Goal: Task Accomplishment & Management: Use online tool/utility

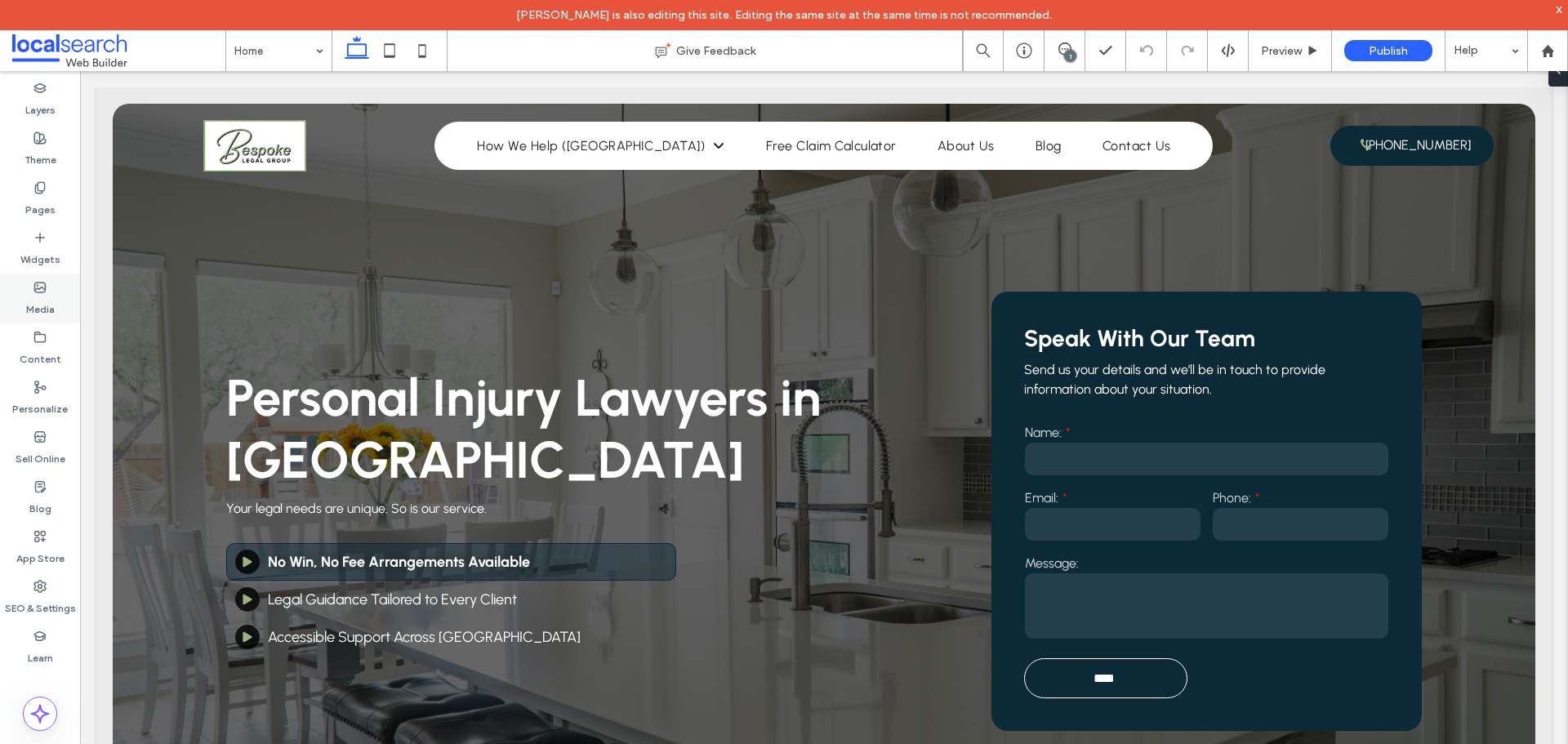
click at [42, 296] on label "Media" at bounding box center [40, 305] width 29 height 23
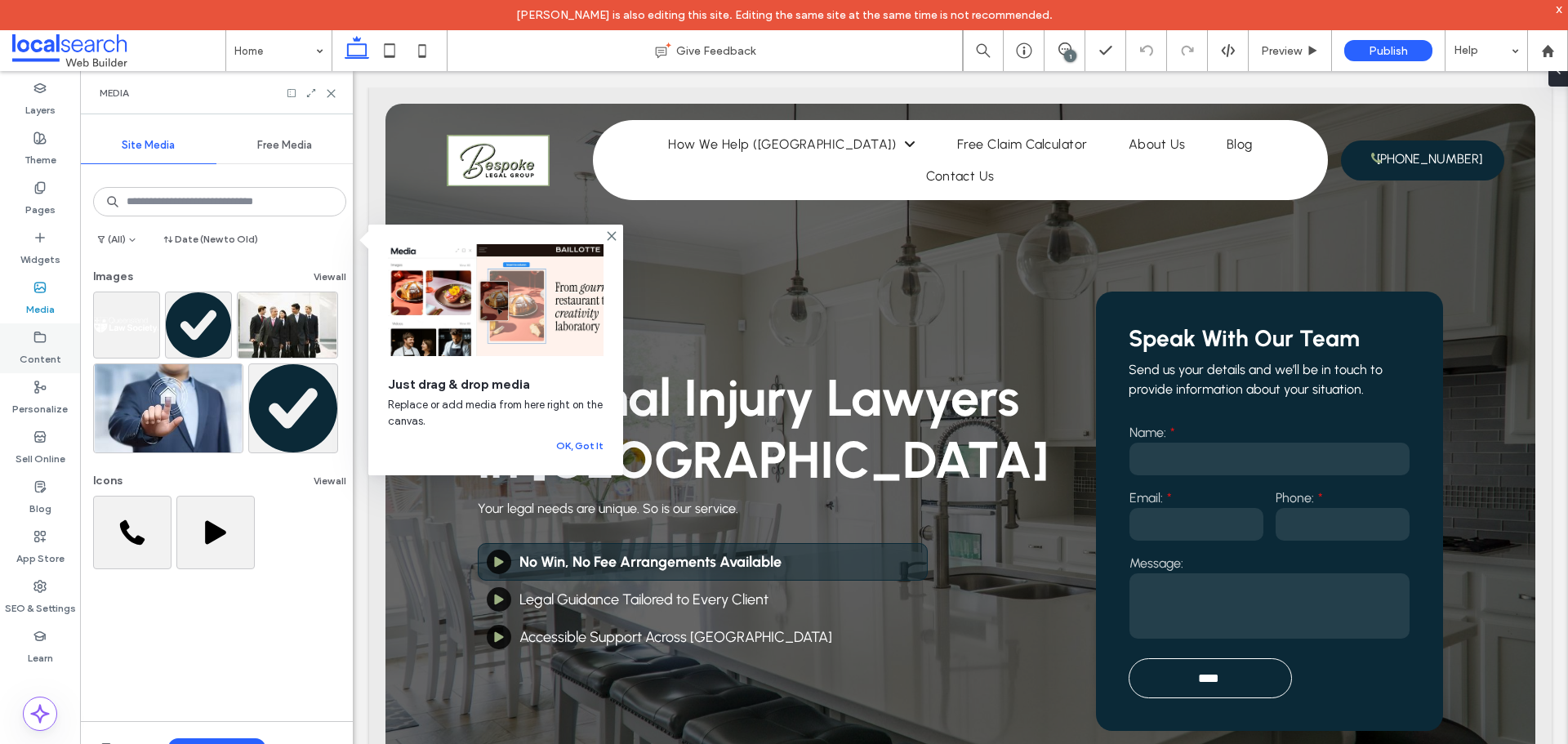
click at [47, 348] on label "Content" at bounding box center [40, 355] width 42 height 23
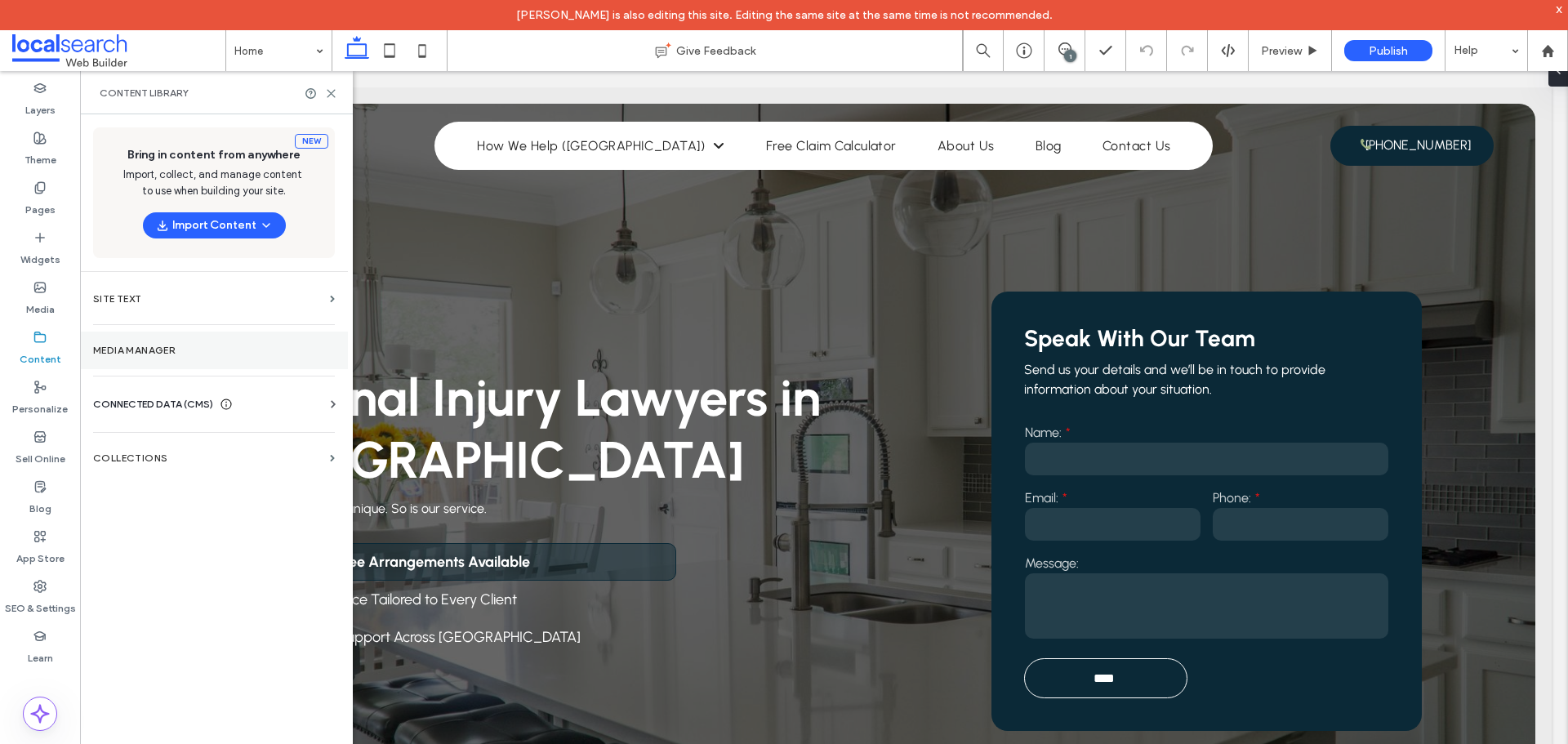
click at [211, 353] on label "Media Manager" at bounding box center [214, 350] width 242 height 11
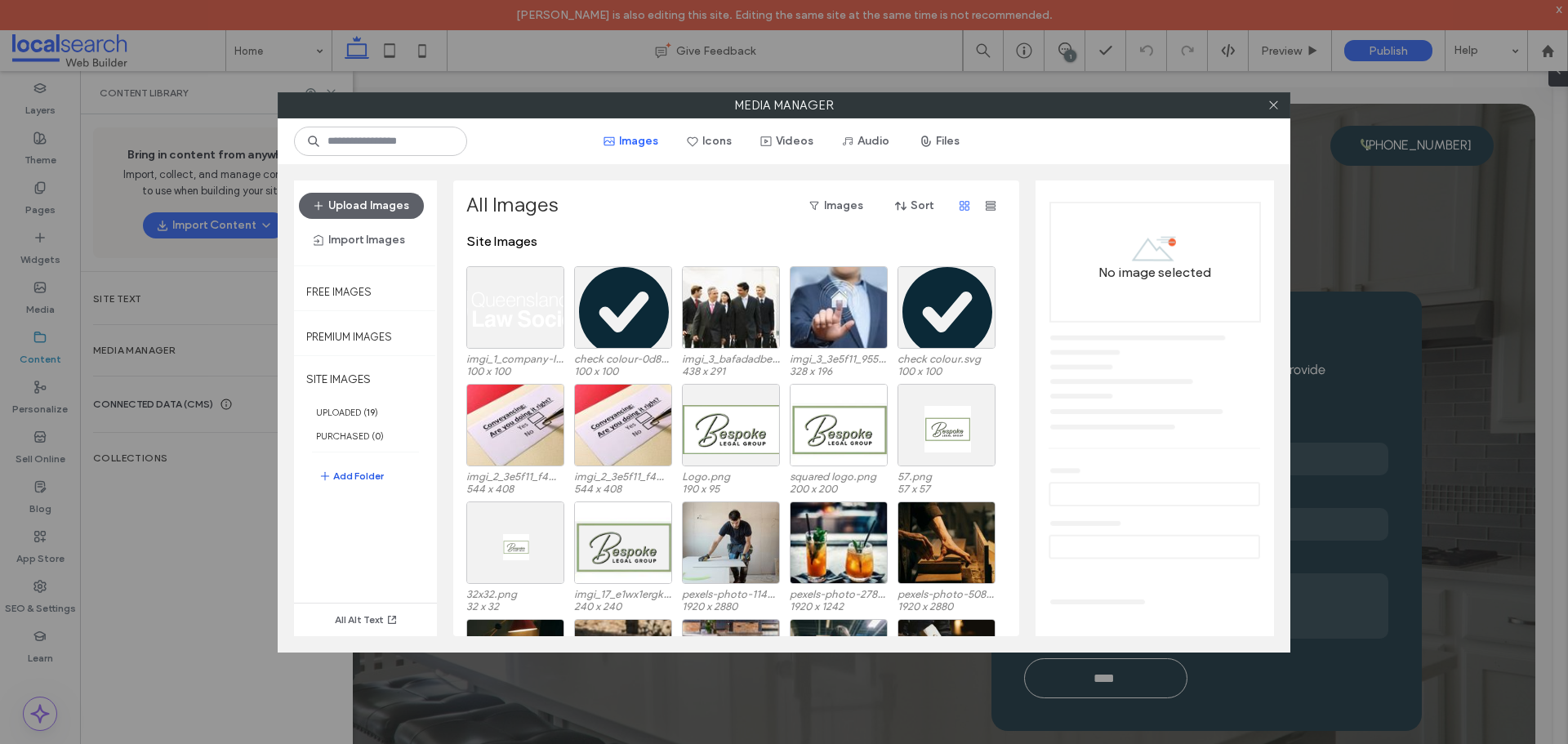
click at [378, 474] on button "Add Folder" at bounding box center [351, 476] width 65 height 19
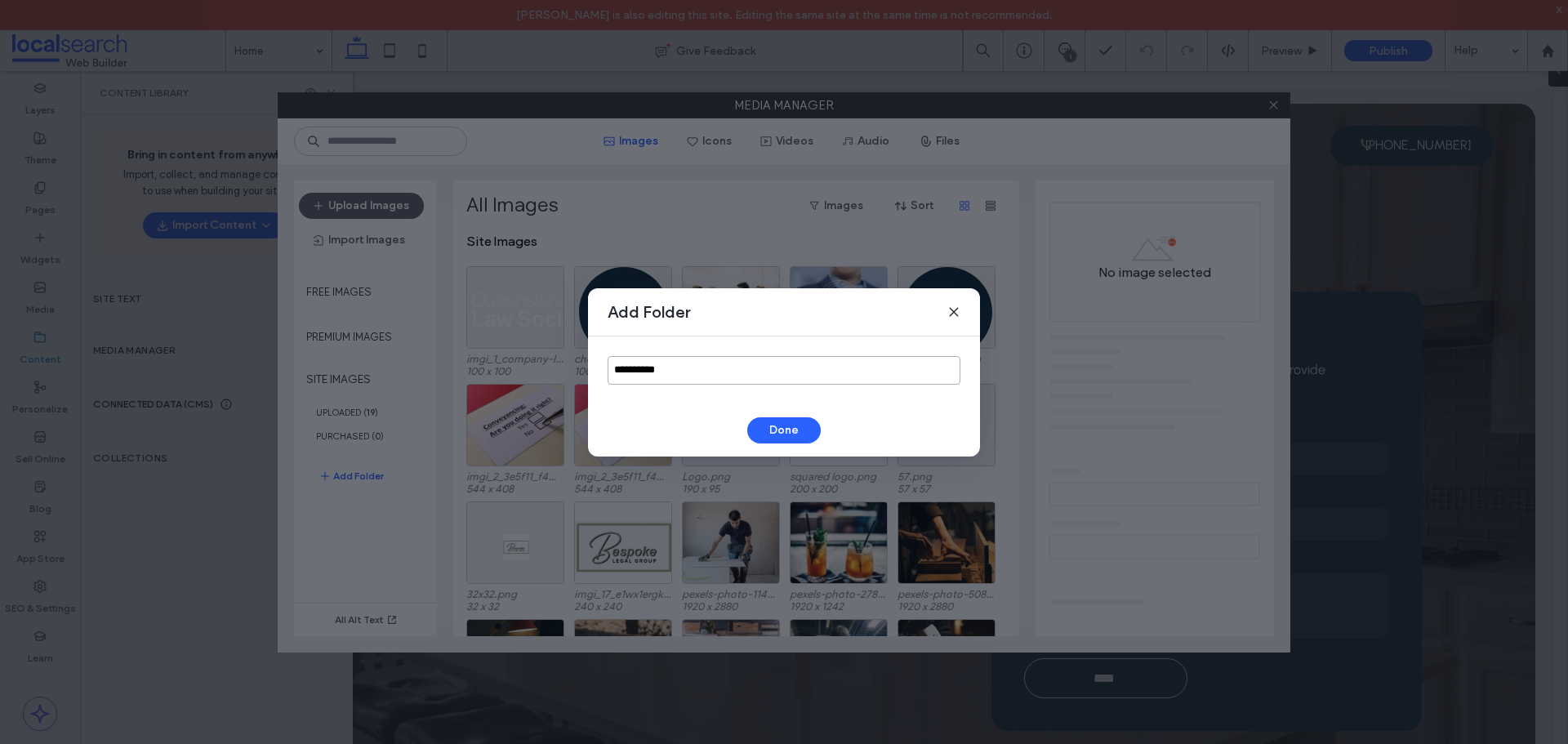
click at [656, 379] on input "**********" at bounding box center [784, 370] width 352 height 29
type input "*****"
click at [773, 425] on button "Done" at bounding box center [784, 430] width 73 height 26
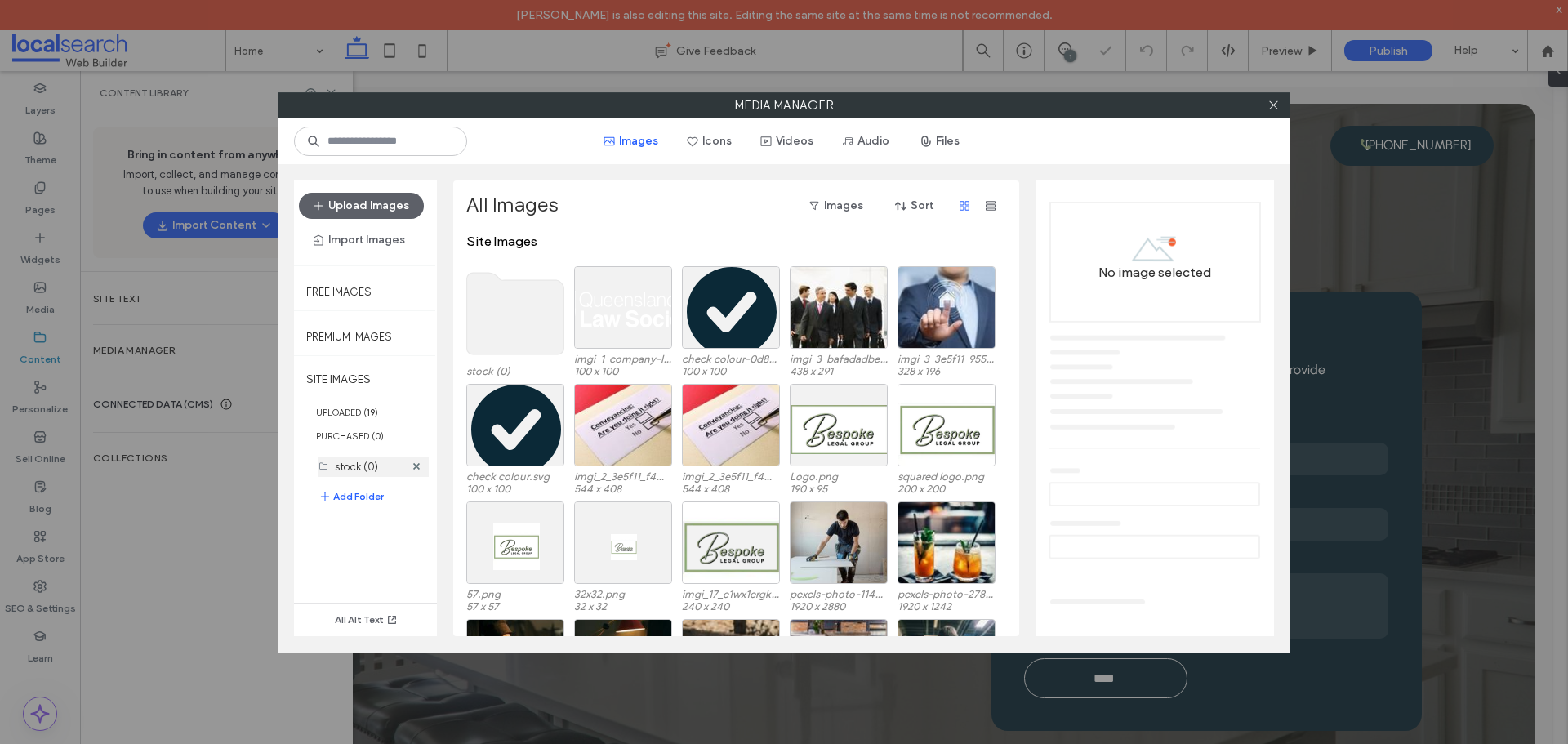
click at [366, 468] on label "stock (0)" at bounding box center [357, 467] width 44 height 12
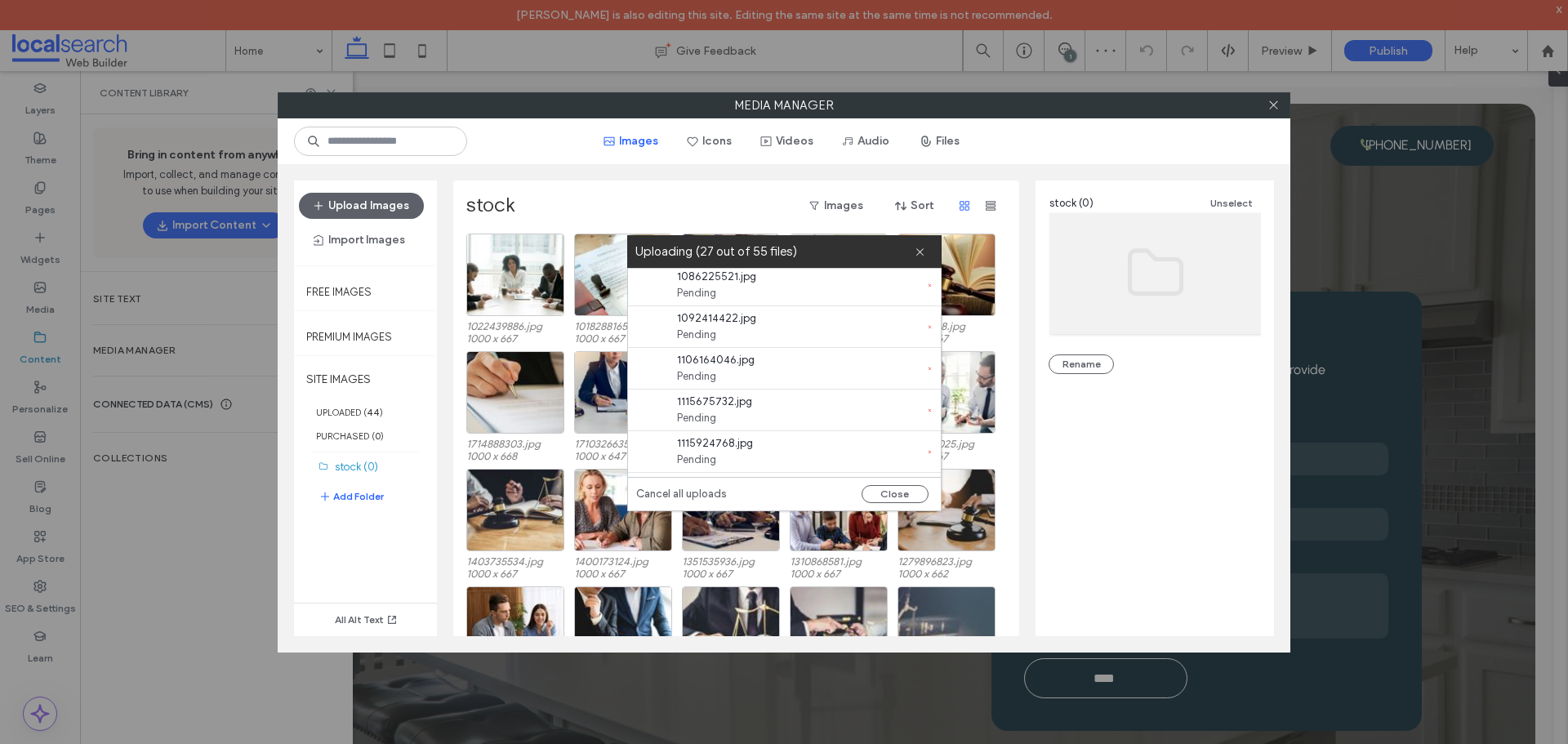
scroll to position [2083, 0]
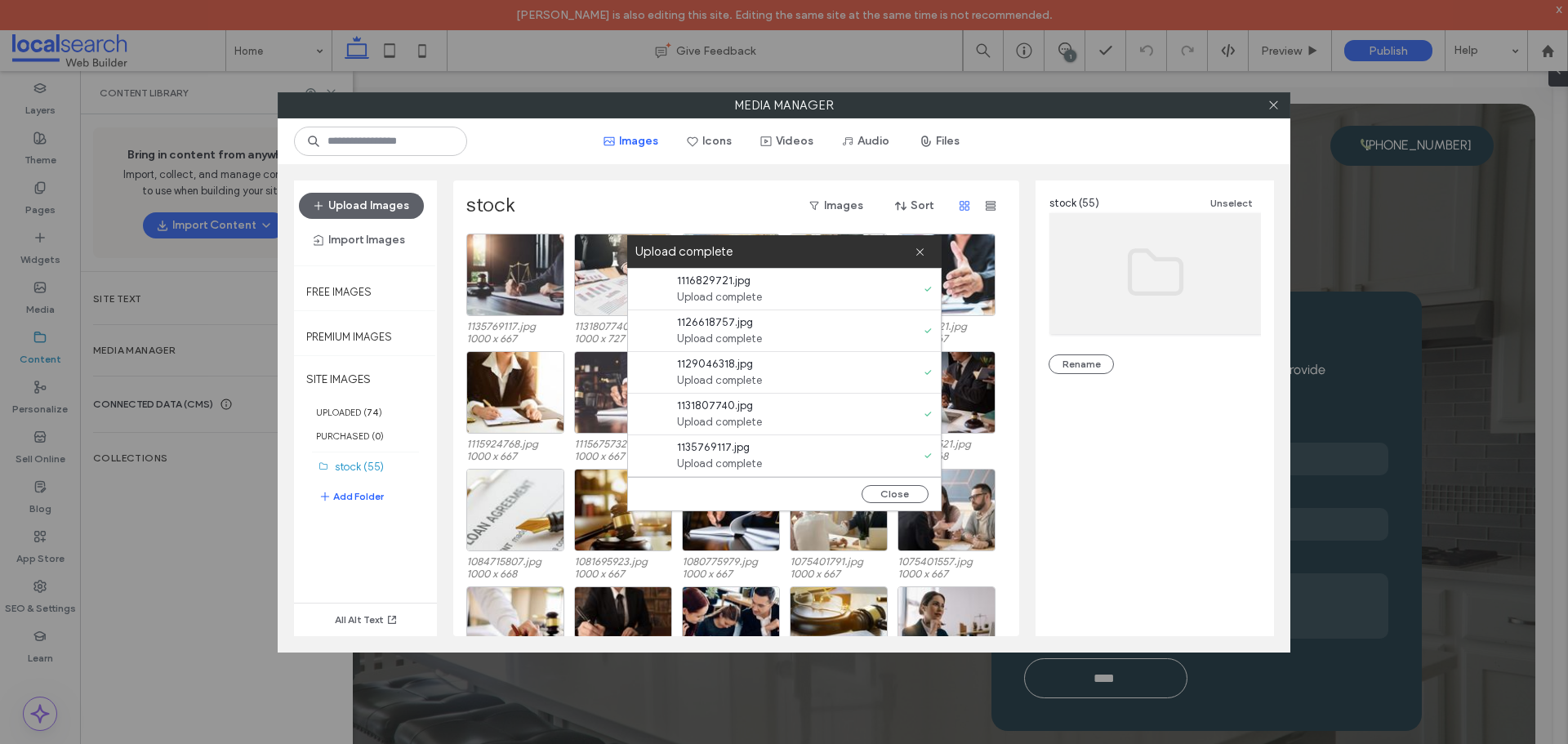
click at [926, 250] on div "Upload complete" at bounding box center [784, 251] width 314 height 32
click at [916, 251] on icon at bounding box center [920, 252] width 10 height 10
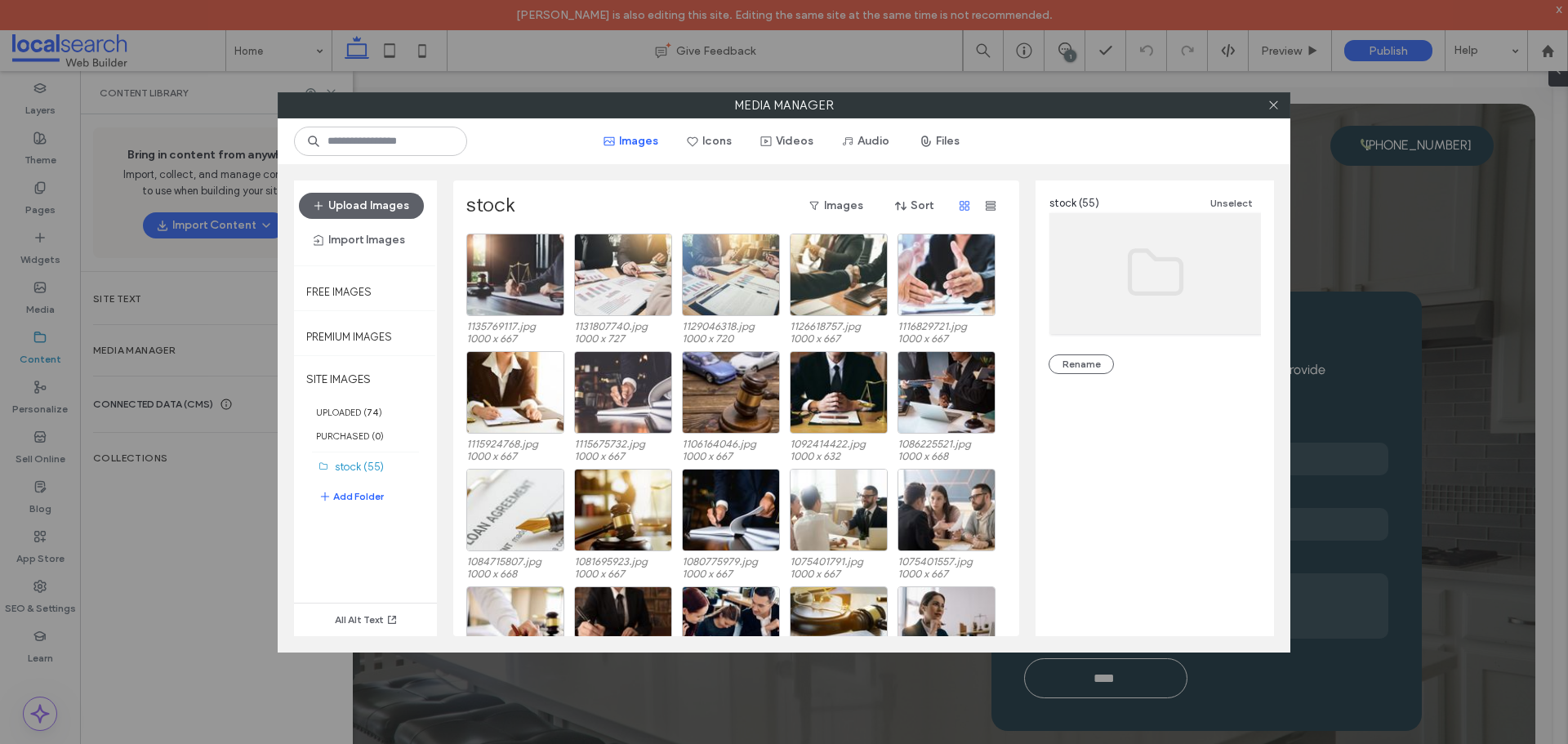
scroll to position [0, 0]
click at [359, 497] on button "Add Folder" at bounding box center [351, 496] width 65 height 19
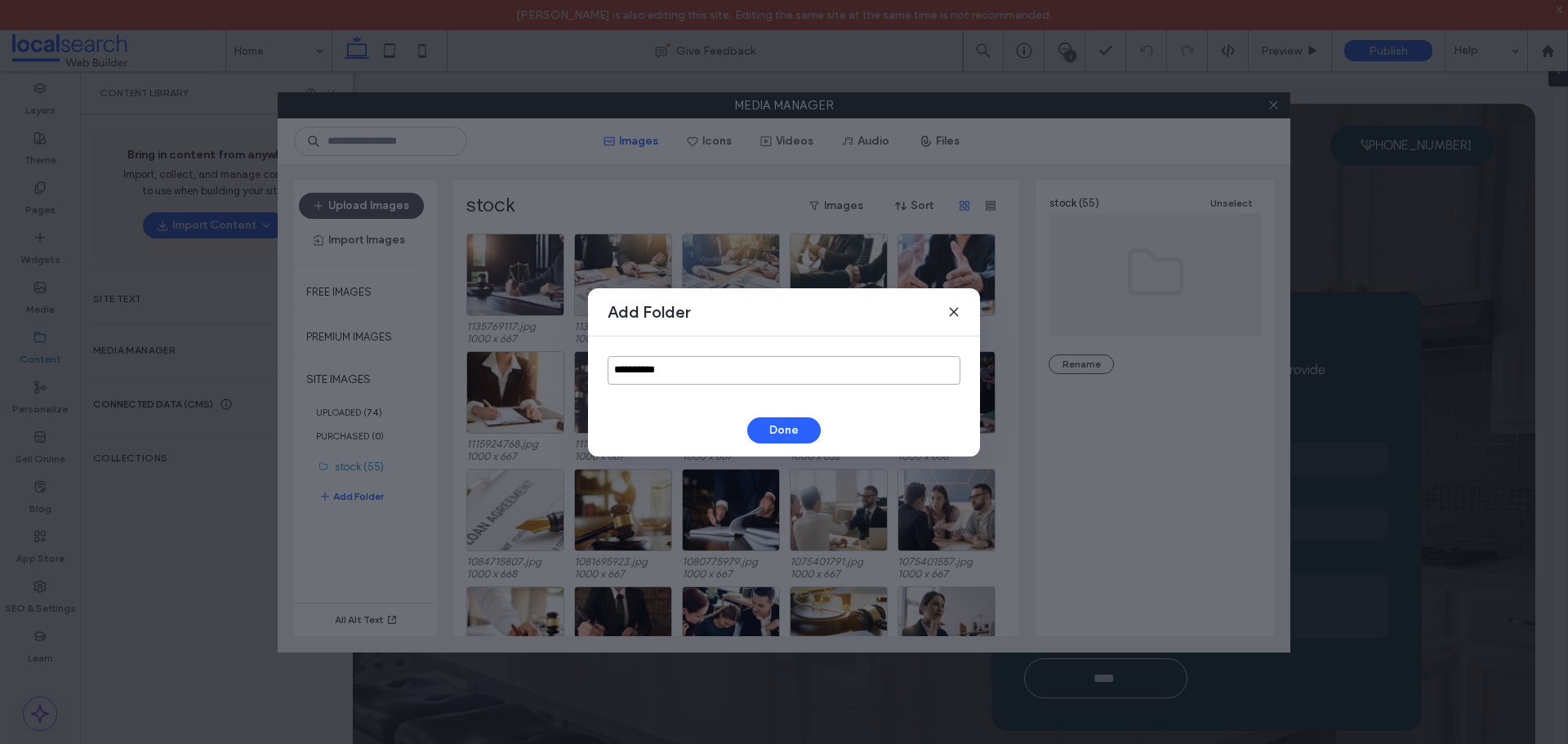
click at [674, 384] on input "**********" at bounding box center [784, 370] width 352 height 29
click at [675, 380] on input "**********" at bounding box center [784, 370] width 352 height 29
type input "*"
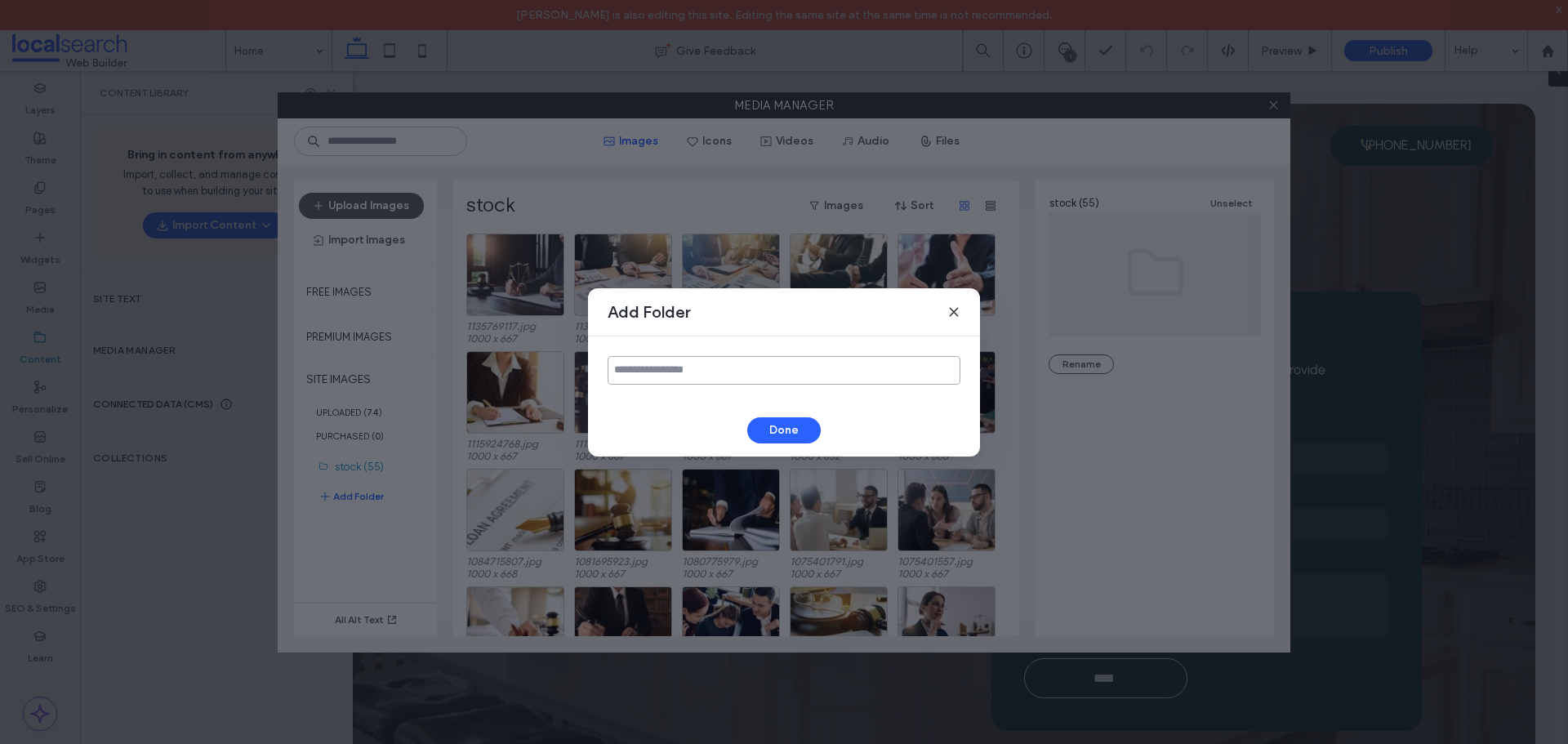
click at [725, 377] on input at bounding box center [784, 370] width 352 height 29
type input "**"
click at [779, 427] on button "Done" at bounding box center [784, 430] width 73 height 26
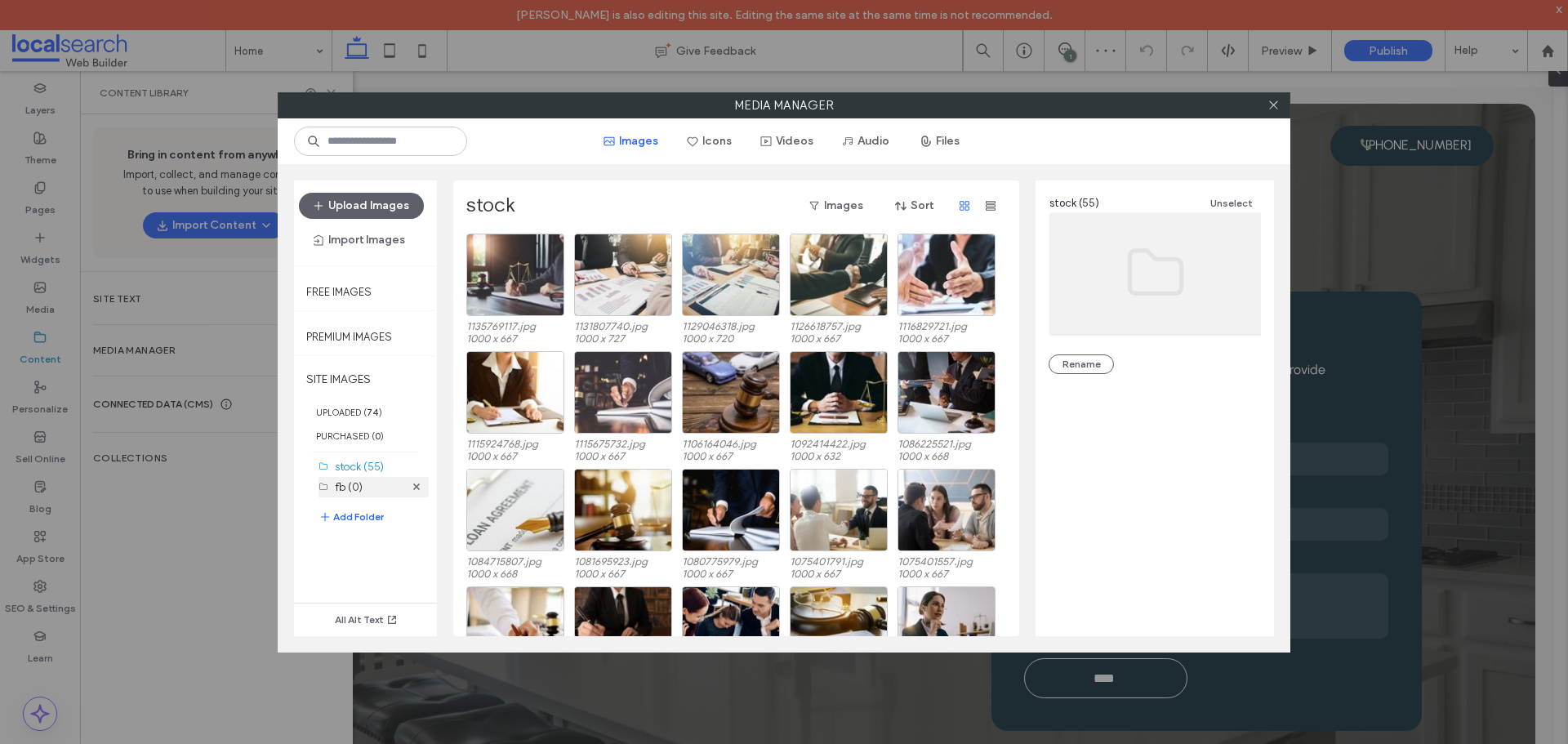
click at [335, 487] on label "fb (0)" at bounding box center [349, 487] width 28 height 12
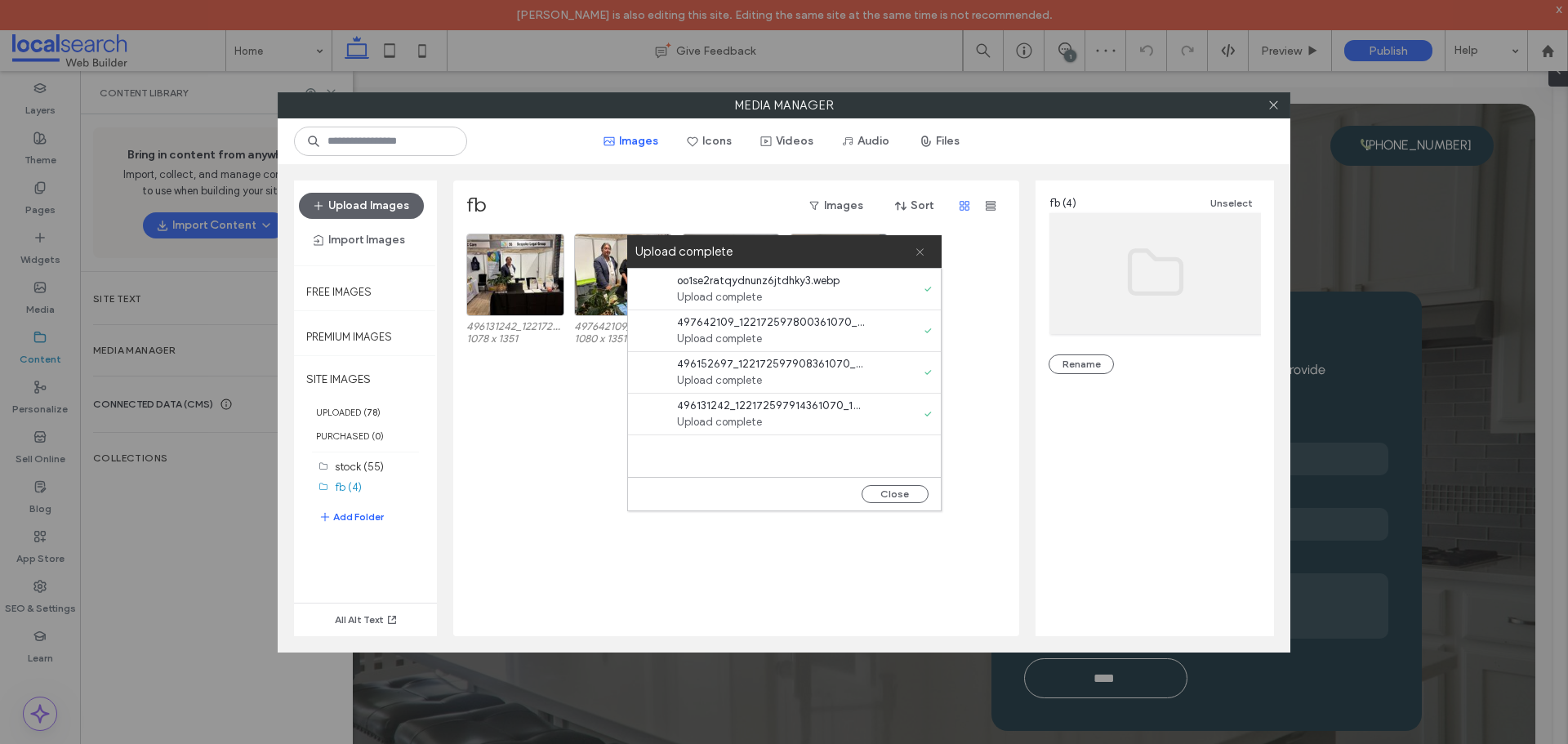
click at [915, 247] on icon at bounding box center [920, 252] width 10 height 10
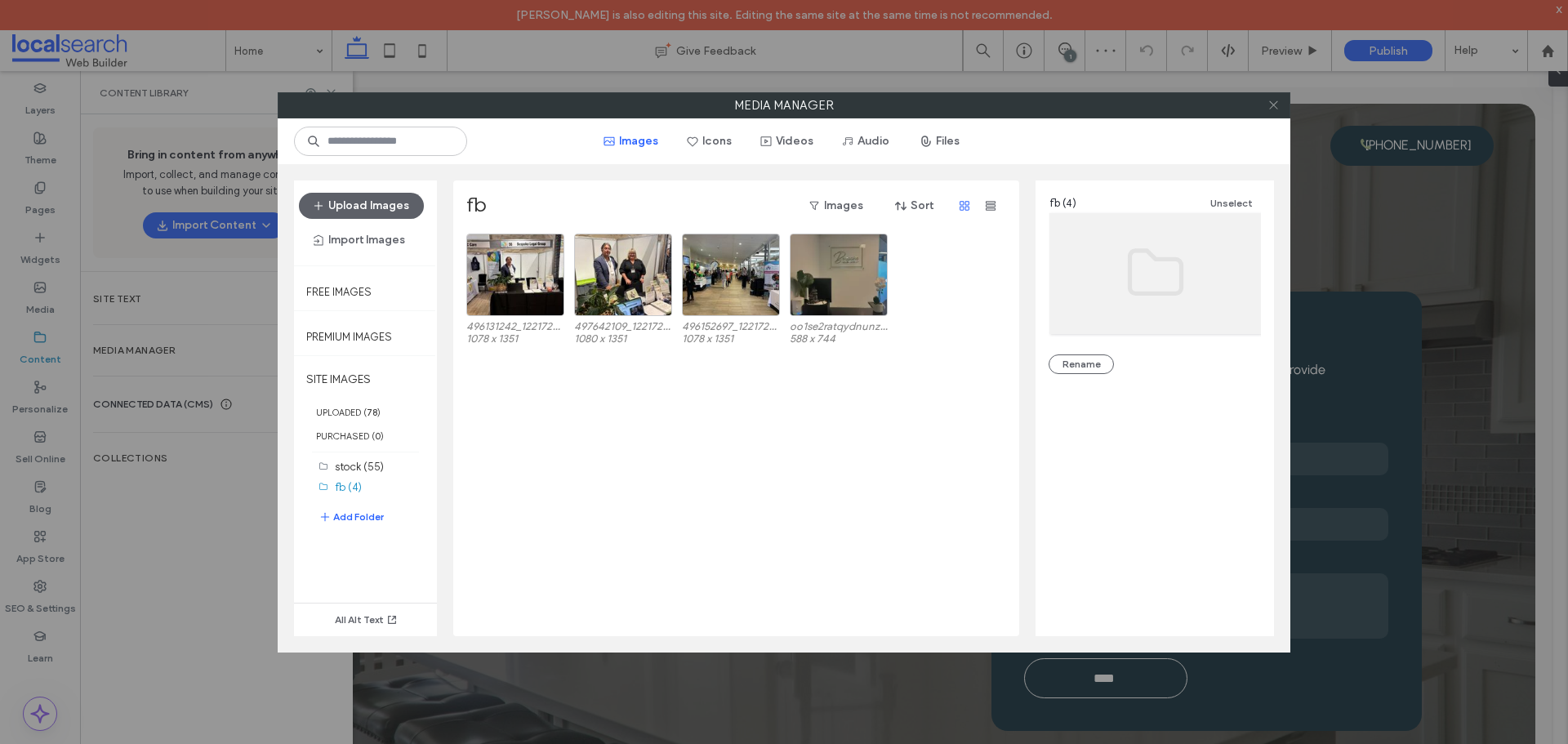
click at [1267, 108] on icon at bounding box center [1273, 105] width 12 height 12
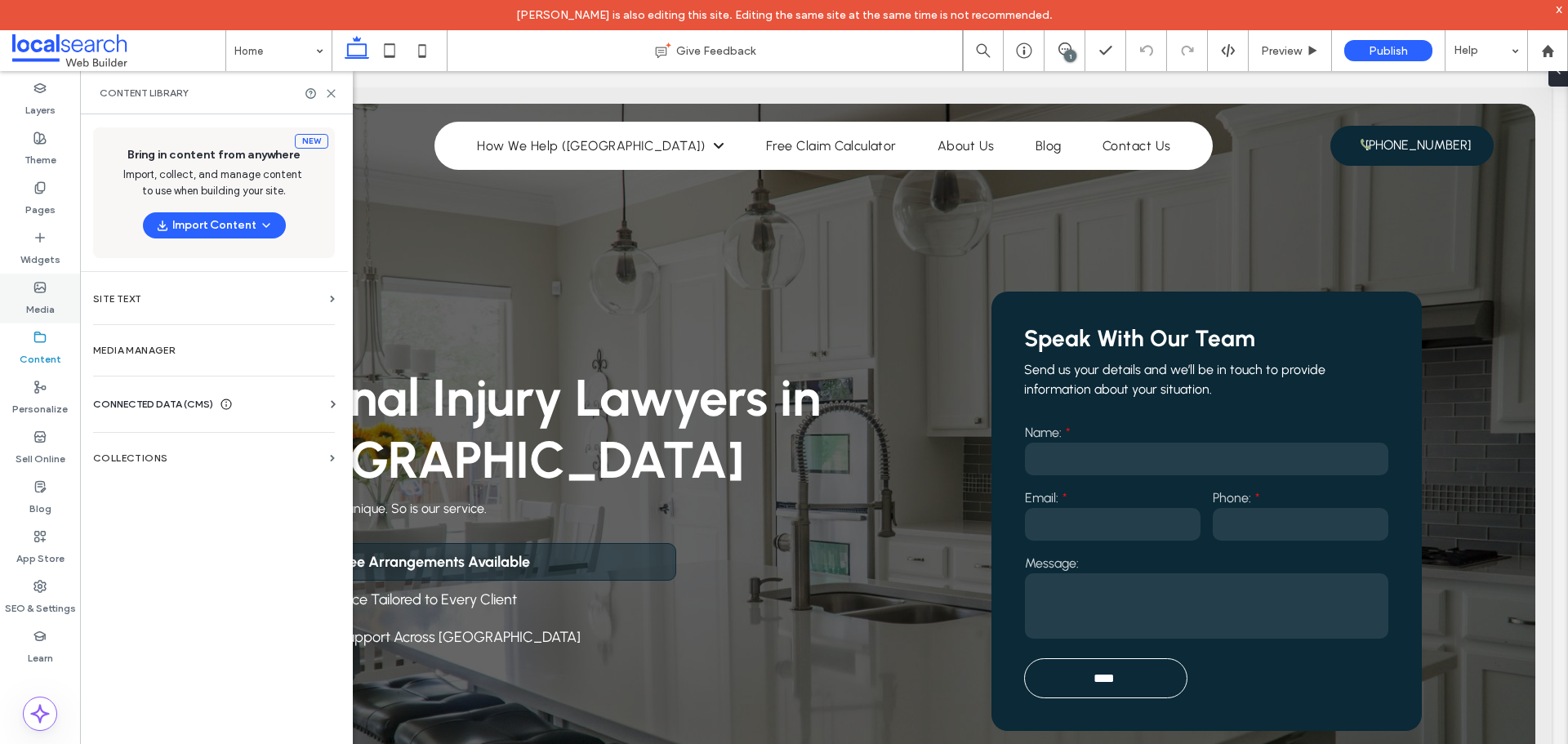
click at [37, 288] on use at bounding box center [40, 287] width 10 height 10
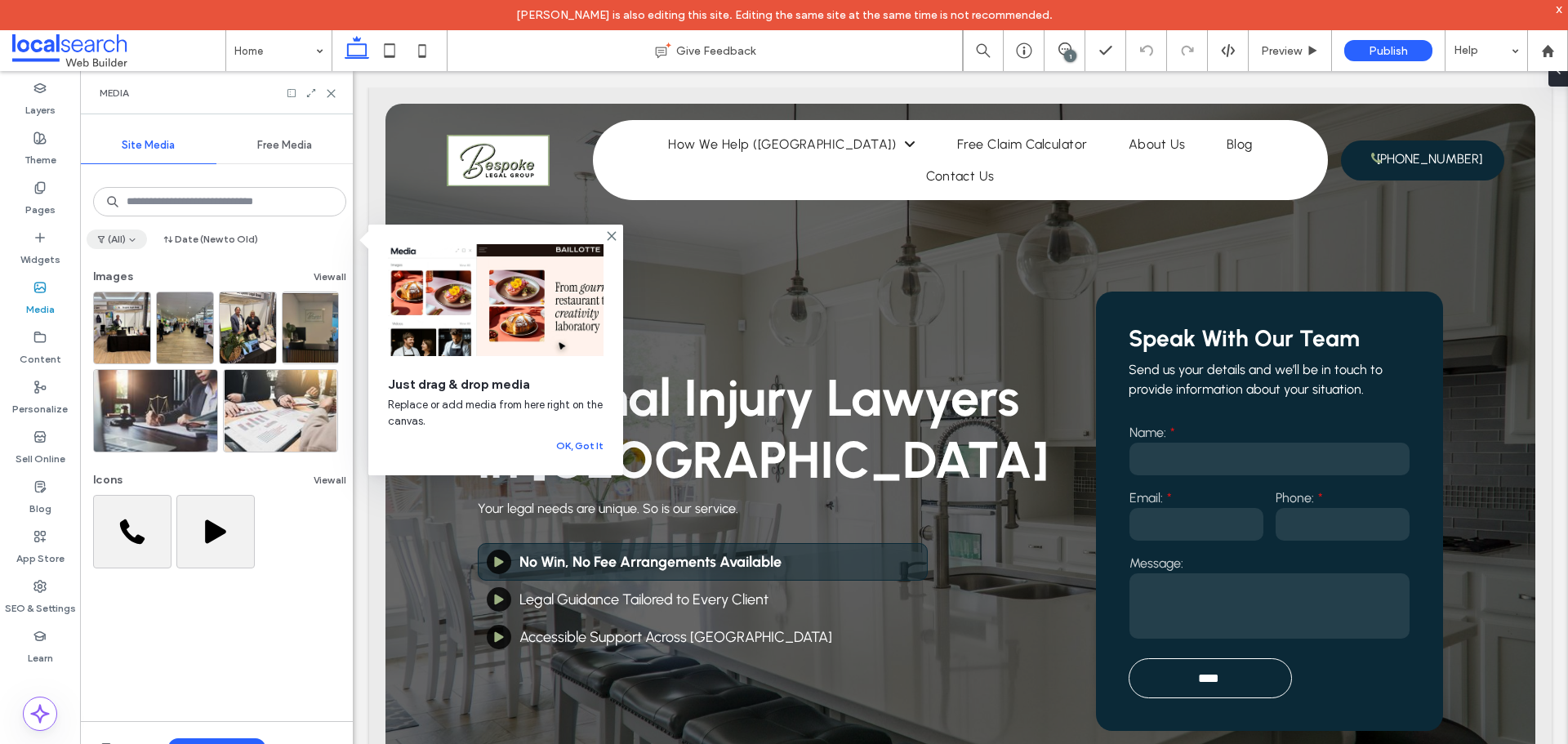
click at [127, 241] on span "button" at bounding box center [131, 239] width 11 height 18
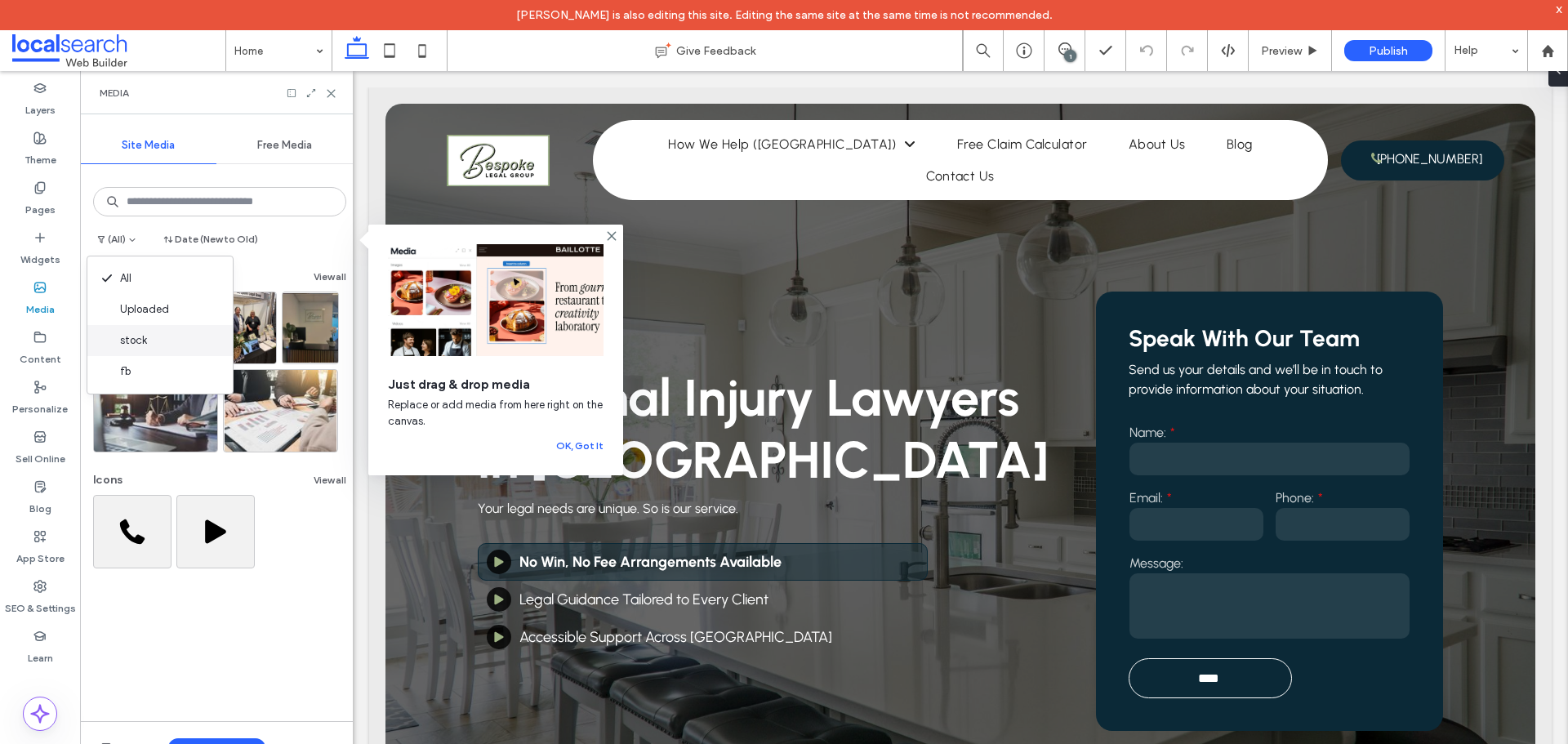
click at [145, 342] on span "stock" at bounding box center [133, 340] width 27 height 17
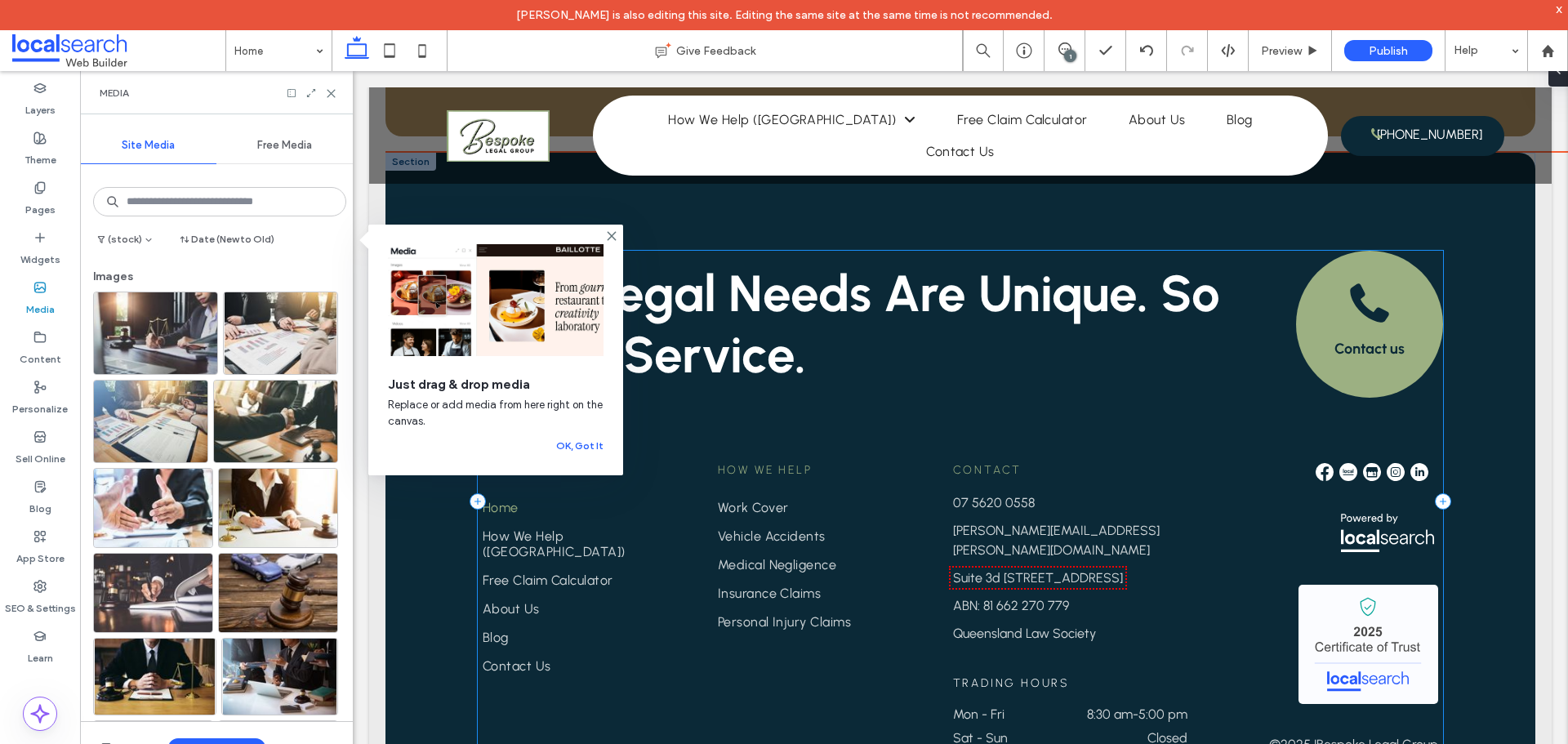
scroll to position [3517, 0]
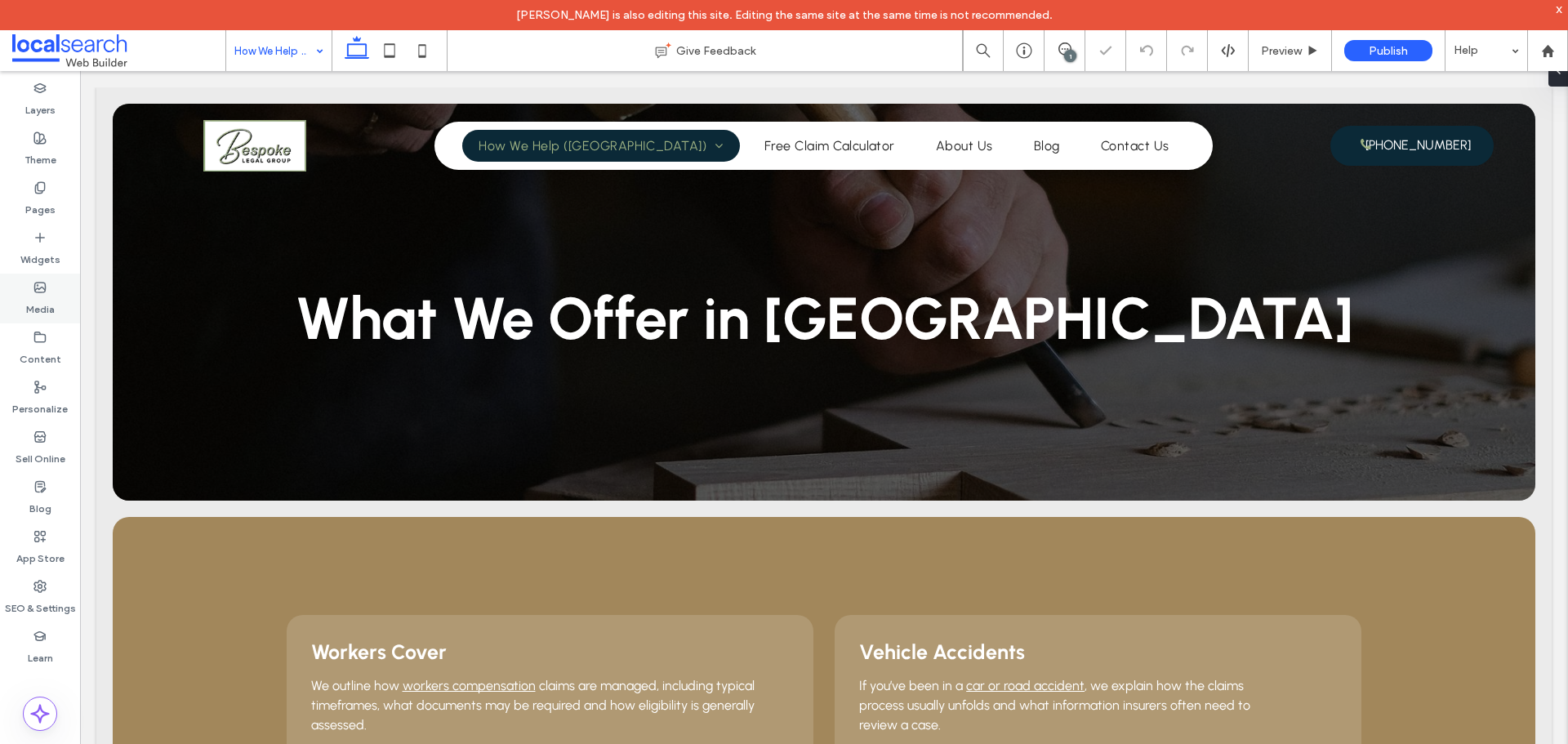
click at [44, 303] on label "Media" at bounding box center [40, 305] width 29 height 23
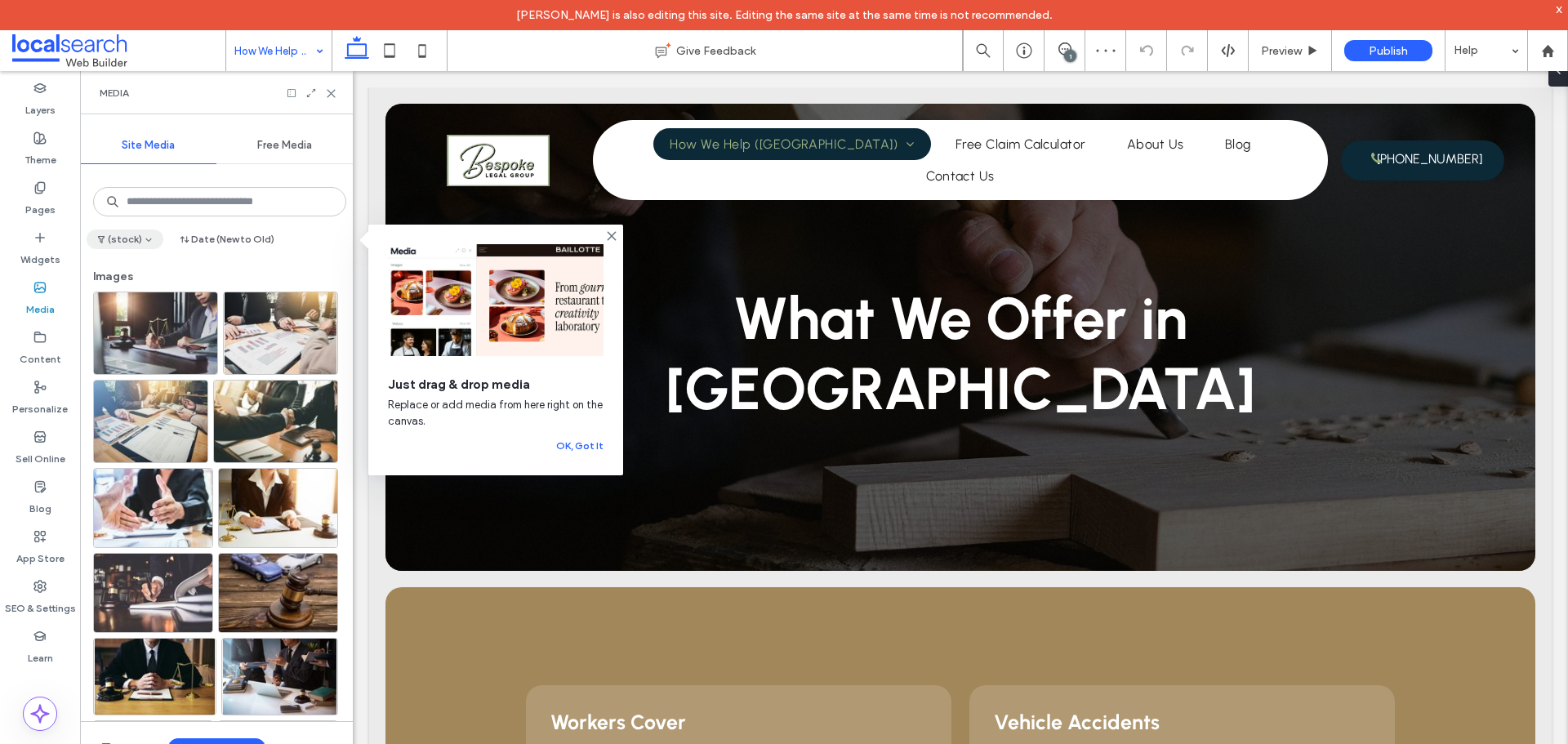
click at [134, 235] on button "(stock)" at bounding box center [125, 239] width 77 height 19
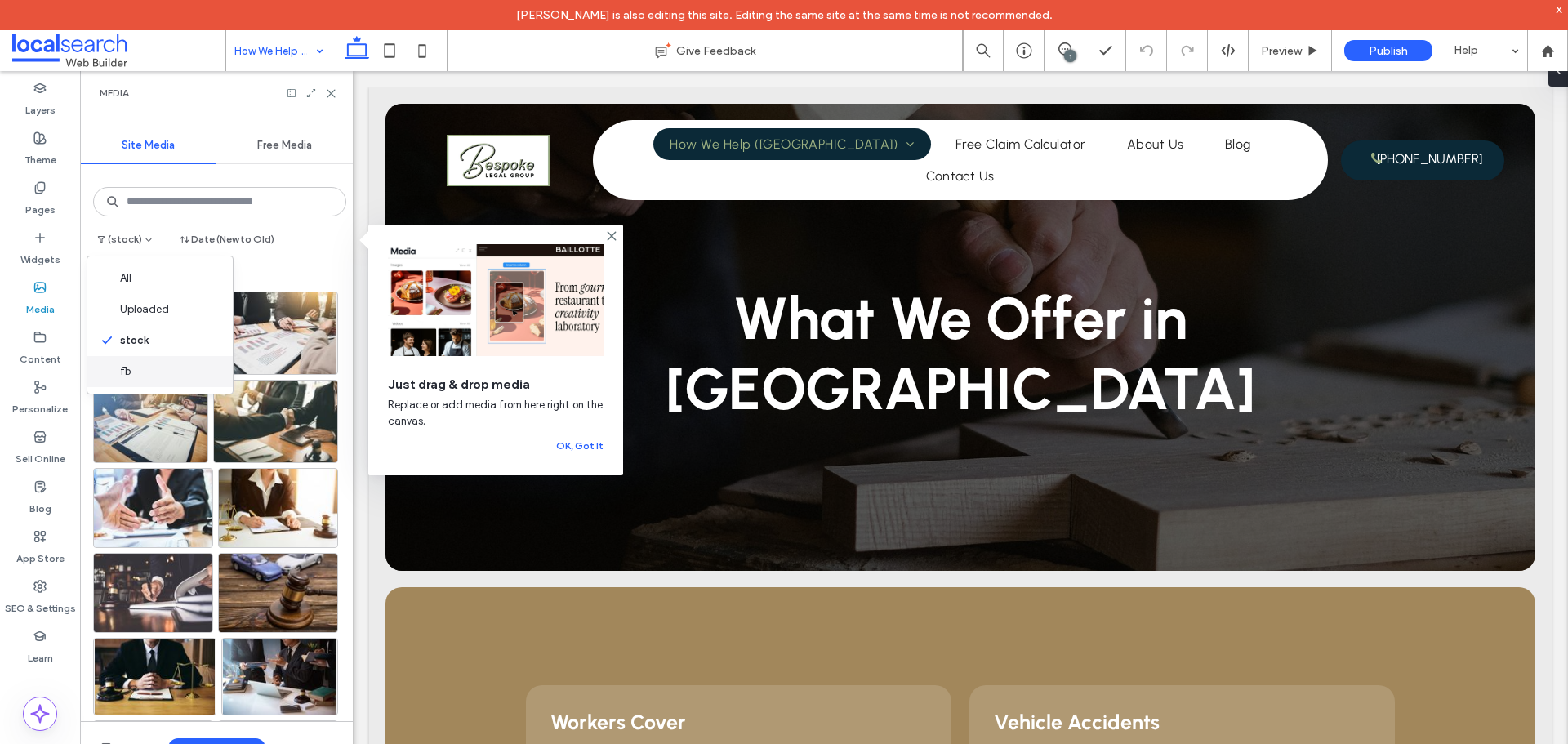
click at [150, 370] on div "fb" at bounding box center [160, 372] width 146 height 31
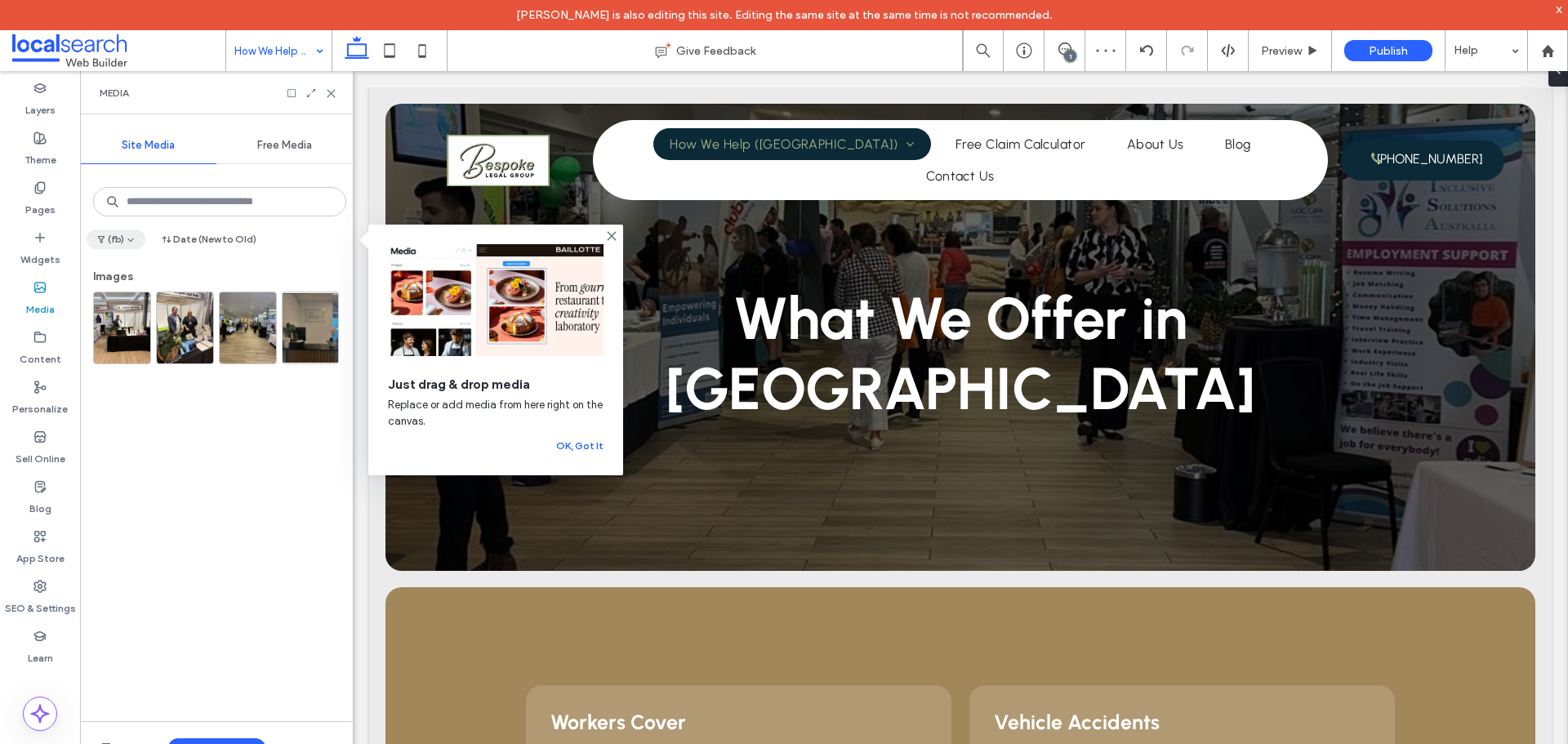
click at [126, 242] on icon "button" at bounding box center [130, 239] width 10 height 10
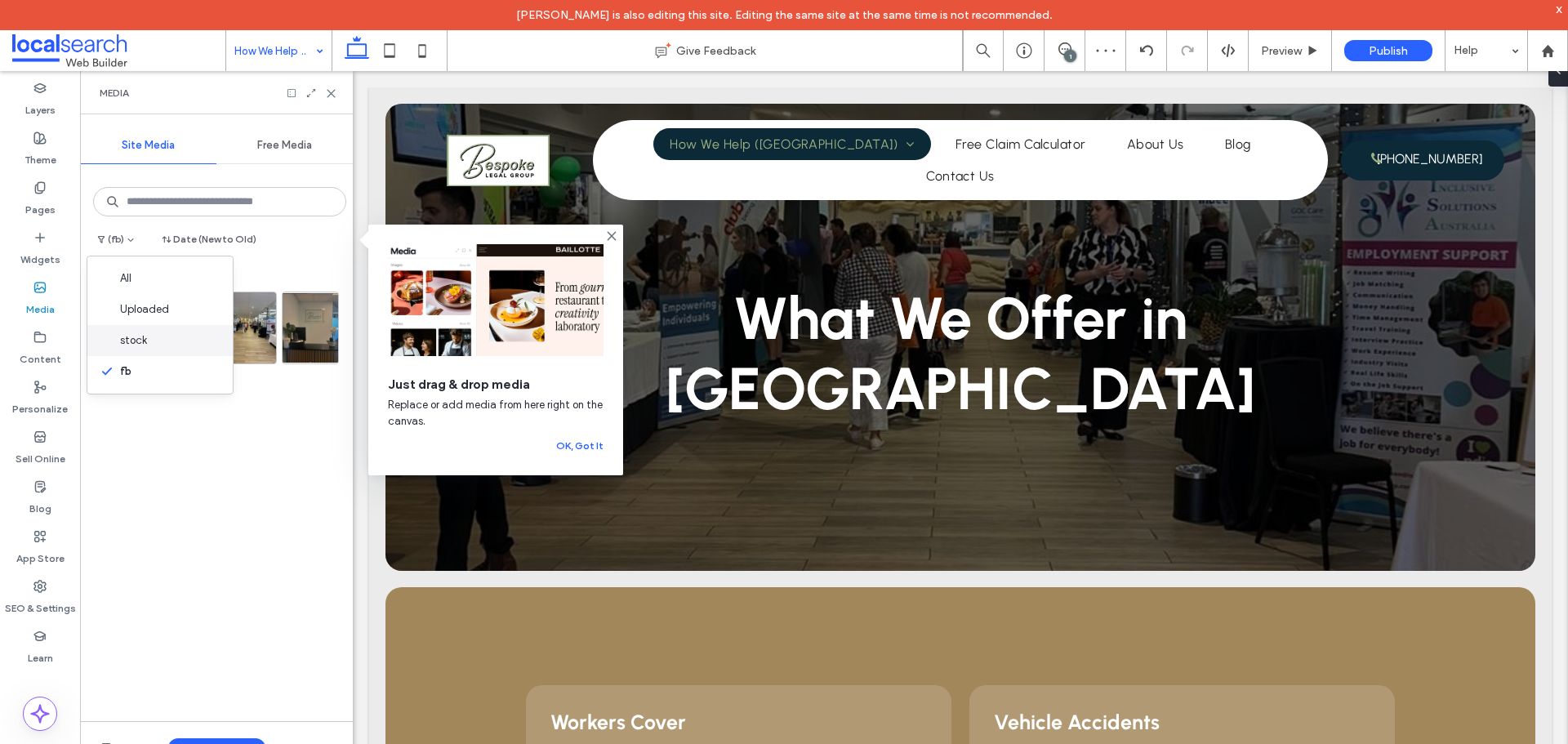
click at [142, 337] on span "stock" at bounding box center [133, 340] width 27 height 17
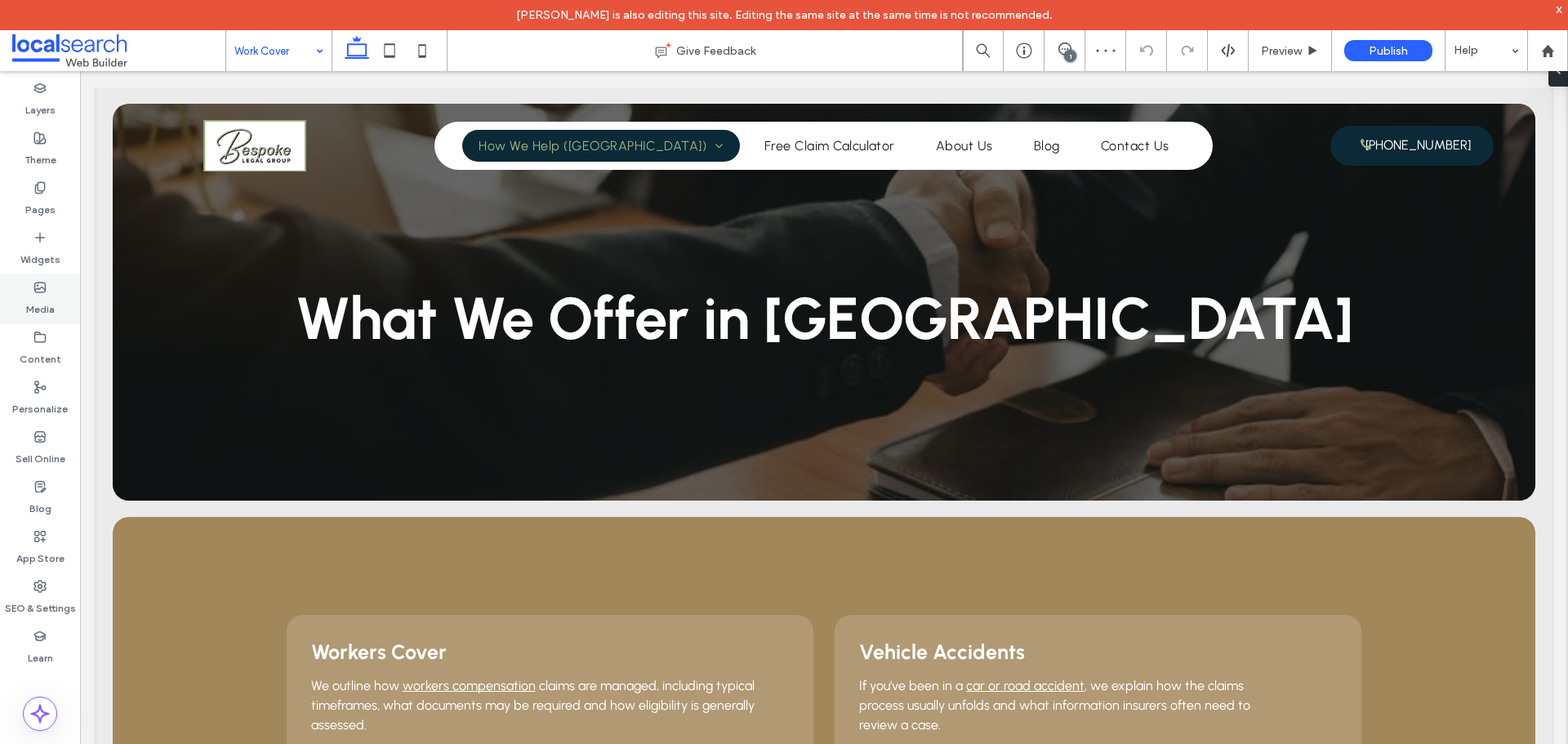
click at [44, 292] on use at bounding box center [40, 287] width 10 height 10
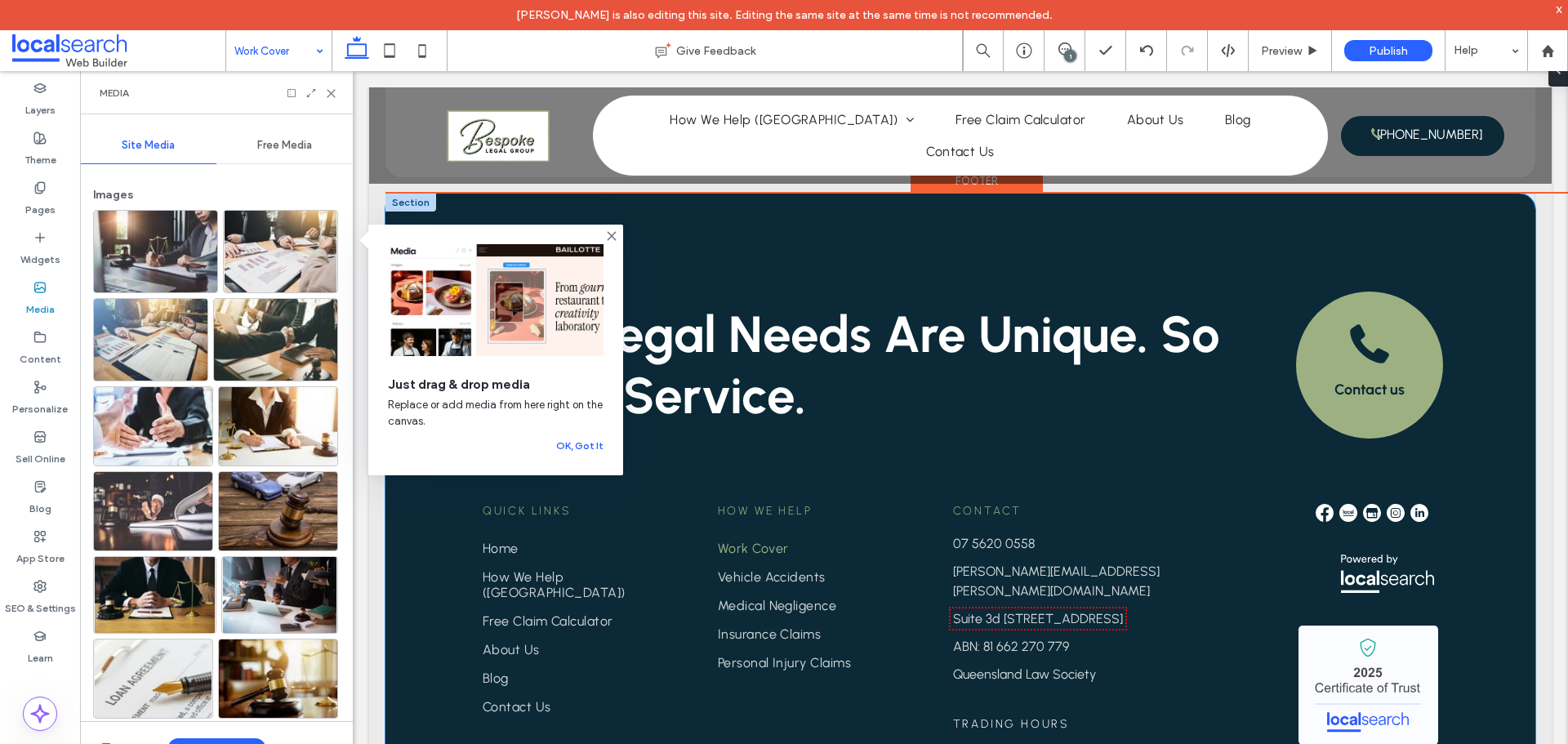
scroll to position [2827, 0]
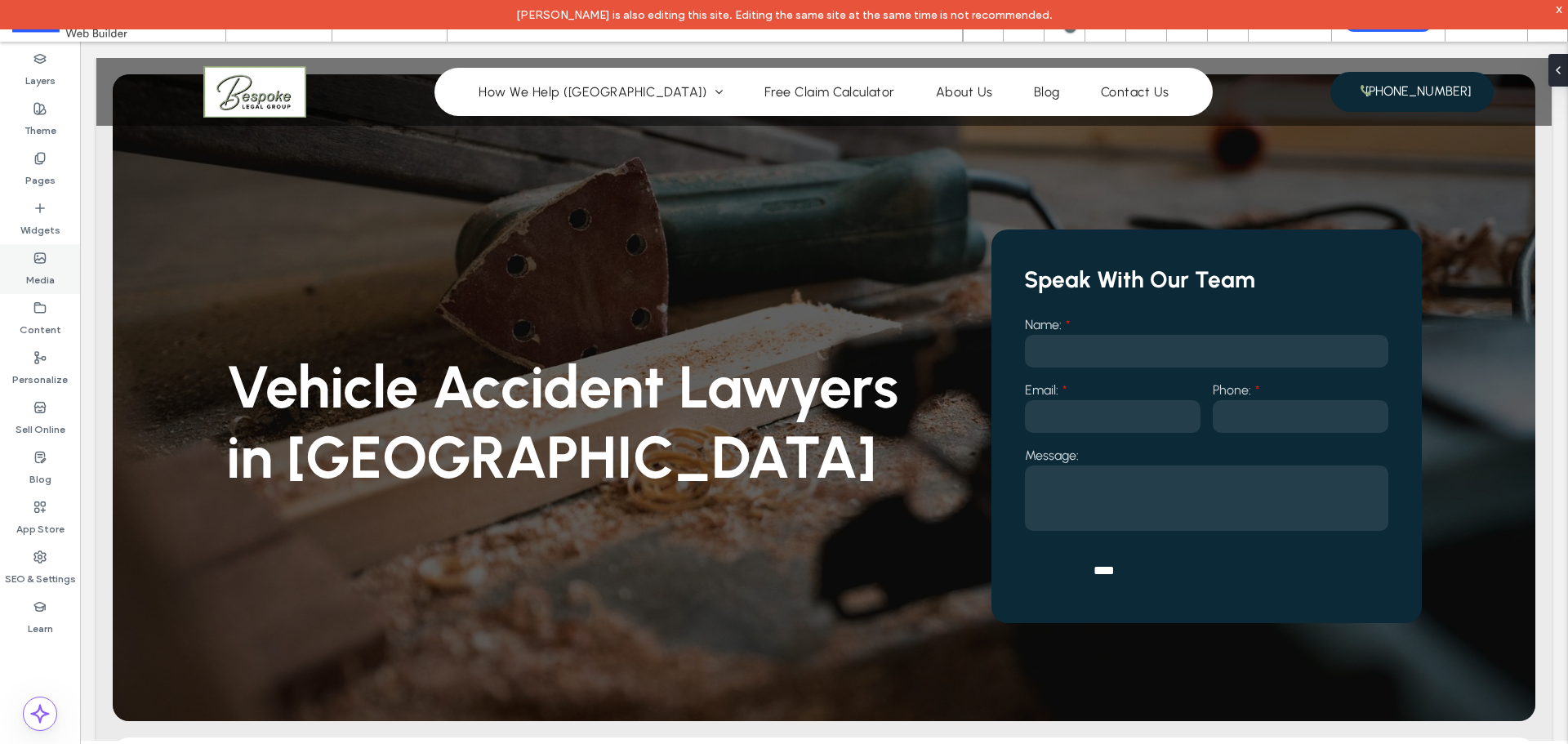
scroll to position [82, 0]
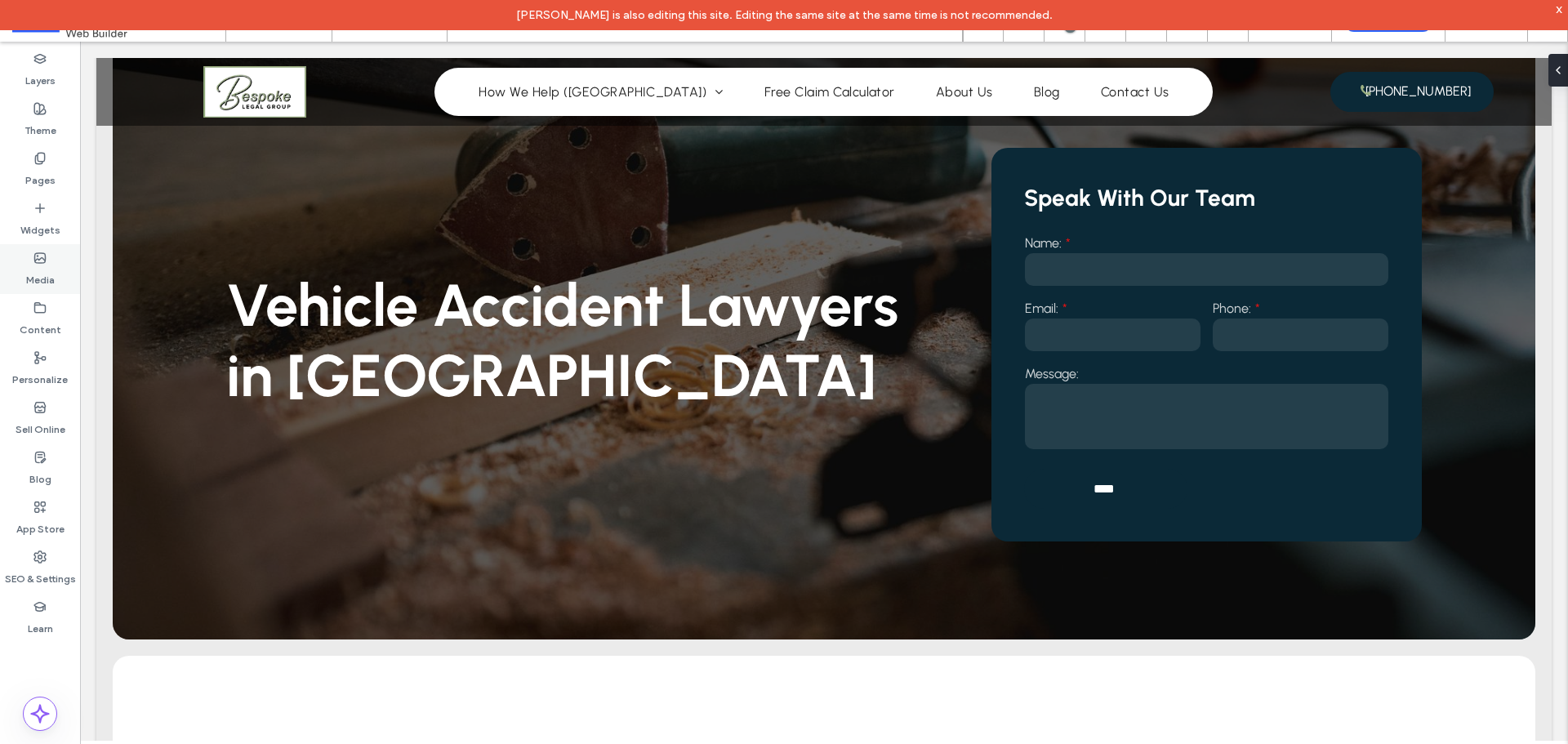
click at [35, 269] on label "Media" at bounding box center [40, 276] width 29 height 23
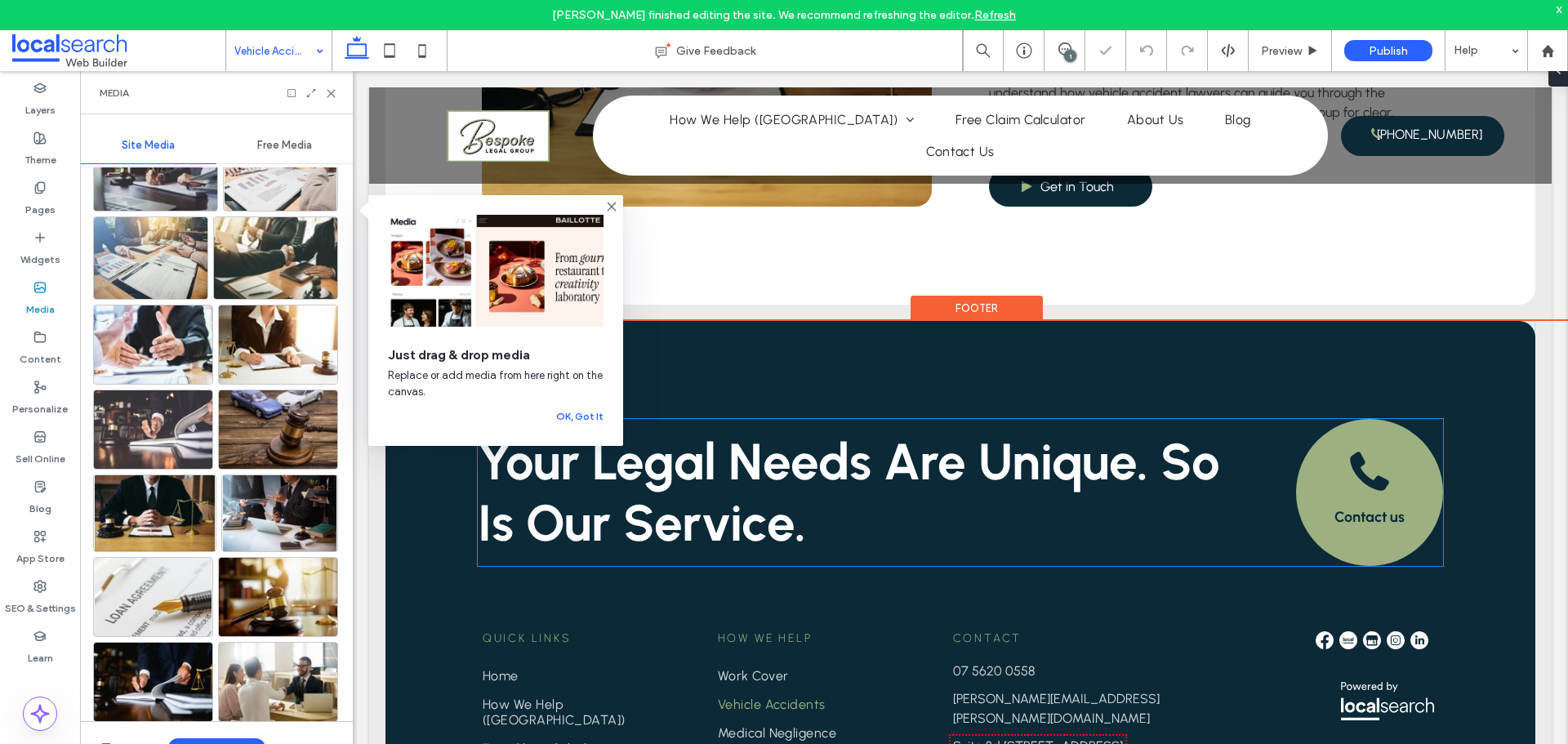
scroll to position [2768, 0]
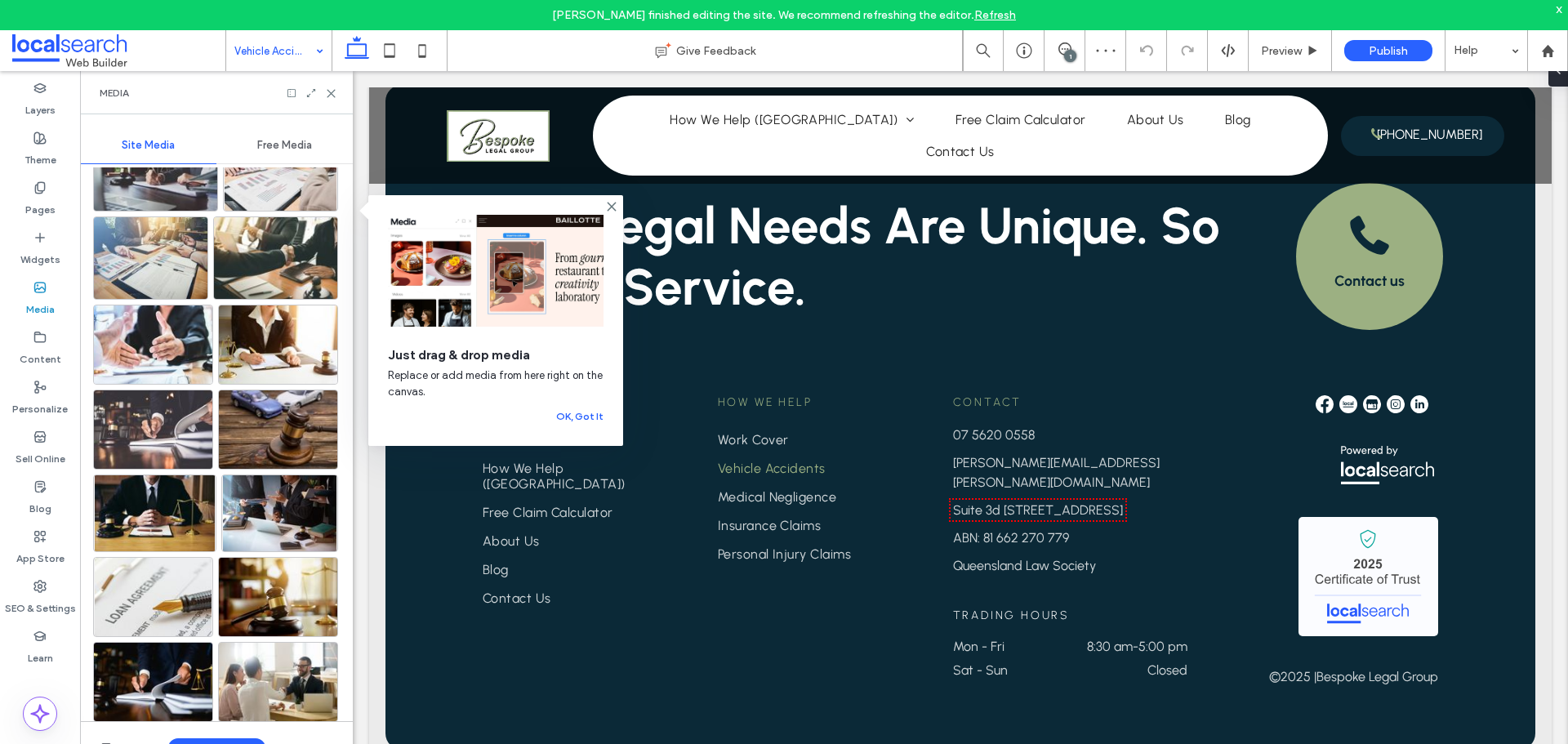
drag, startPoint x: 249, startPoint y: 52, endPoint x: 255, endPoint y: 62, distance: 11.7
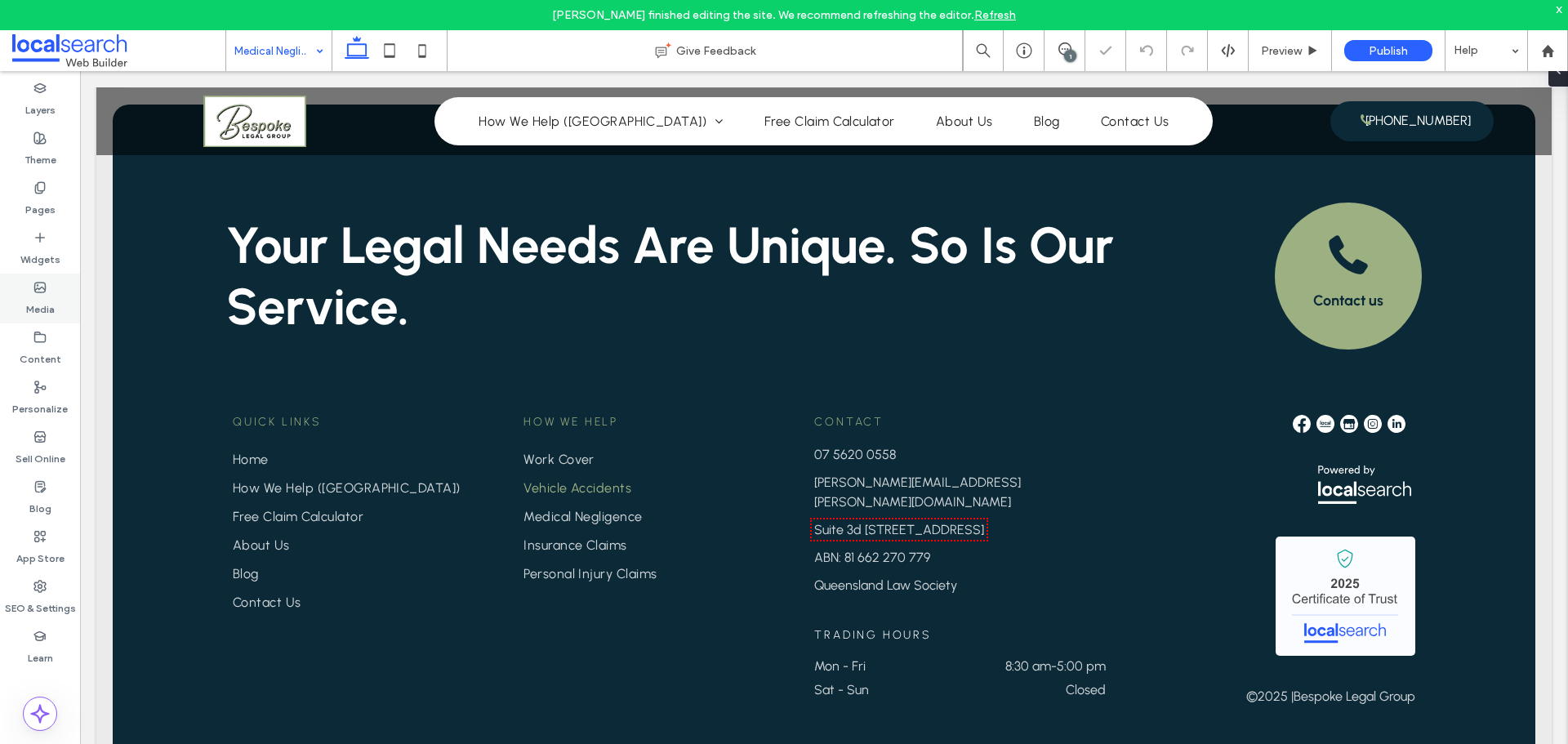
click at [41, 290] on icon at bounding box center [39, 287] width 13 height 13
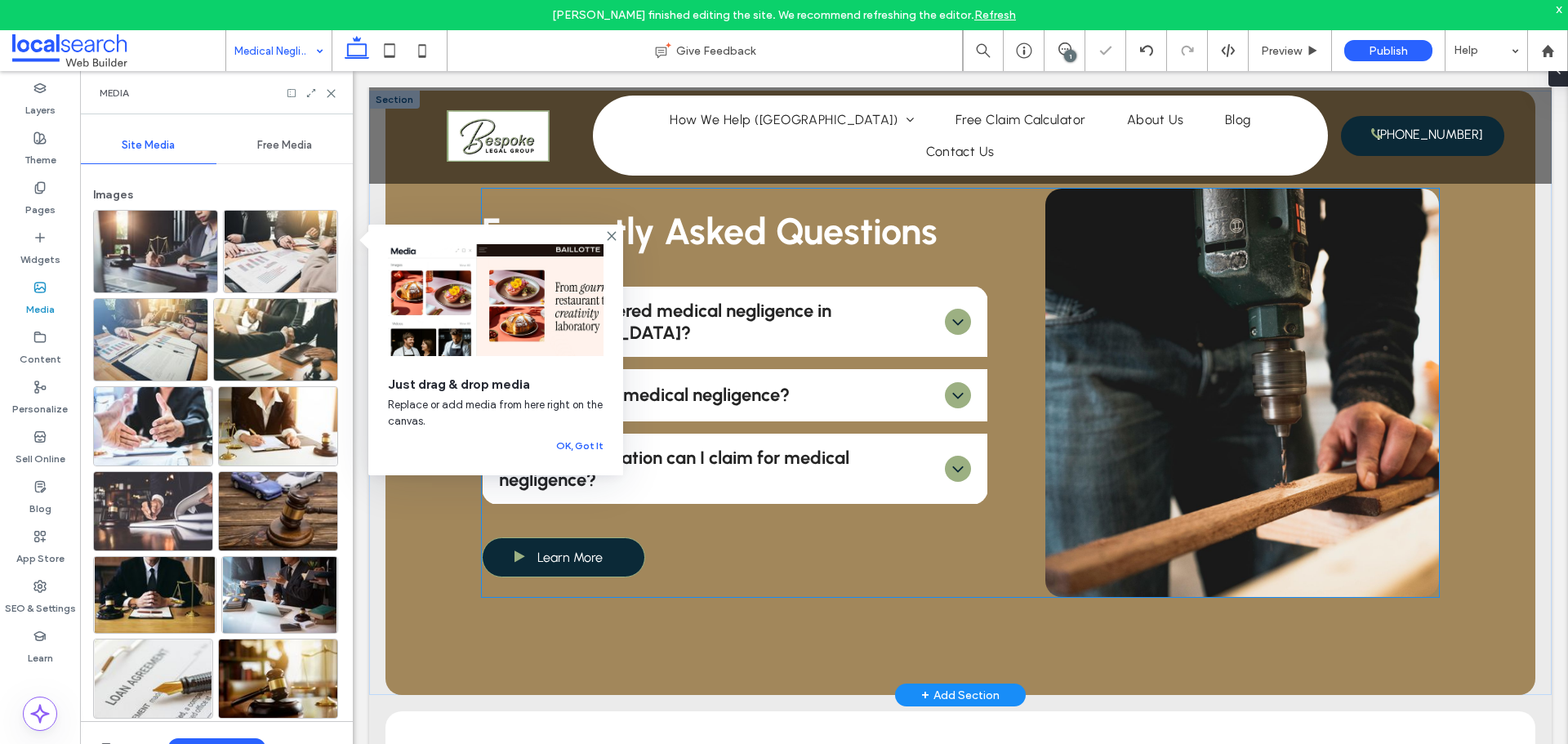
scroll to position [1478, 0]
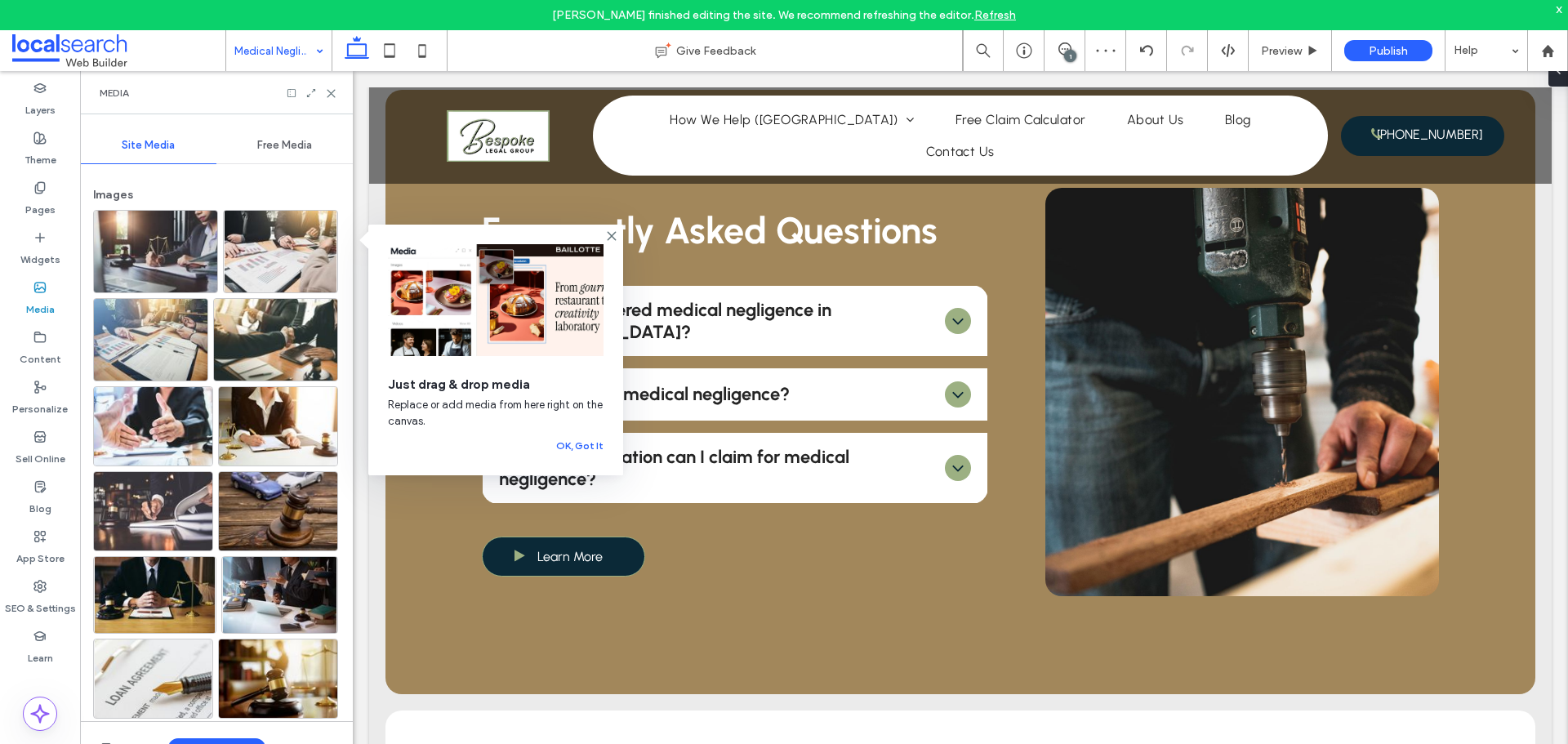
click at [47, 293] on div "Media" at bounding box center [40, 298] width 80 height 50
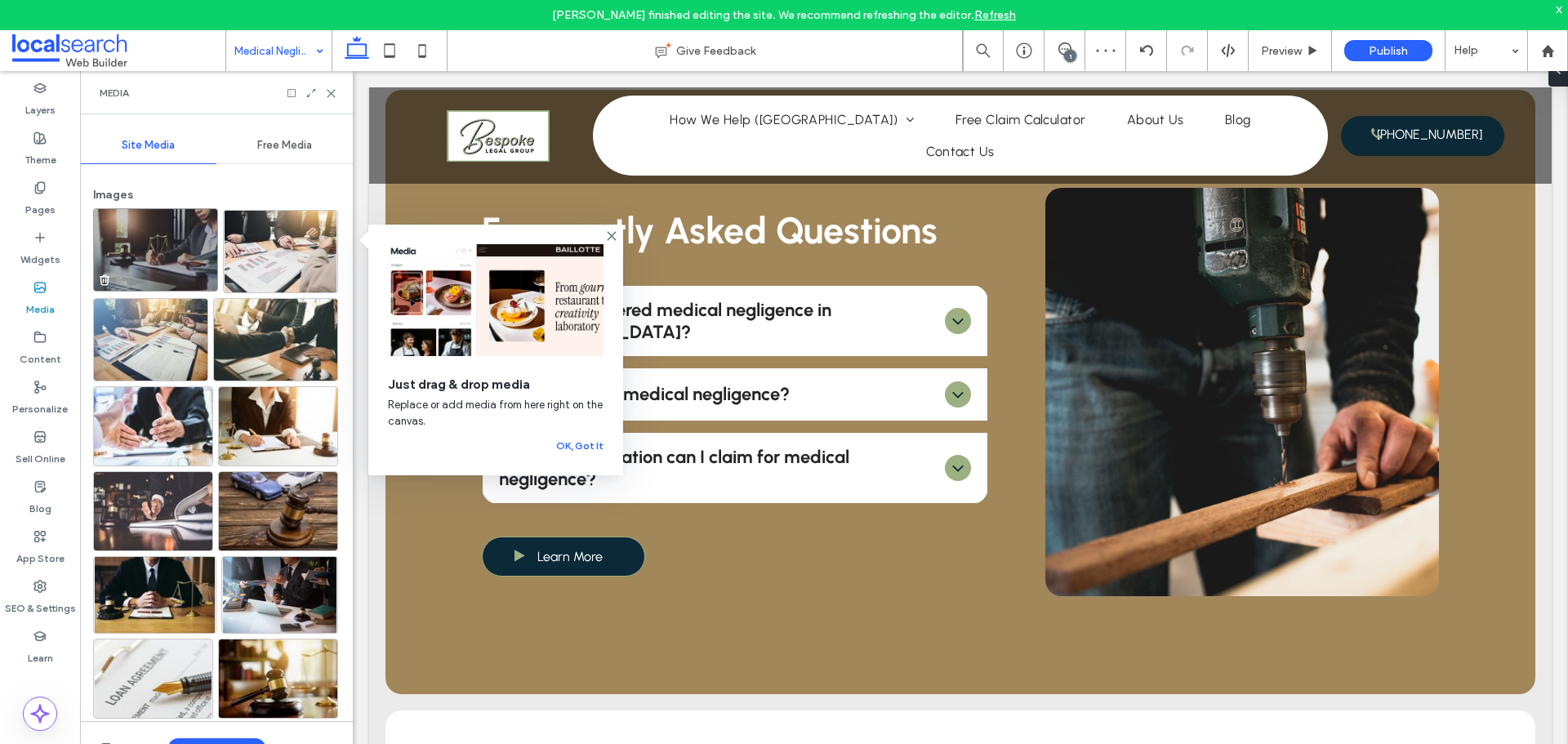
scroll to position [0, 0]
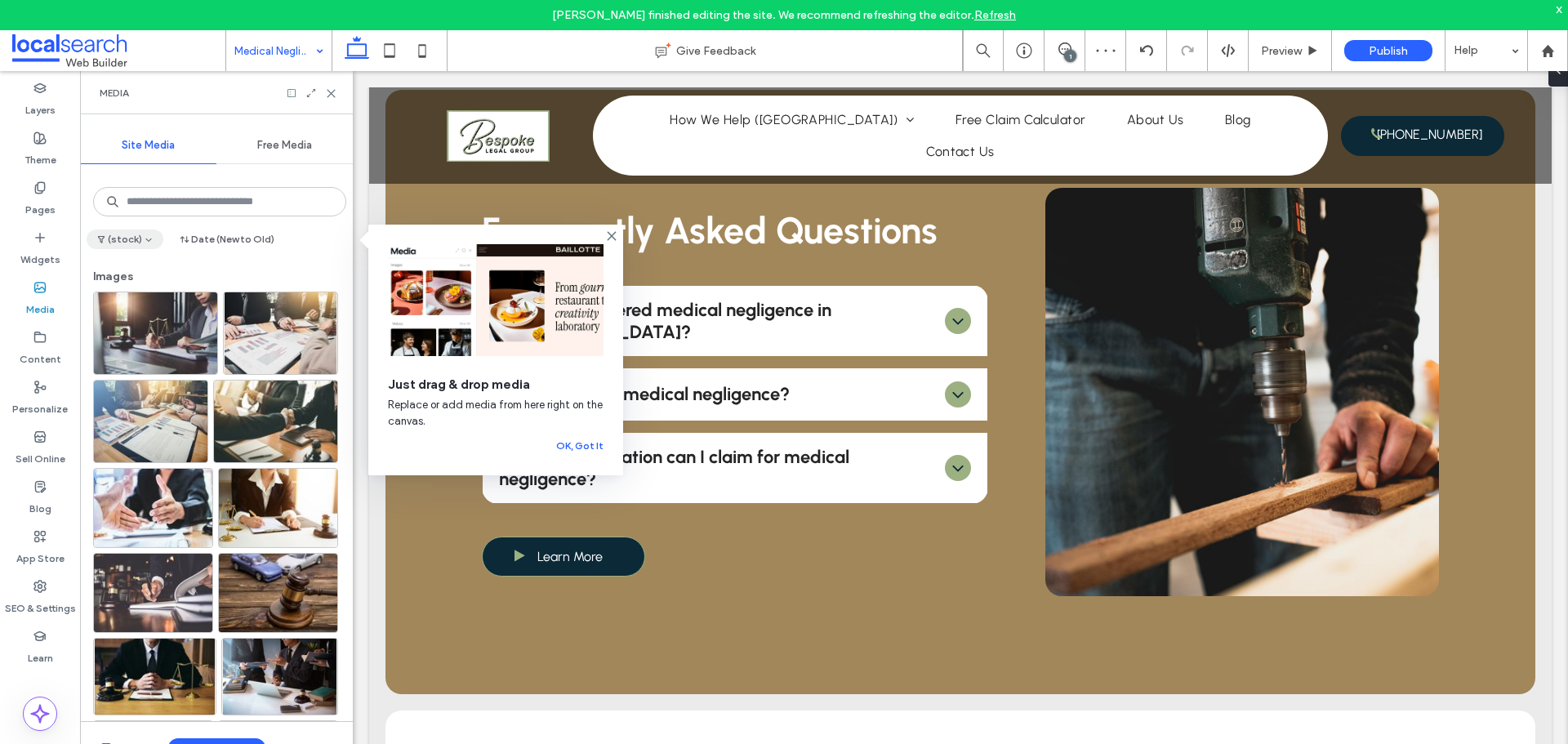
click at [128, 233] on button "(stock)" at bounding box center [125, 239] width 77 height 19
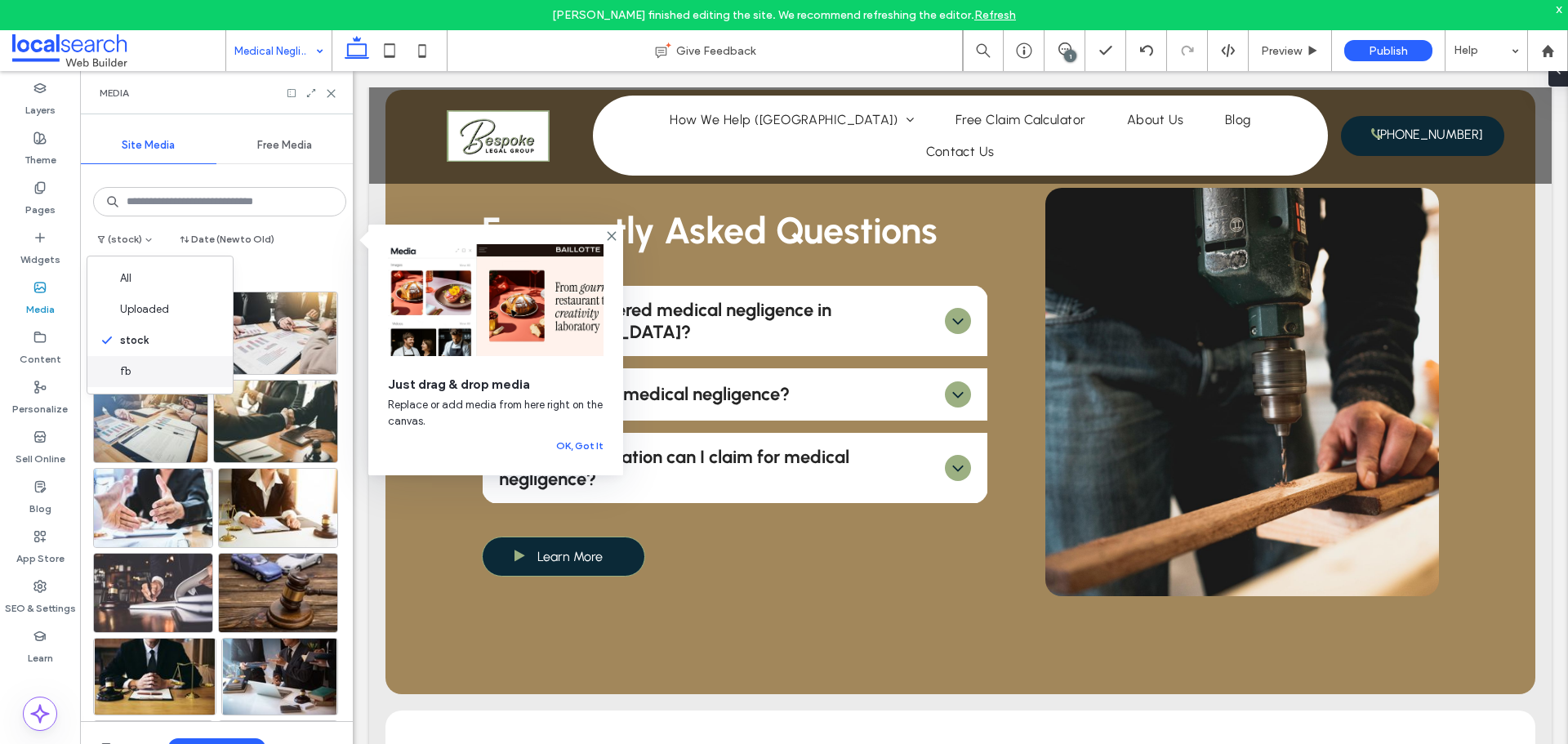
click at [147, 378] on div "fb" at bounding box center [160, 372] width 146 height 31
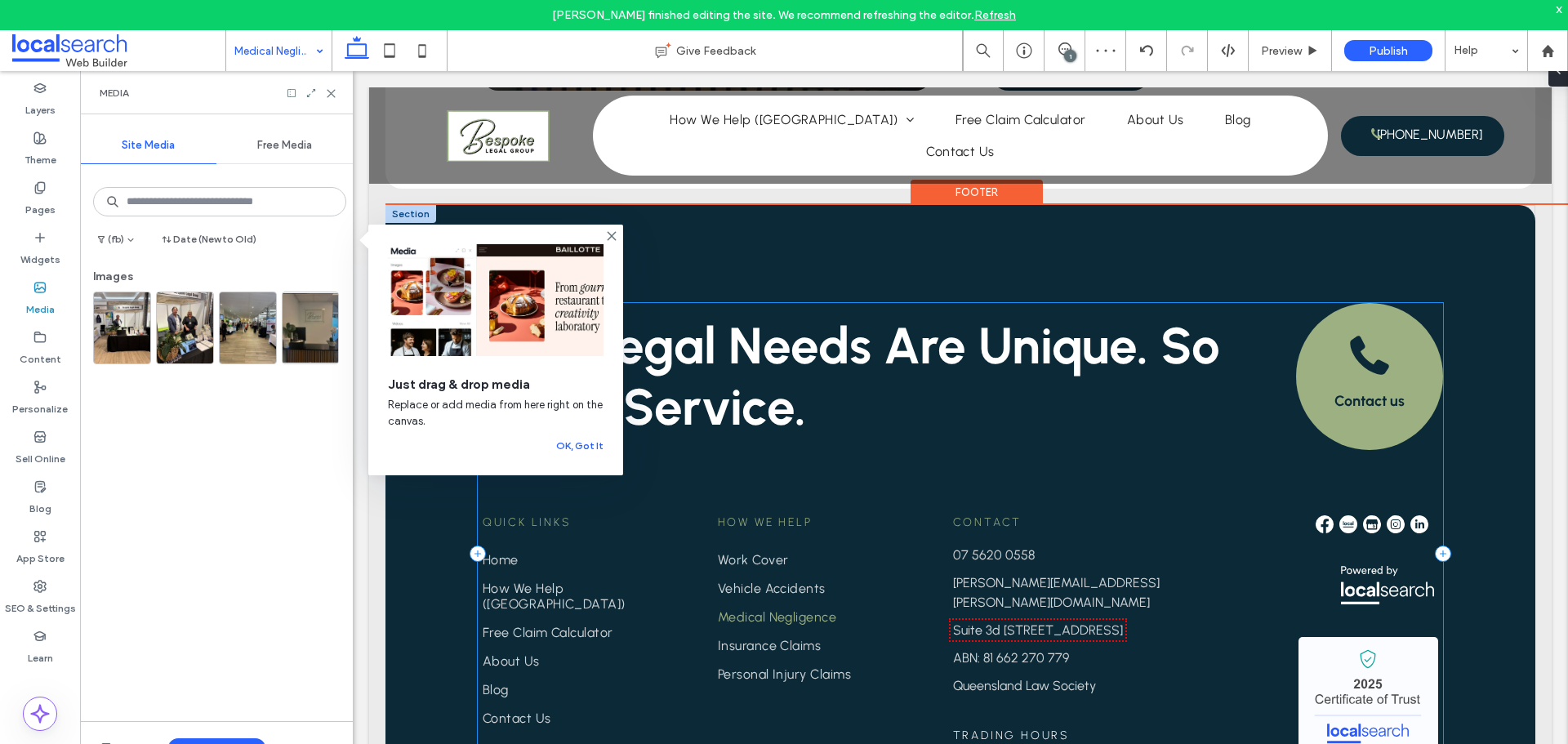
scroll to position [2904, 0]
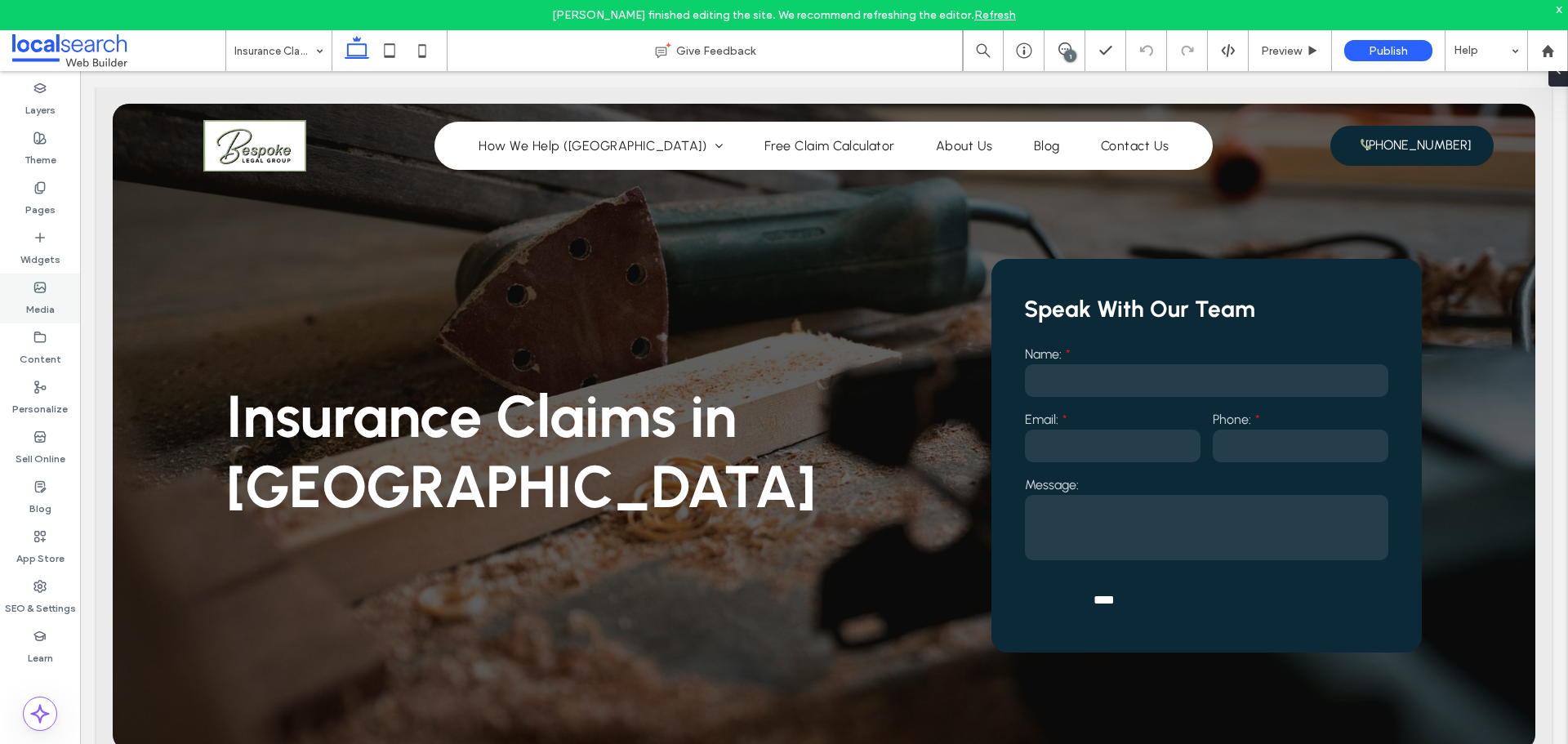
click at [26, 299] on label "Media" at bounding box center [40, 305] width 29 height 23
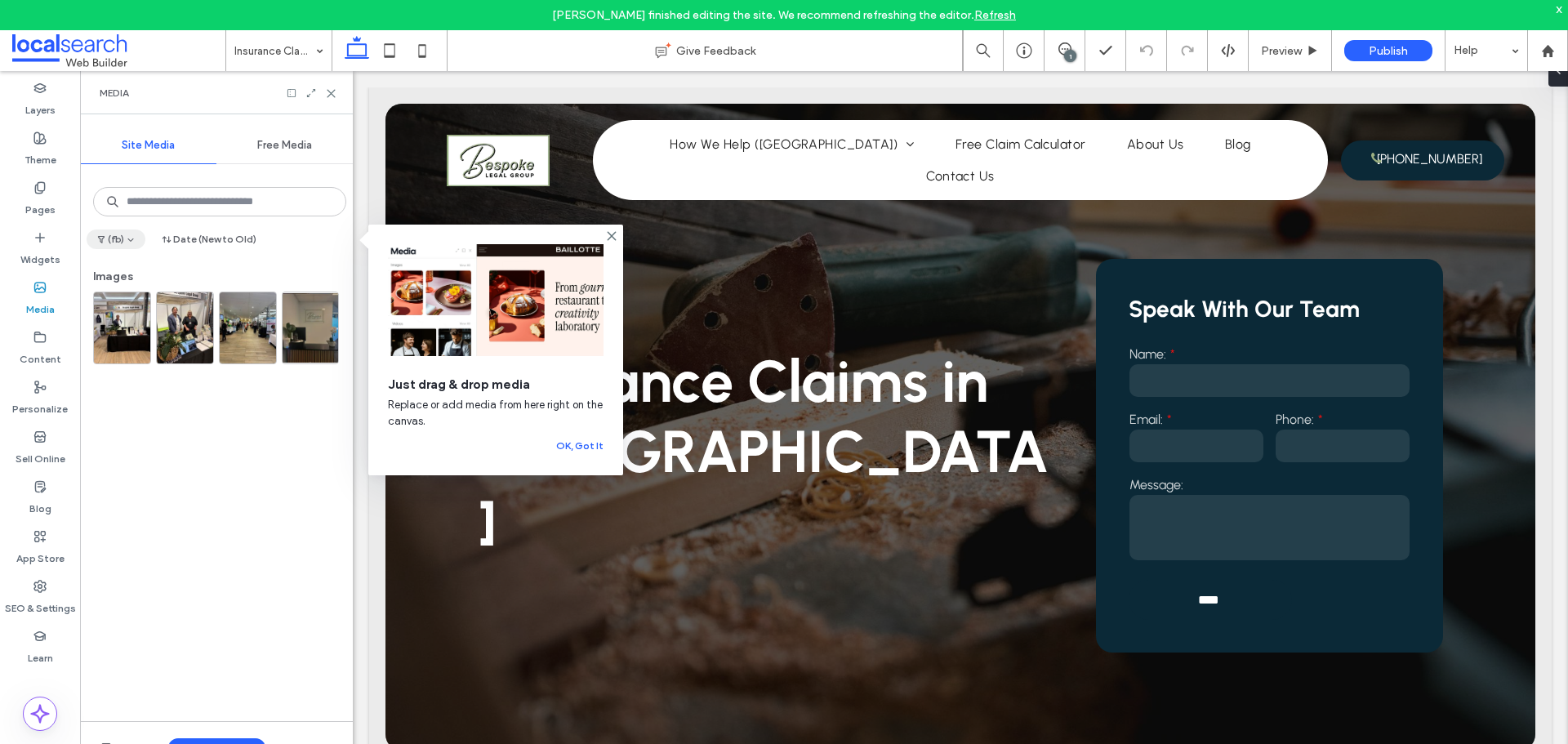
click at [113, 242] on button "(fb)" at bounding box center [115, 239] width 58 height 19
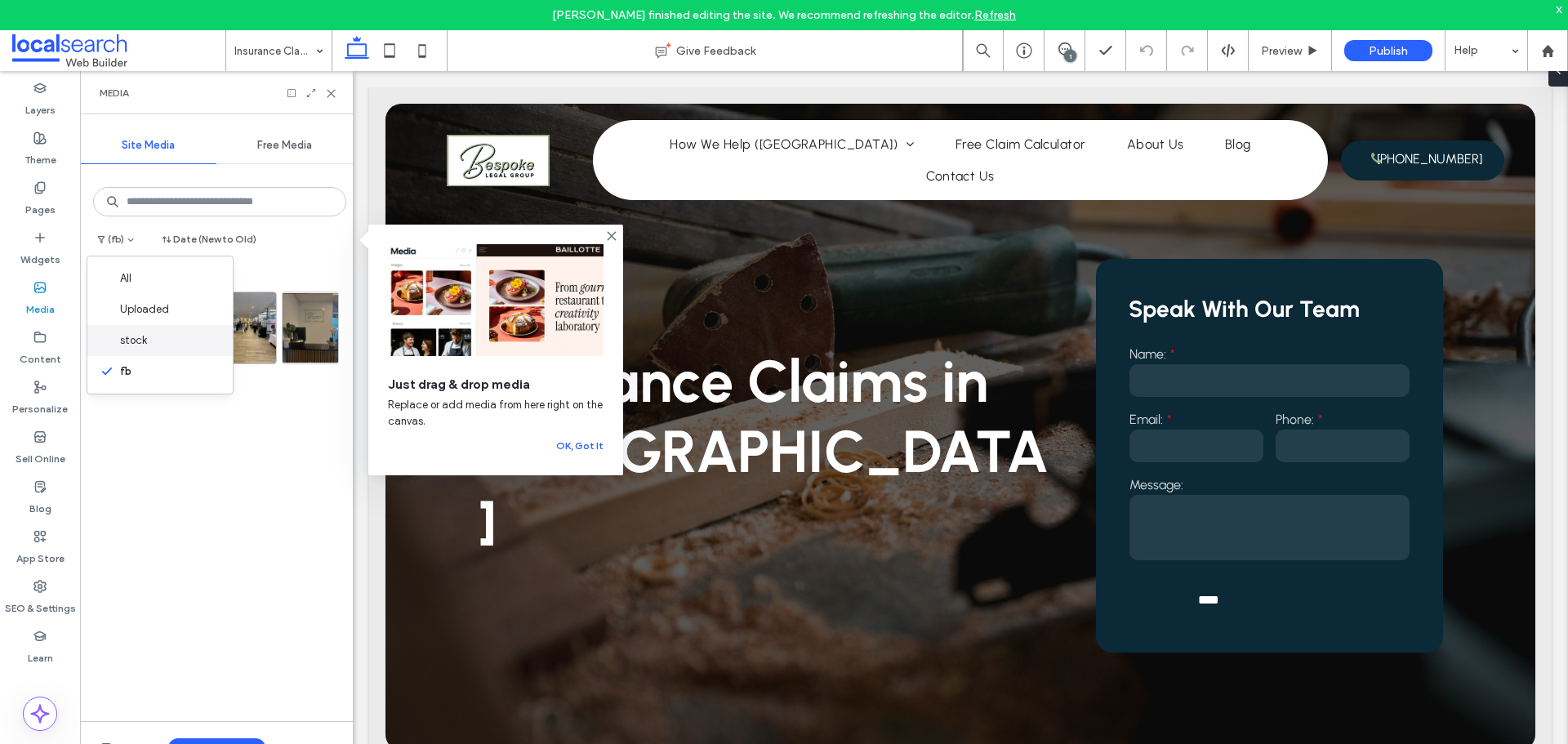
click at [153, 343] on div "stock" at bounding box center [160, 341] width 146 height 31
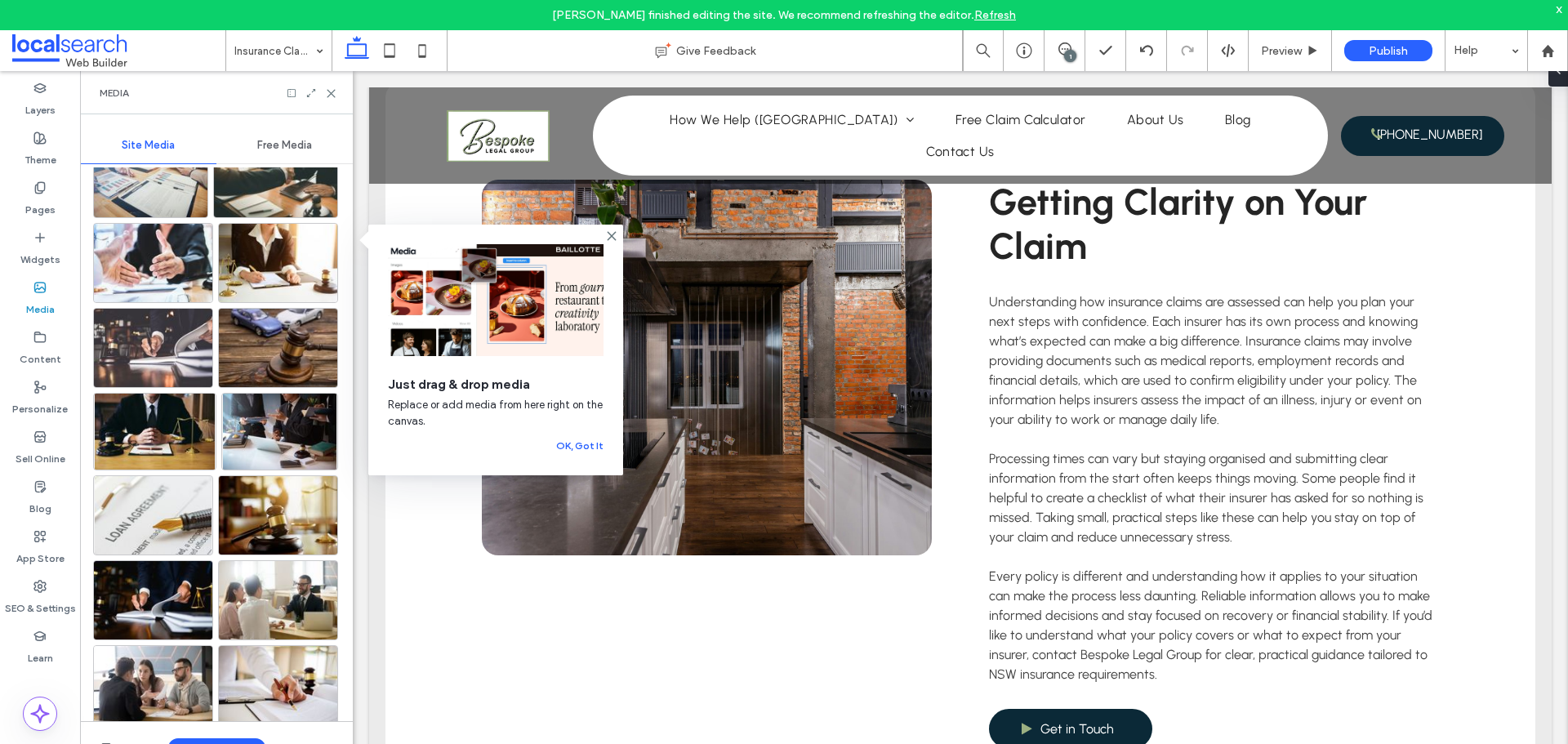
scroll to position [2032, 0]
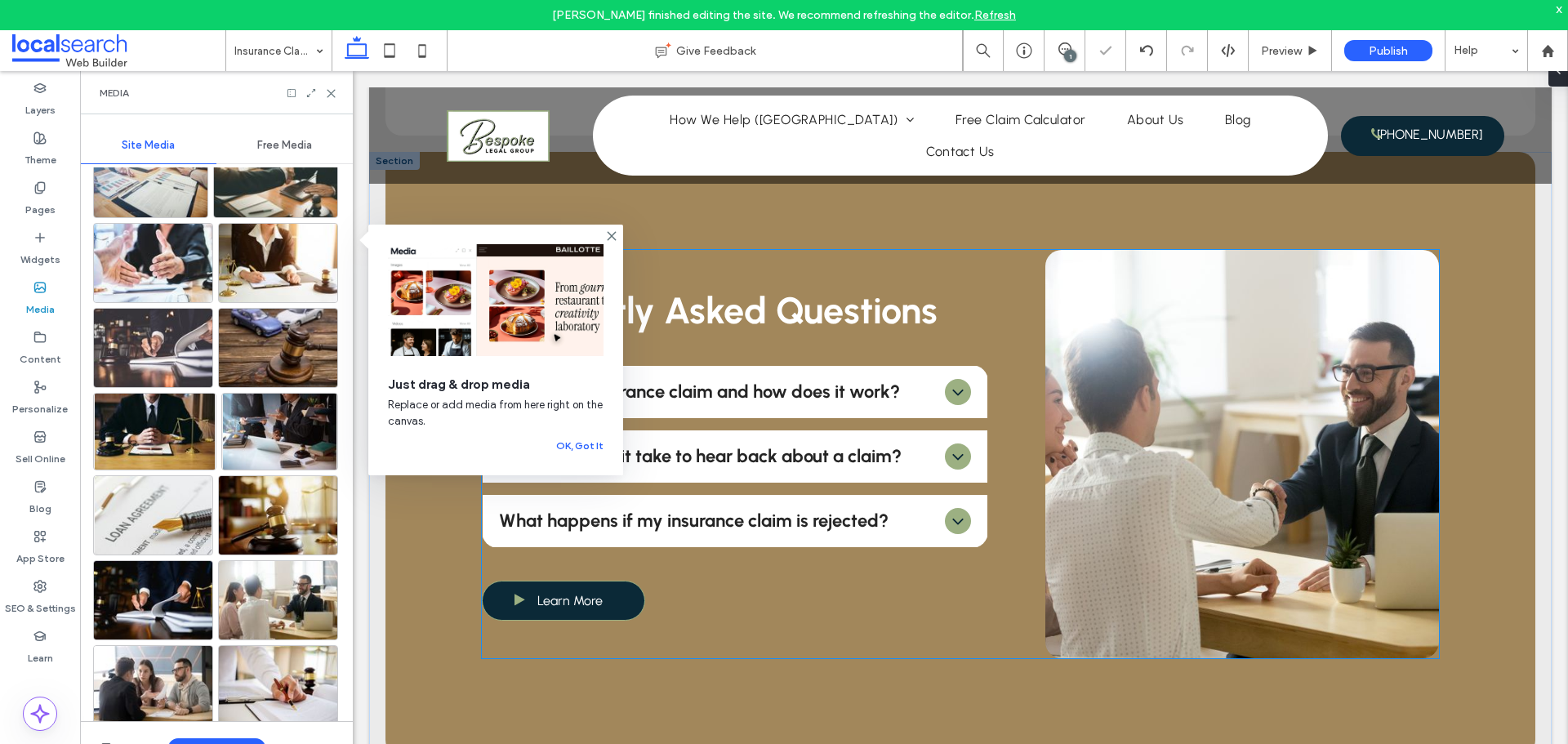
scroll to position [1298, 0]
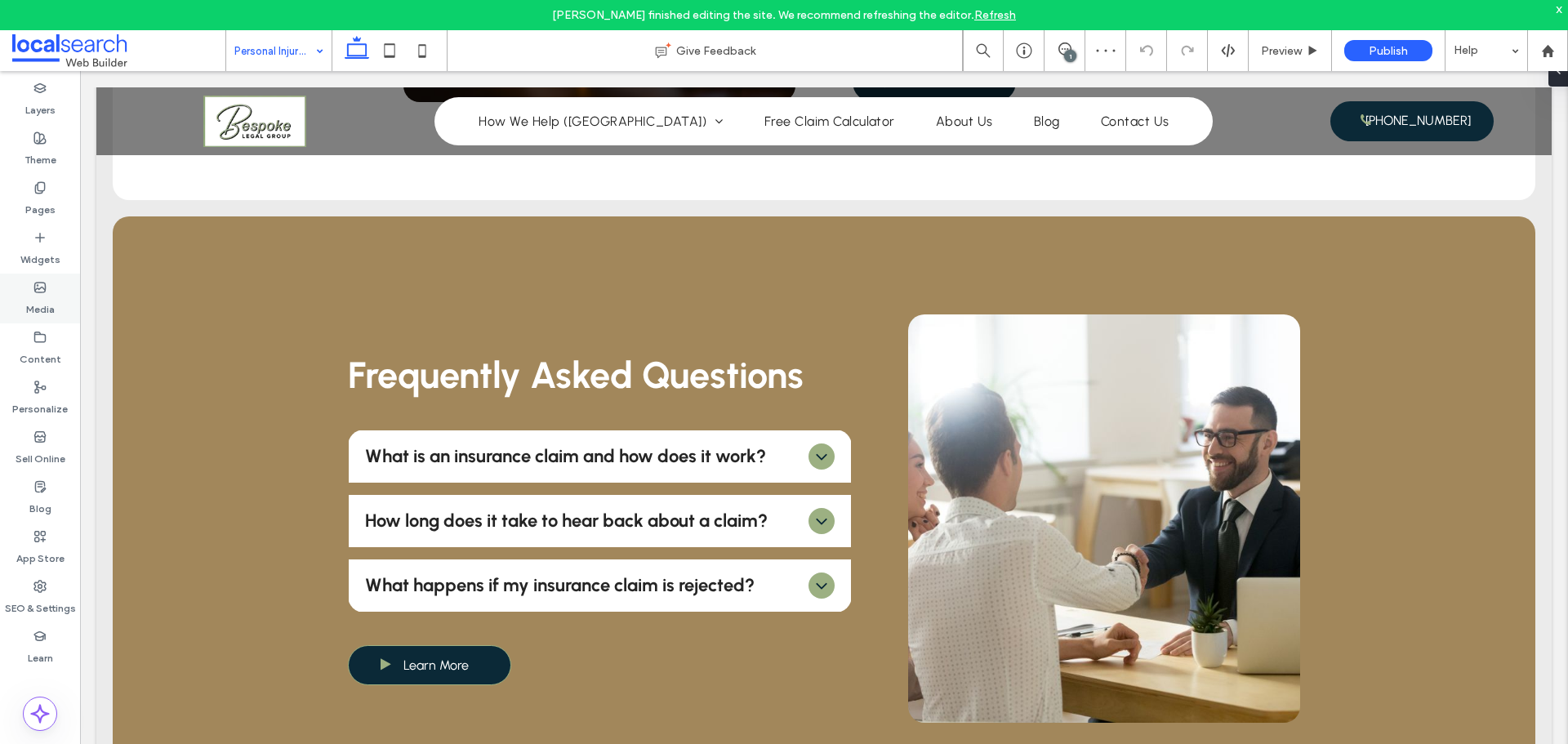
click at [31, 297] on label "Media" at bounding box center [40, 305] width 29 height 23
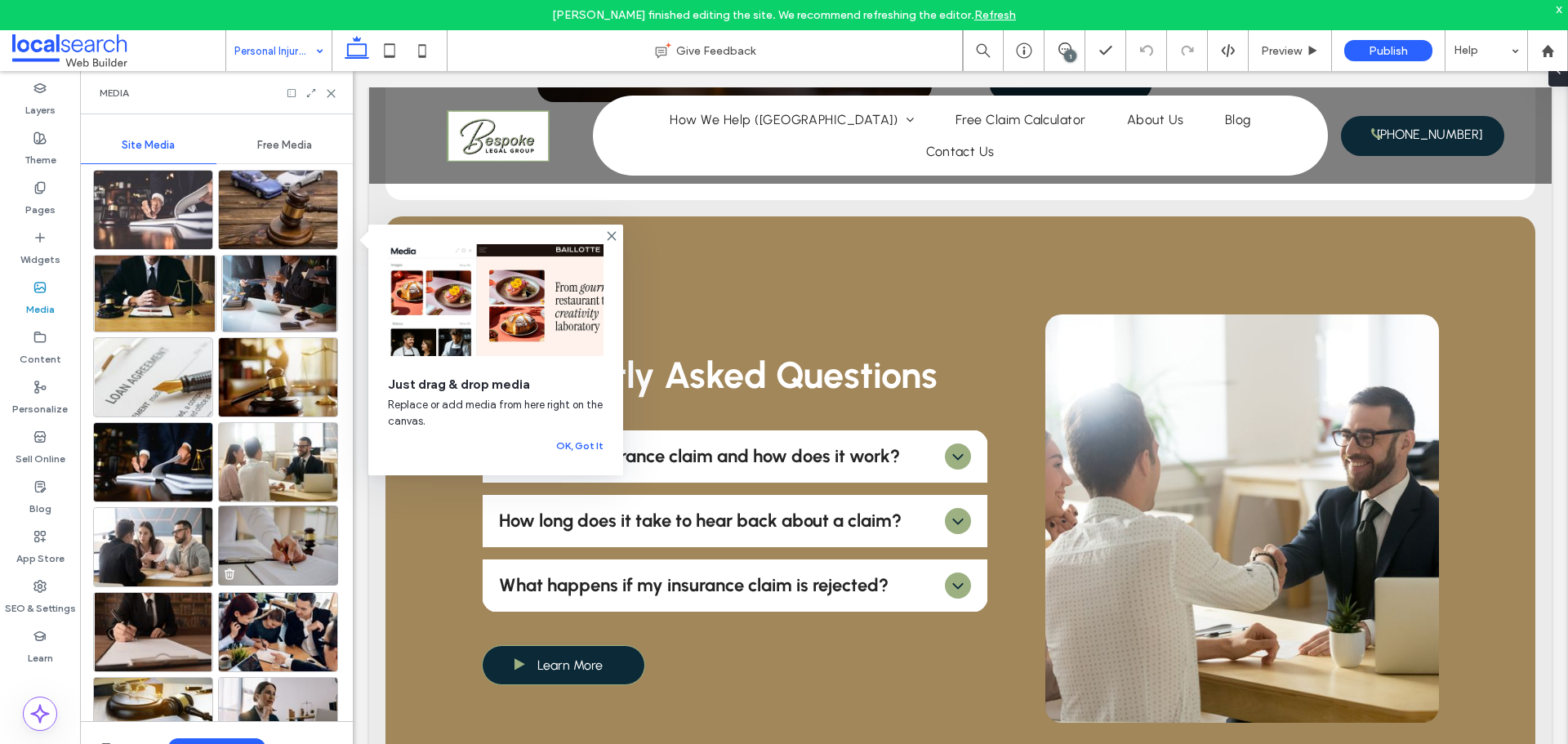
scroll to position [408, 0]
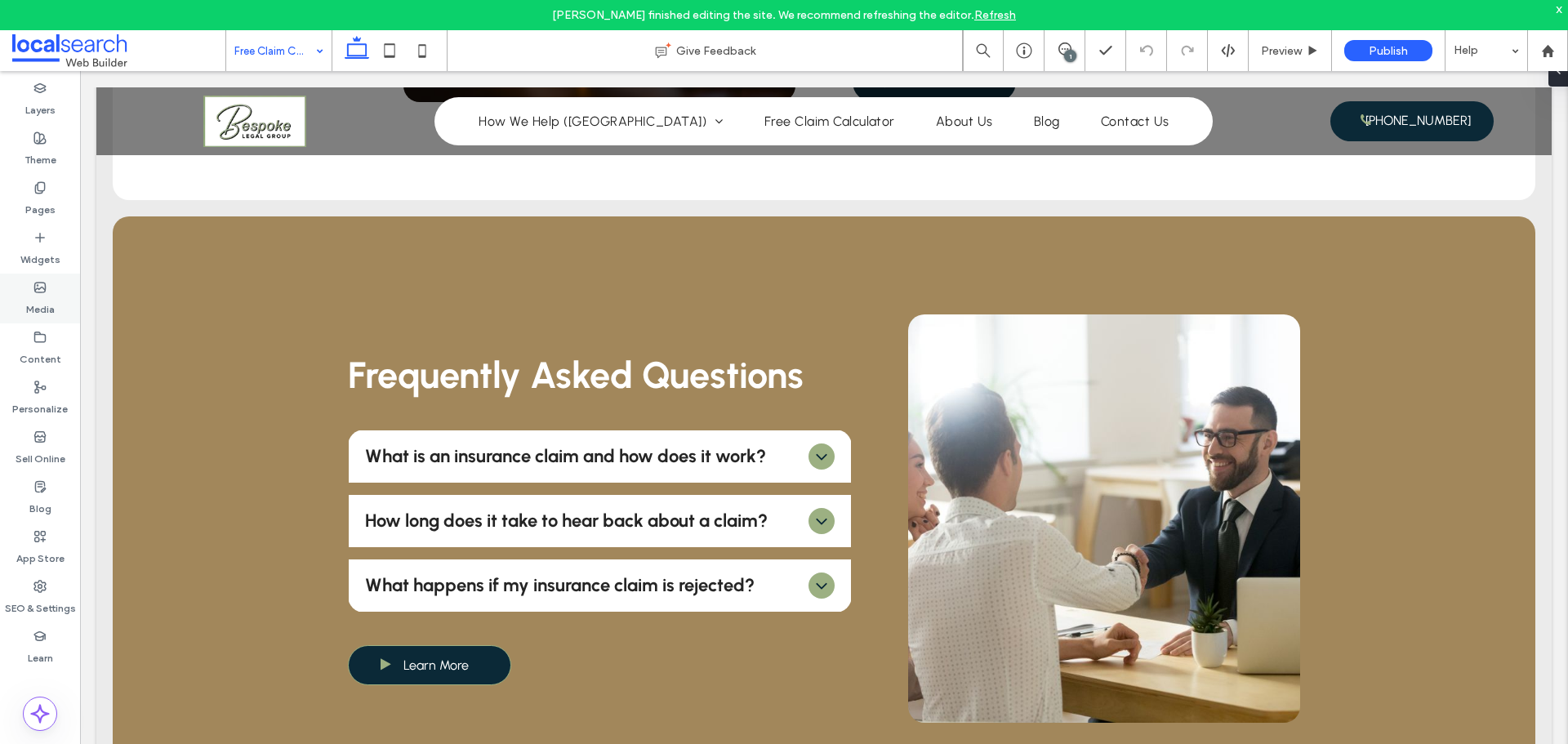
click at [36, 289] on use at bounding box center [40, 287] width 10 height 10
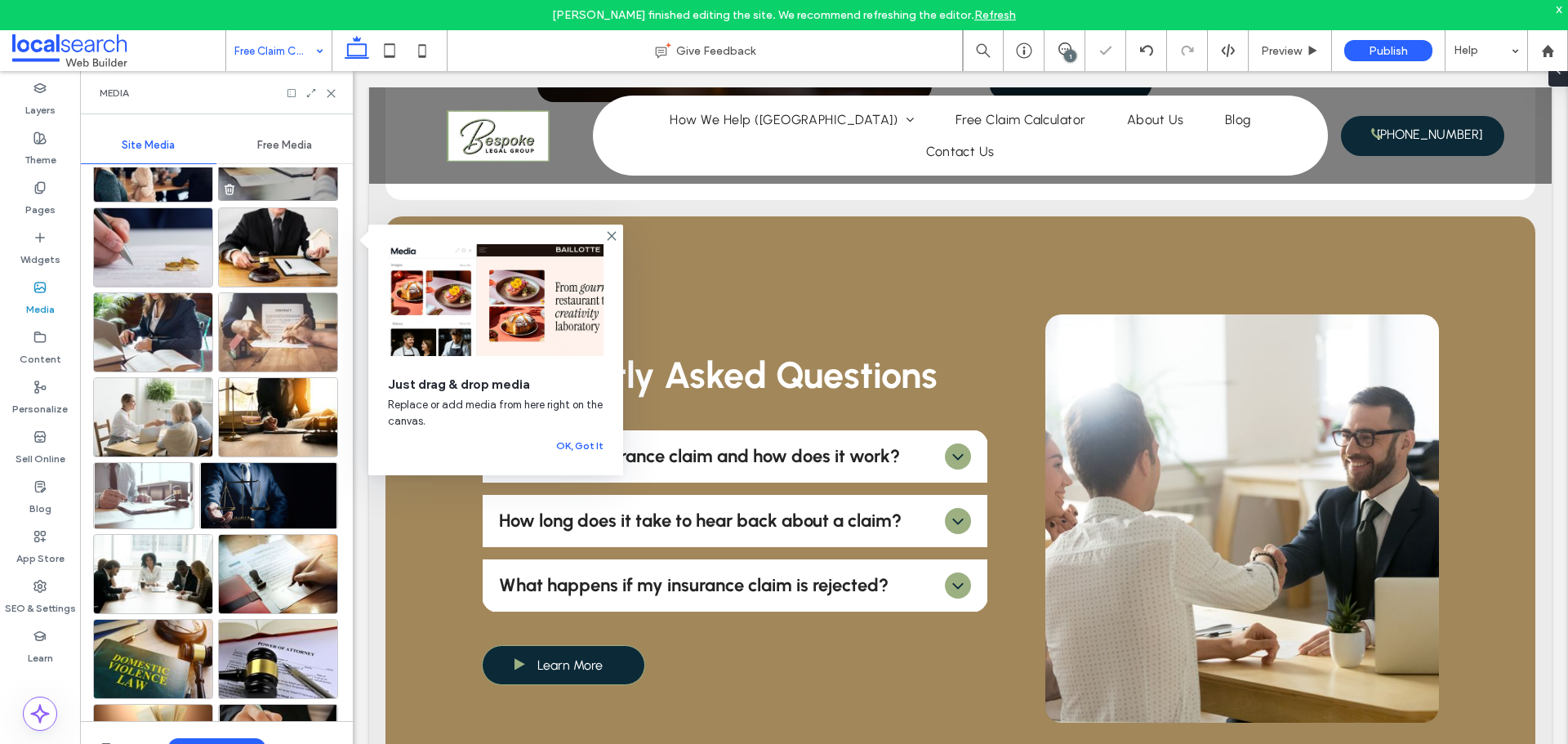
scroll to position [1023, 0]
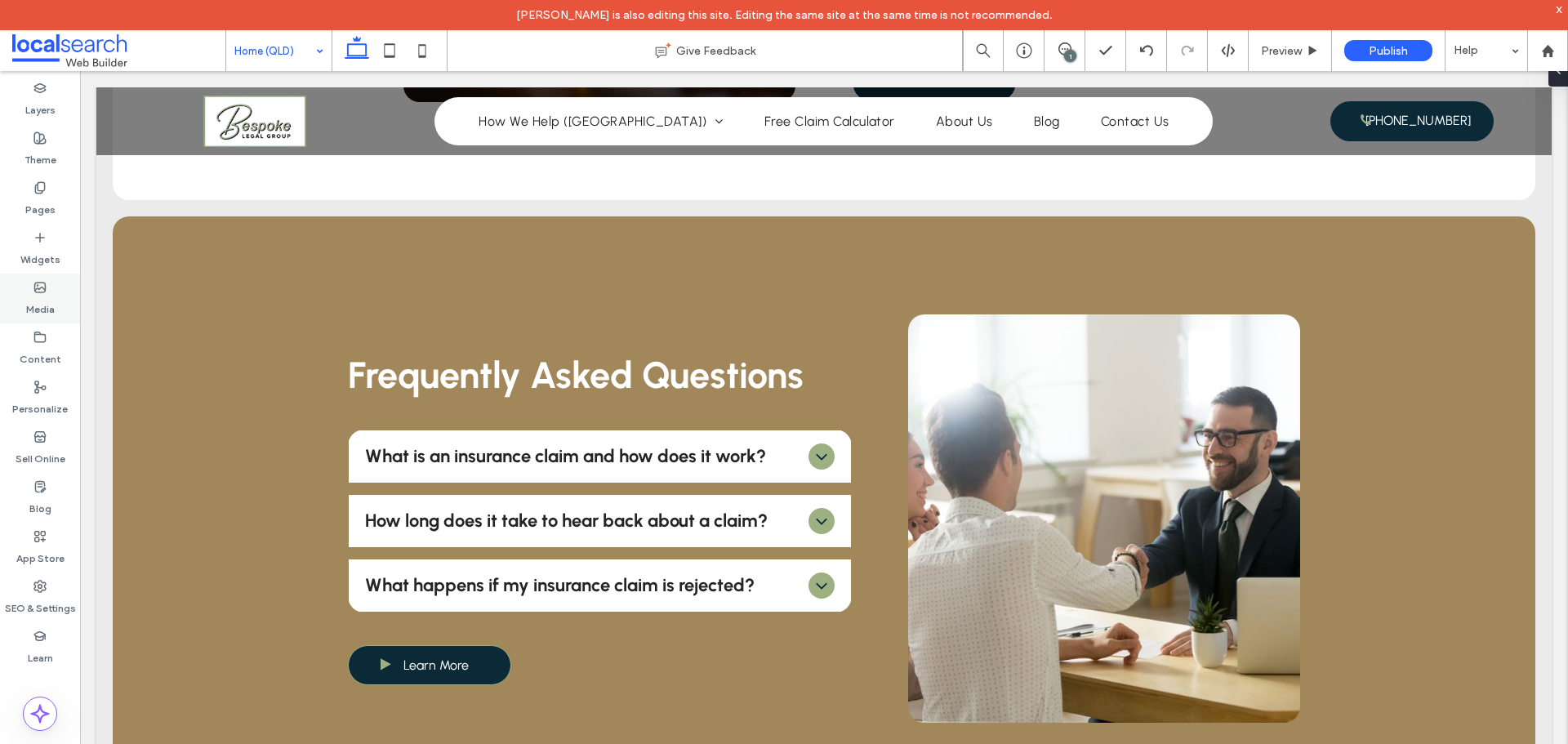
click at [44, 301] on label "Media" at bounding box center [40, 305] width 29 height 23
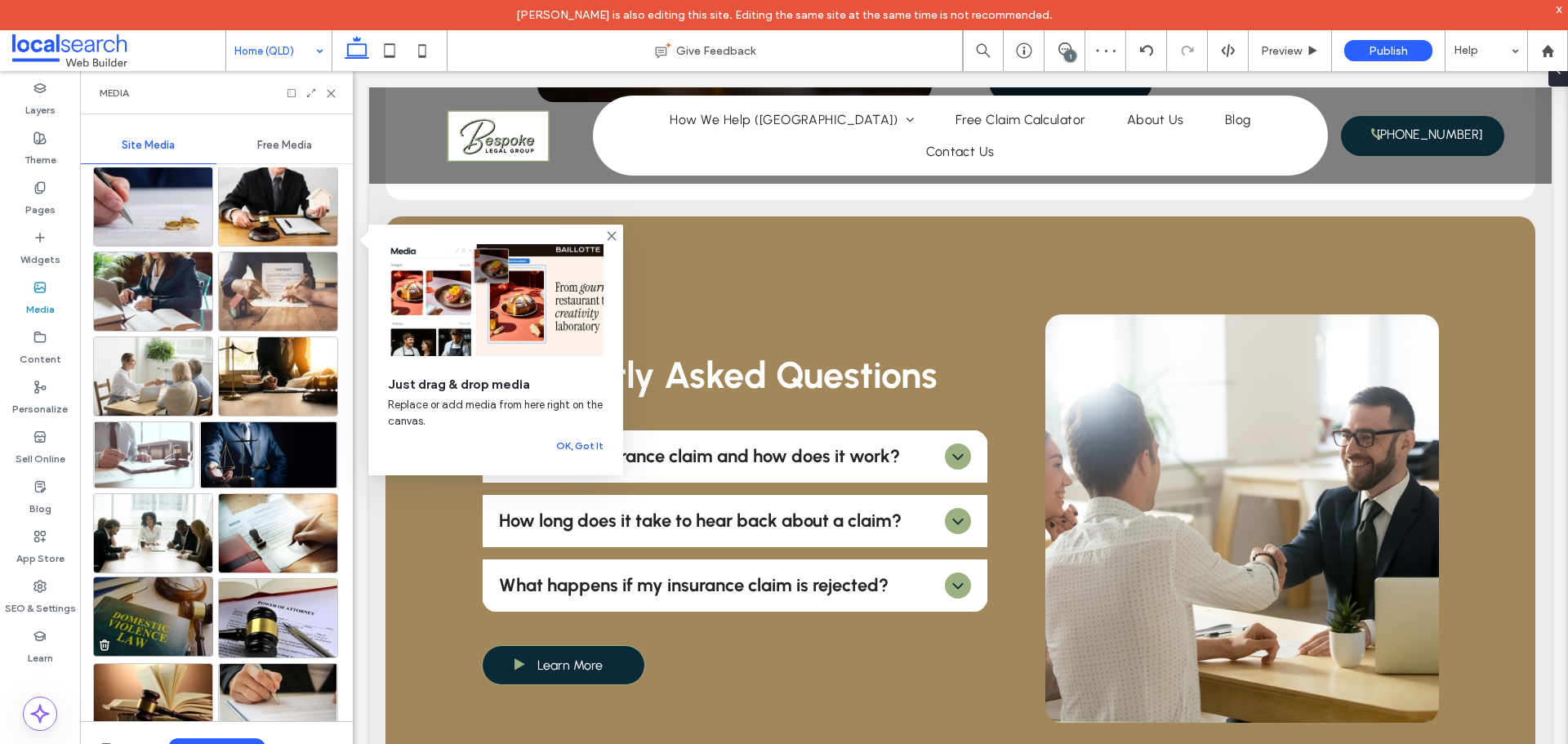
scroll to position [1105, 0]
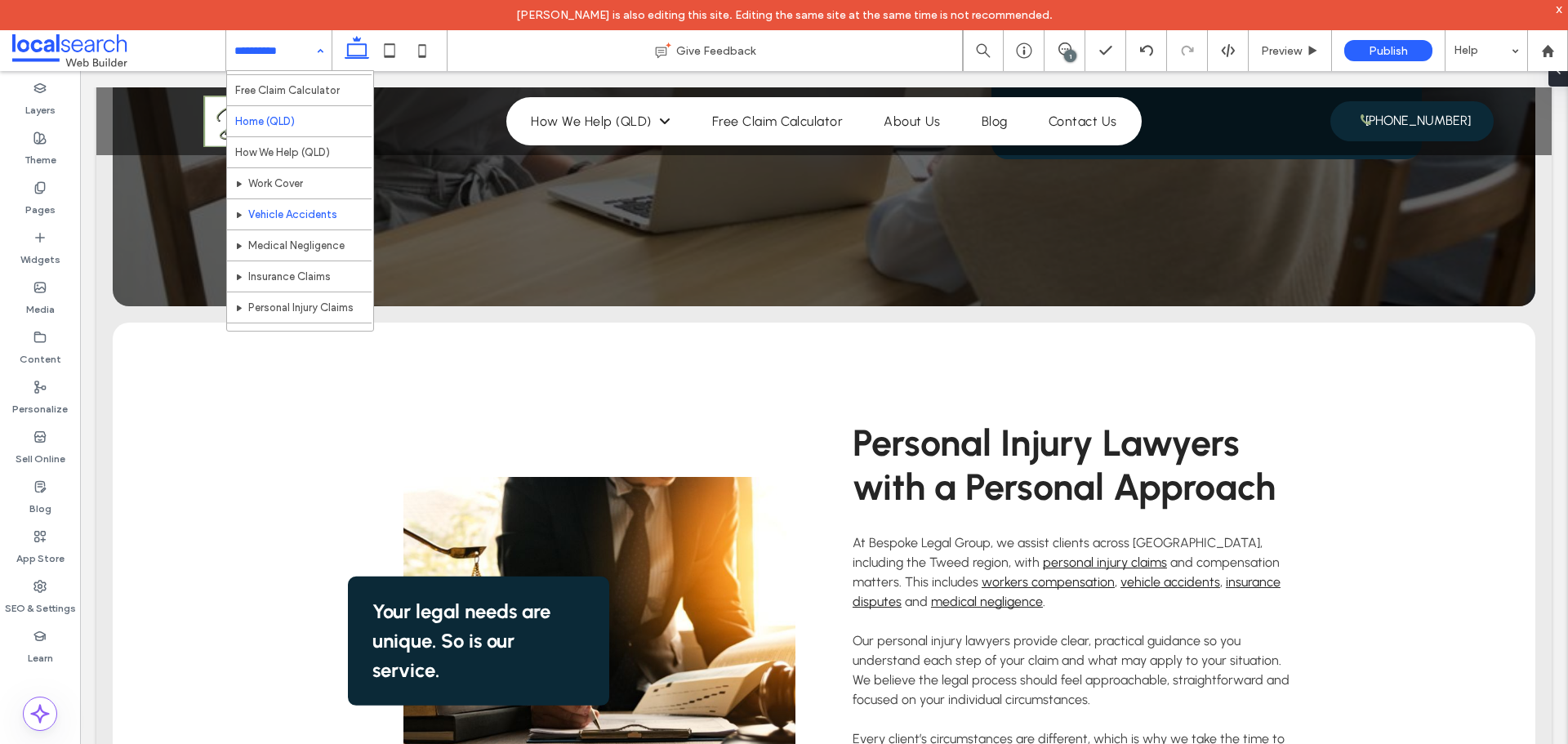
scroll to position [215, 0]
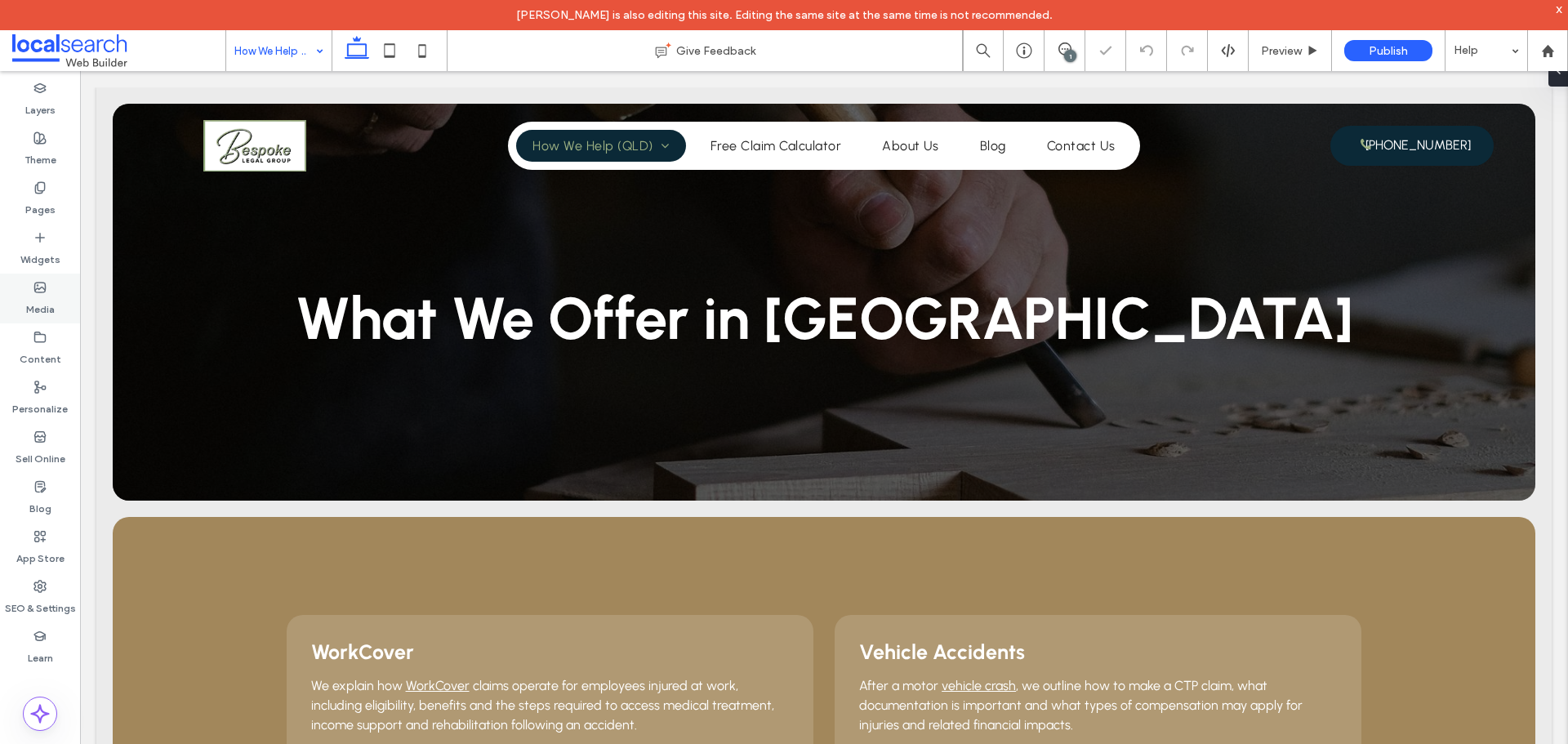
click at [44, 290] on use at bounding box center [40, 287] width 10 height 10
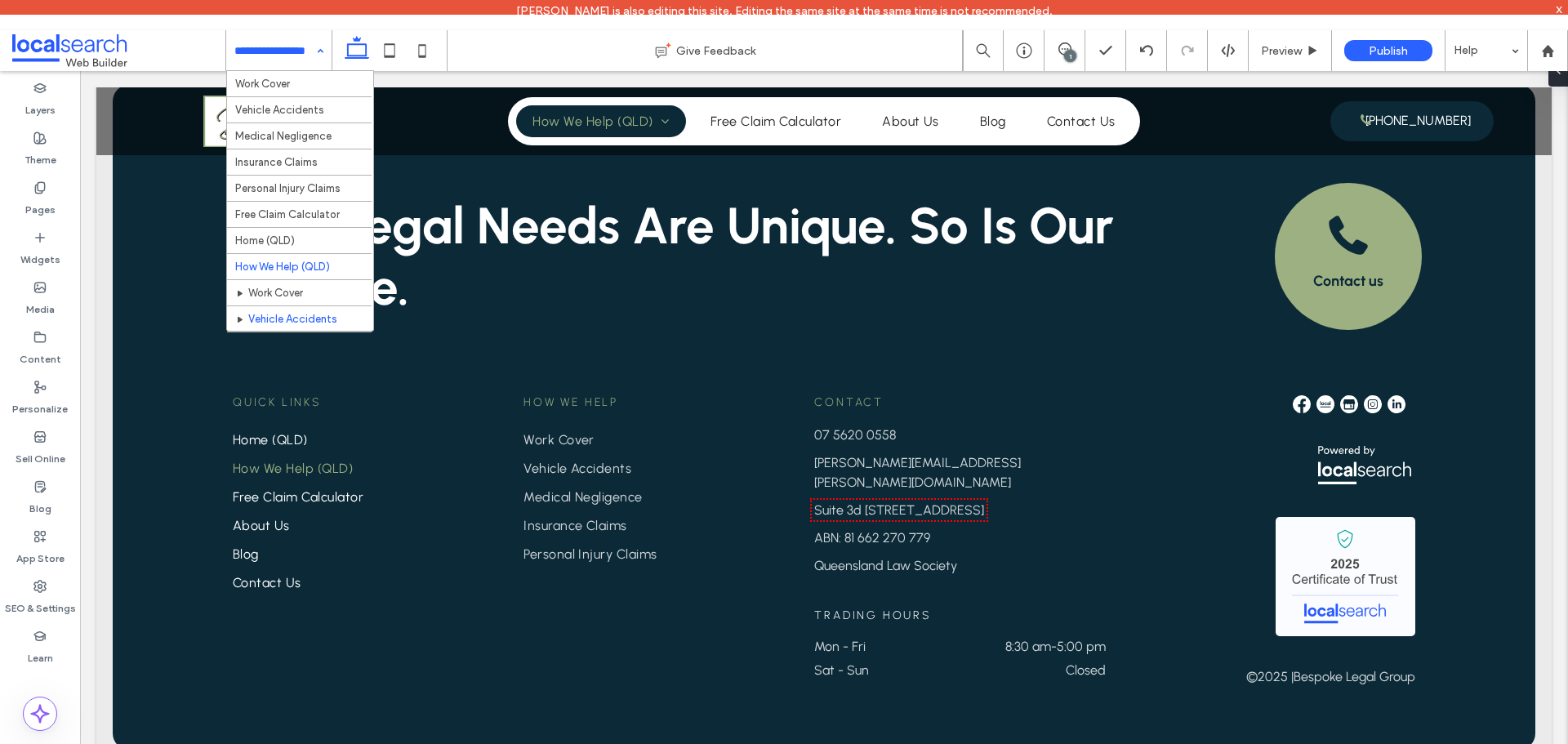
scroll to position [163, 0]
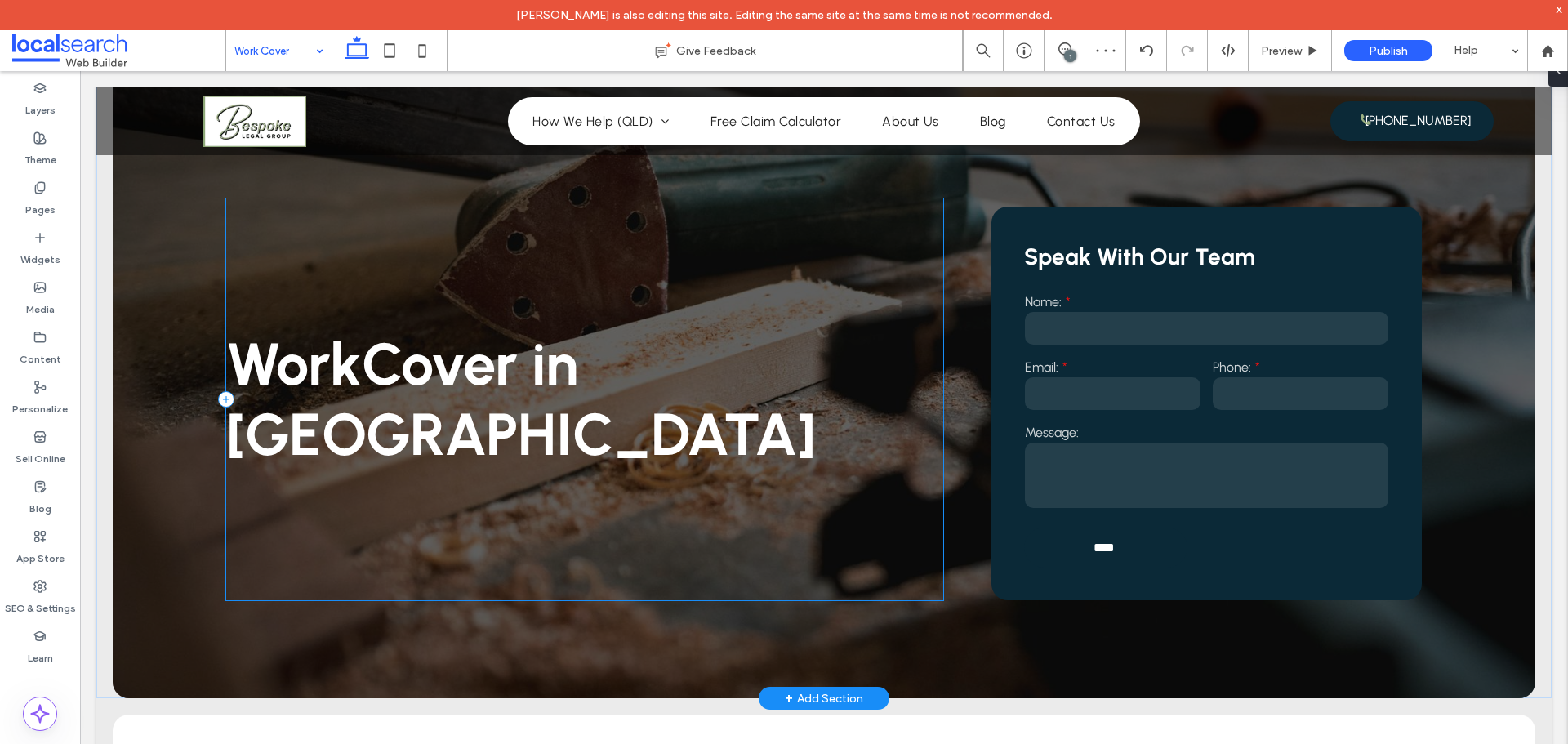
scroll to position [82, 0]
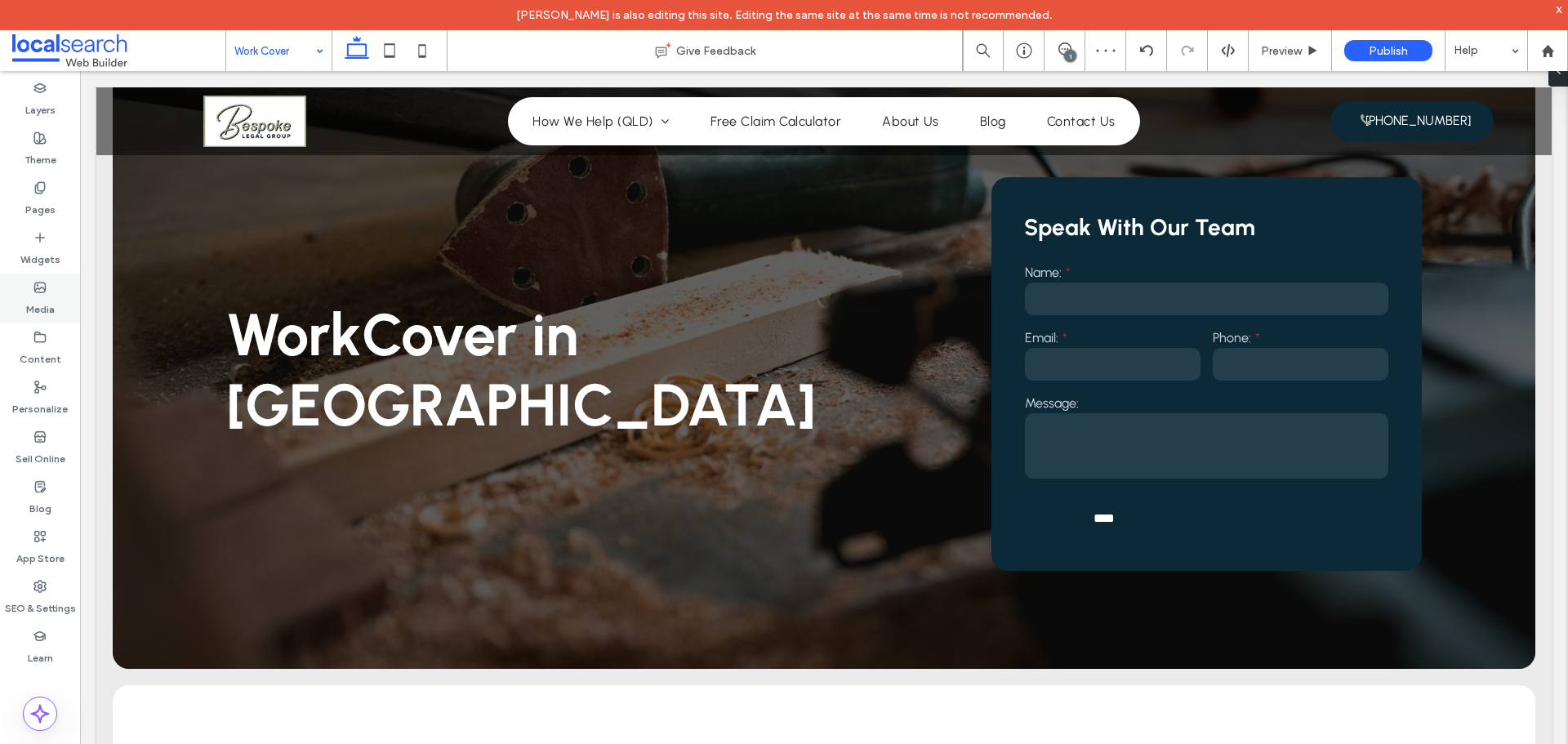
click at [38, 299] on label "Media" at bounding box center [40, 305] width 29 height 23
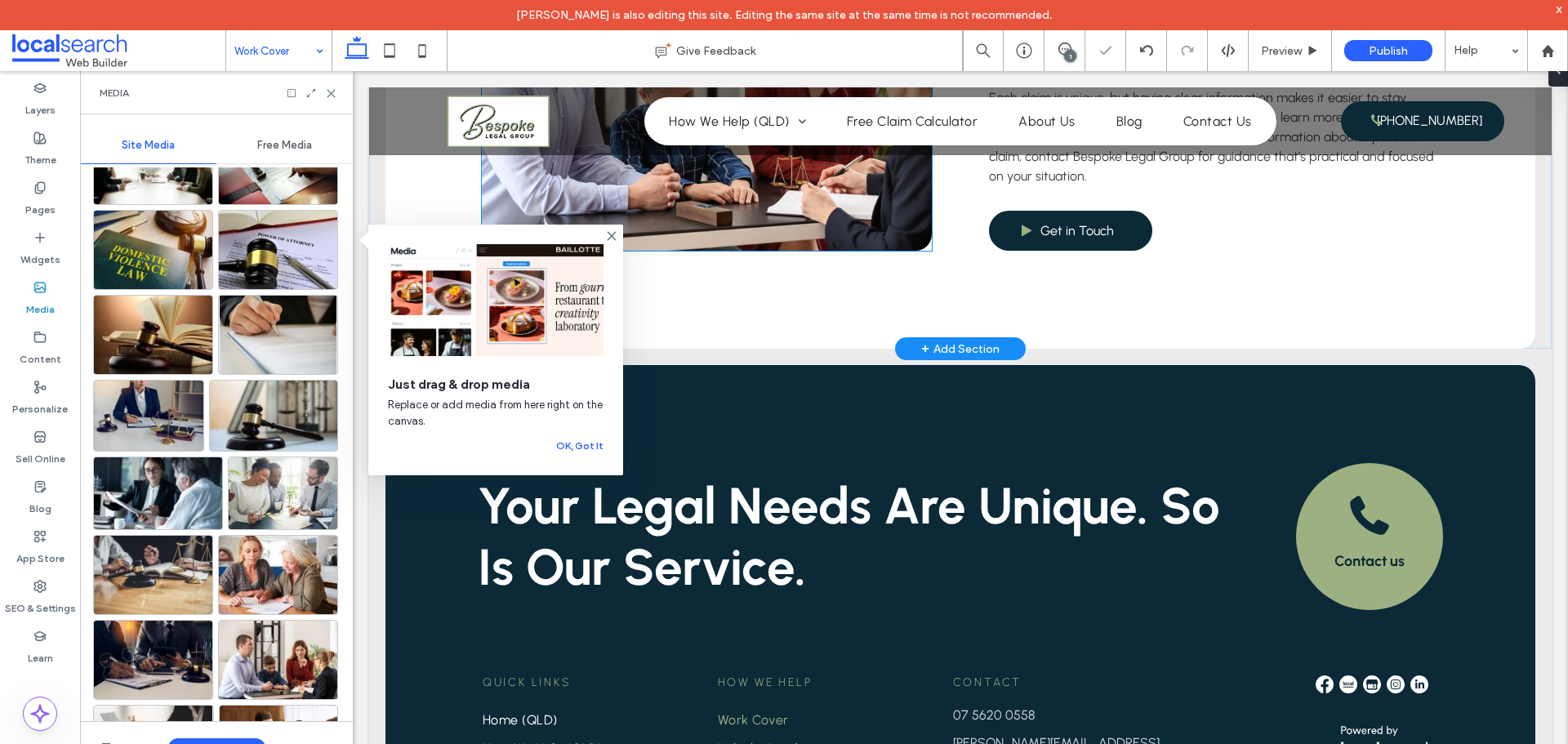
scroll to position [2548, 0]
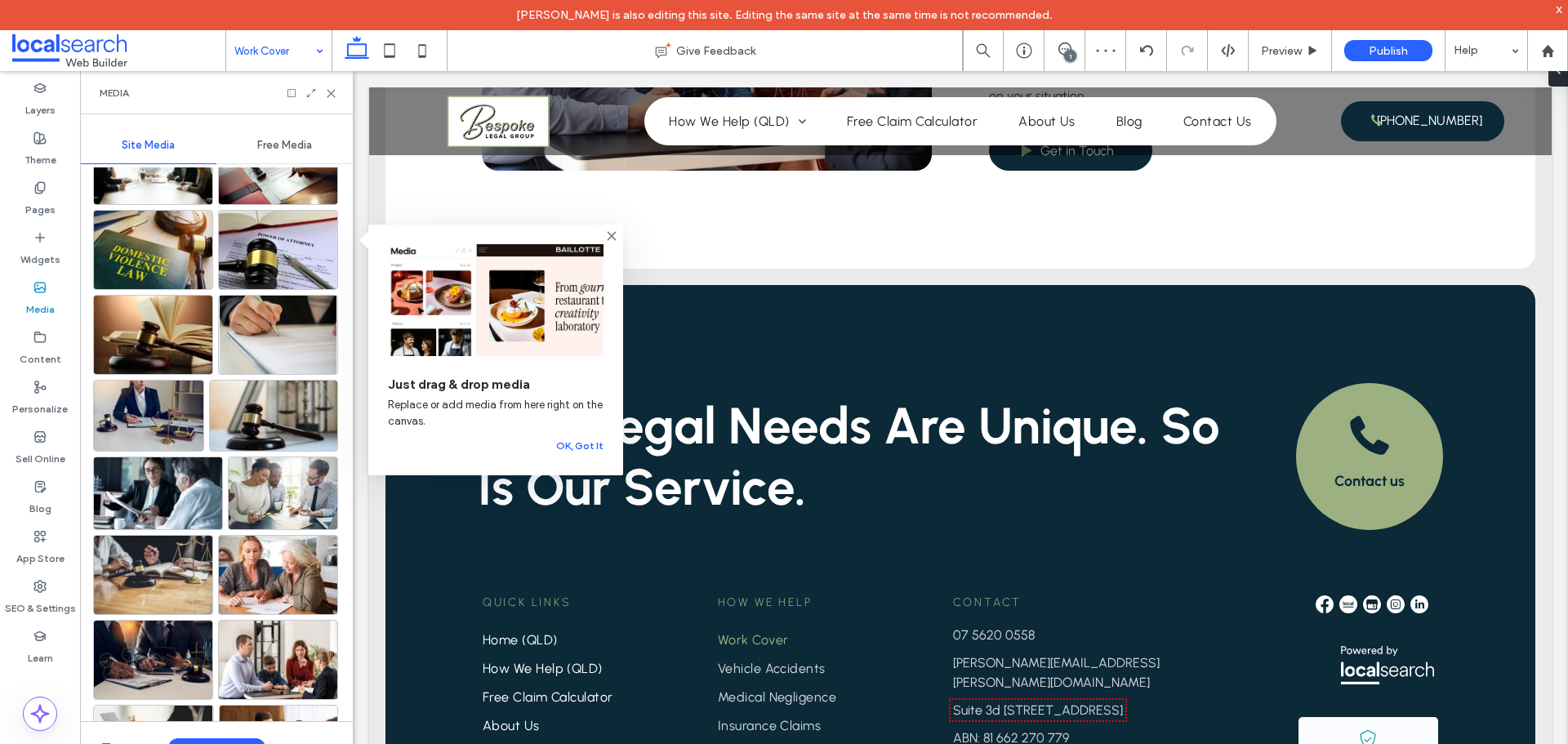
drag, startPoint x: 279, startPoint y: 38, endPoint x: 276, endPoint y: 65, distance: 27.2
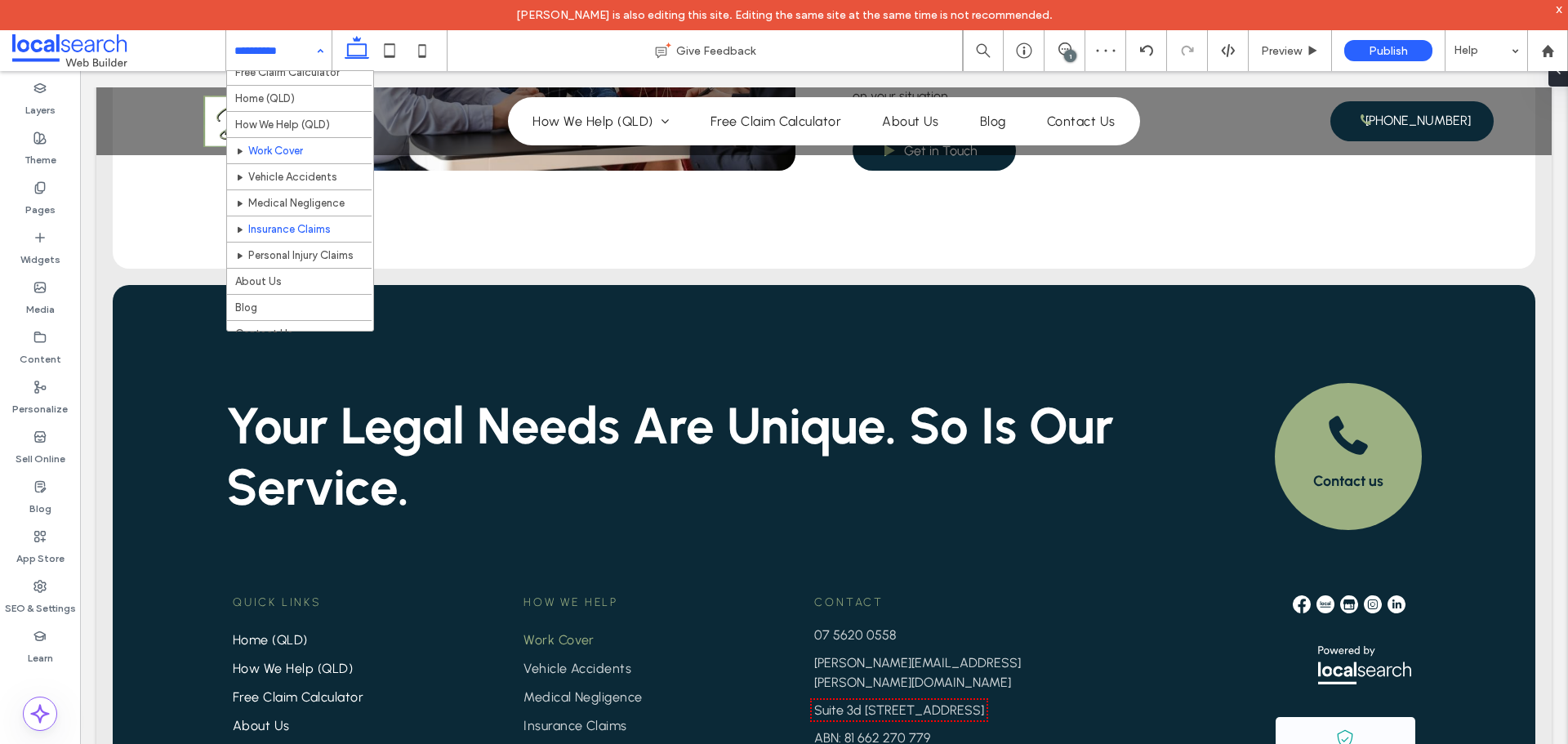
scroll to position [208, 0]
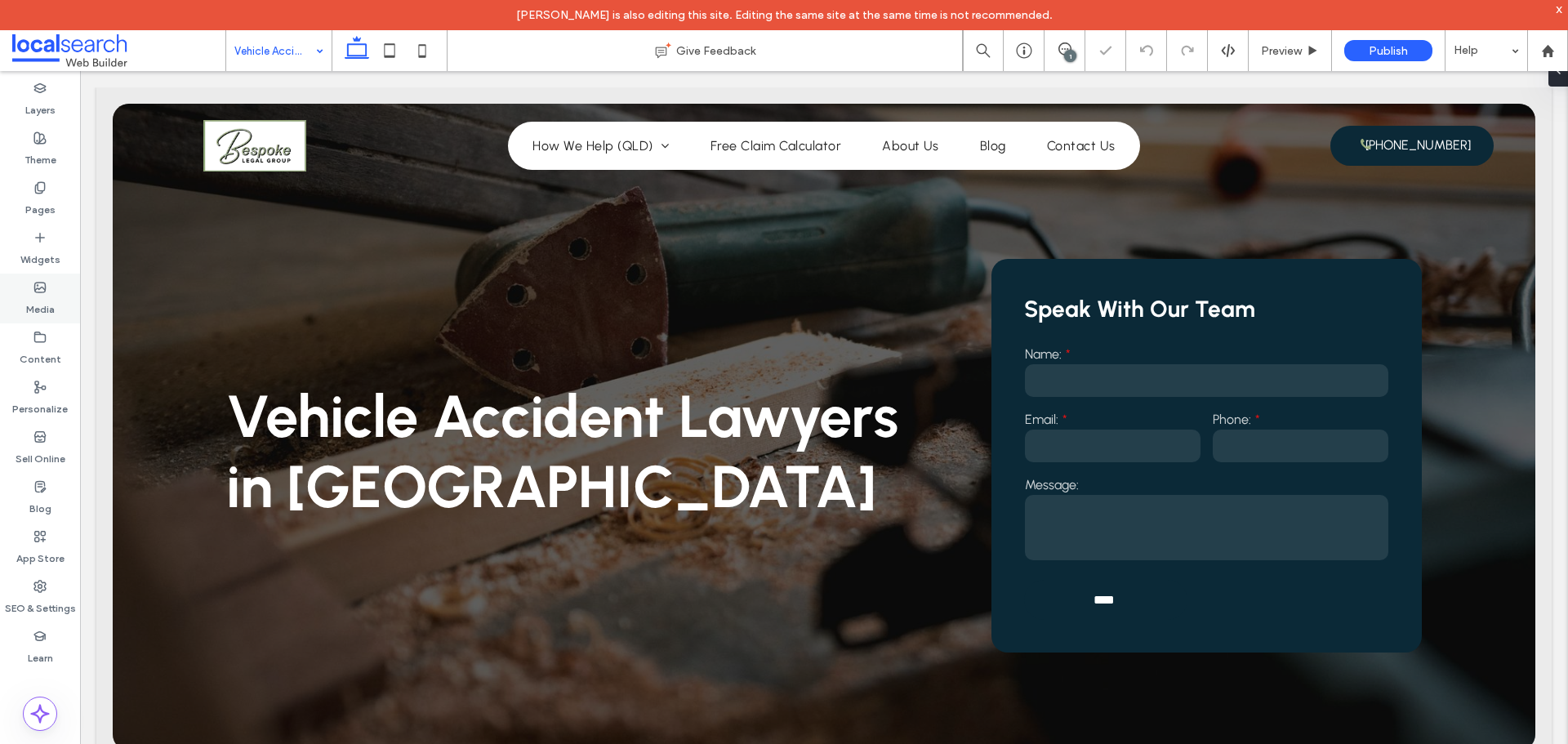
click at [32, 290] on div "Media" at bounding box center [40, 298] width 80 height 50
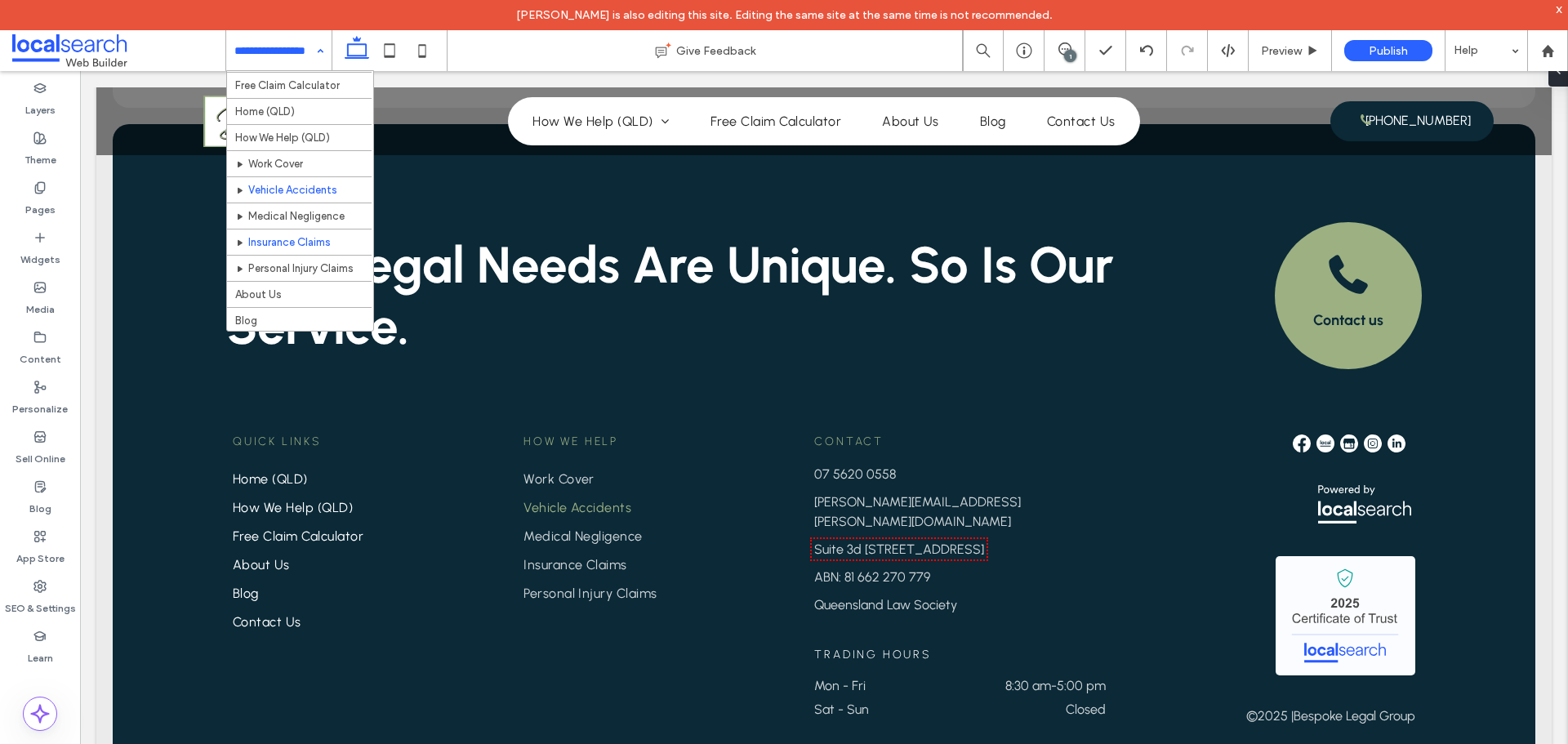
scroll to position [208, 0]
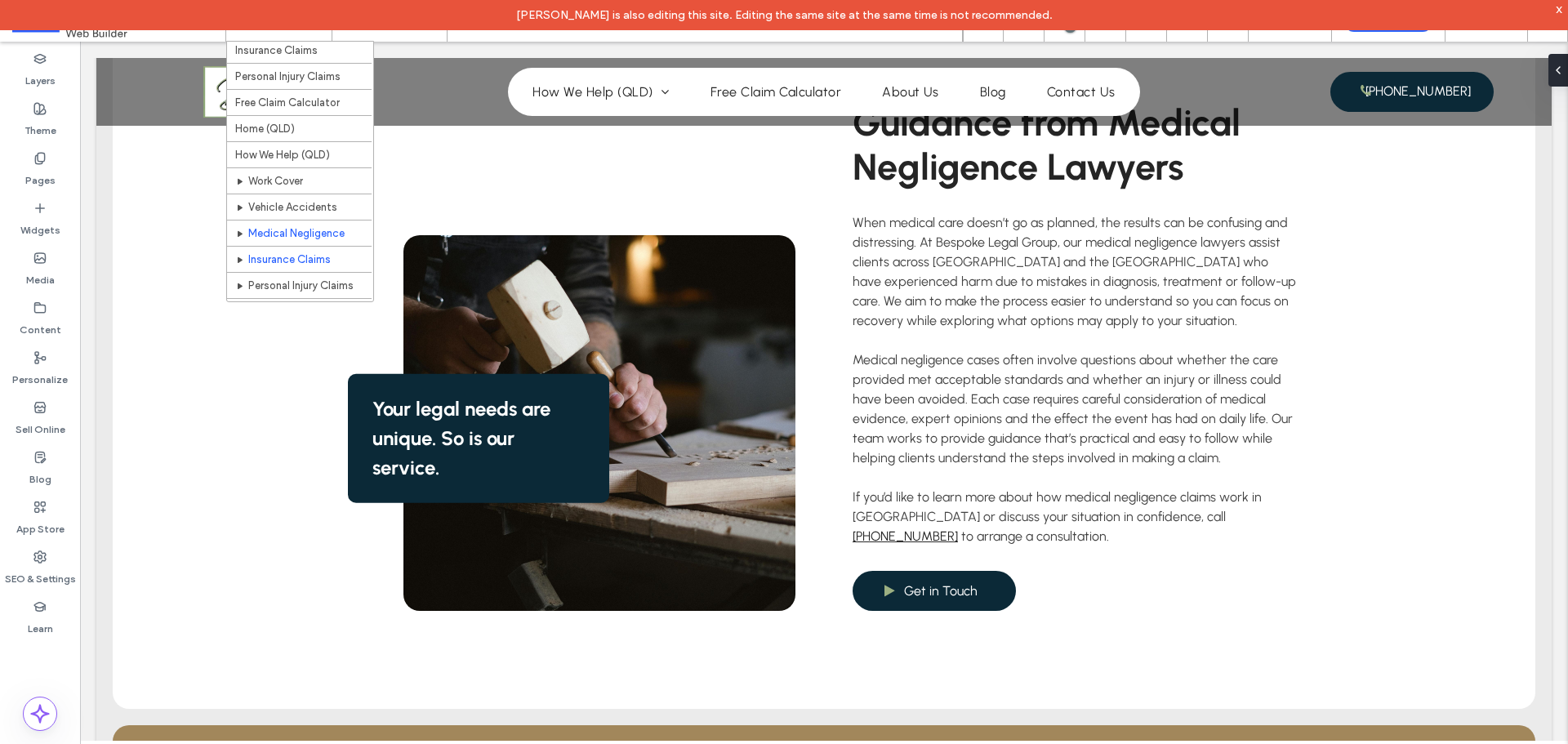
scroll to position [163, 0]
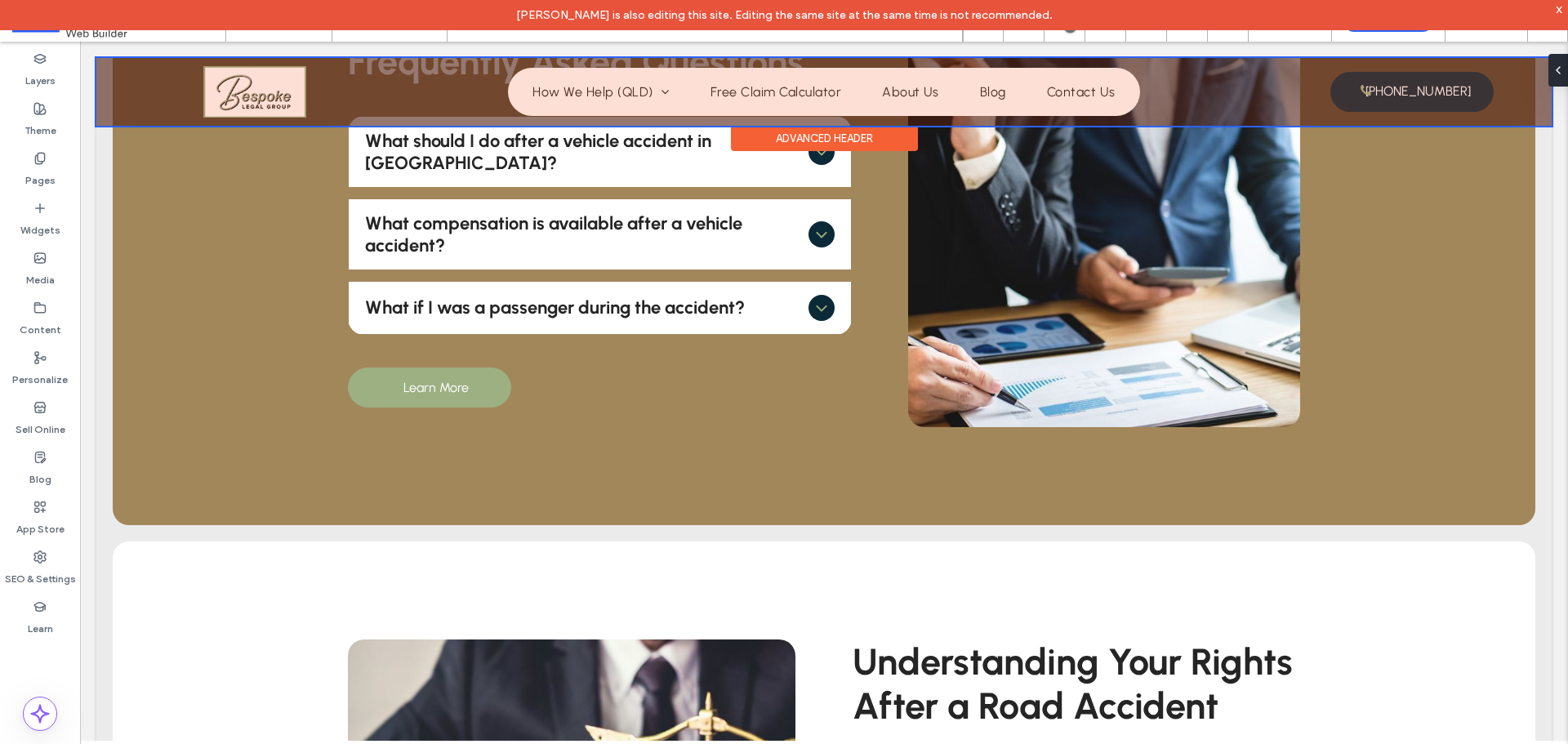
scroll to position [1552, 0]
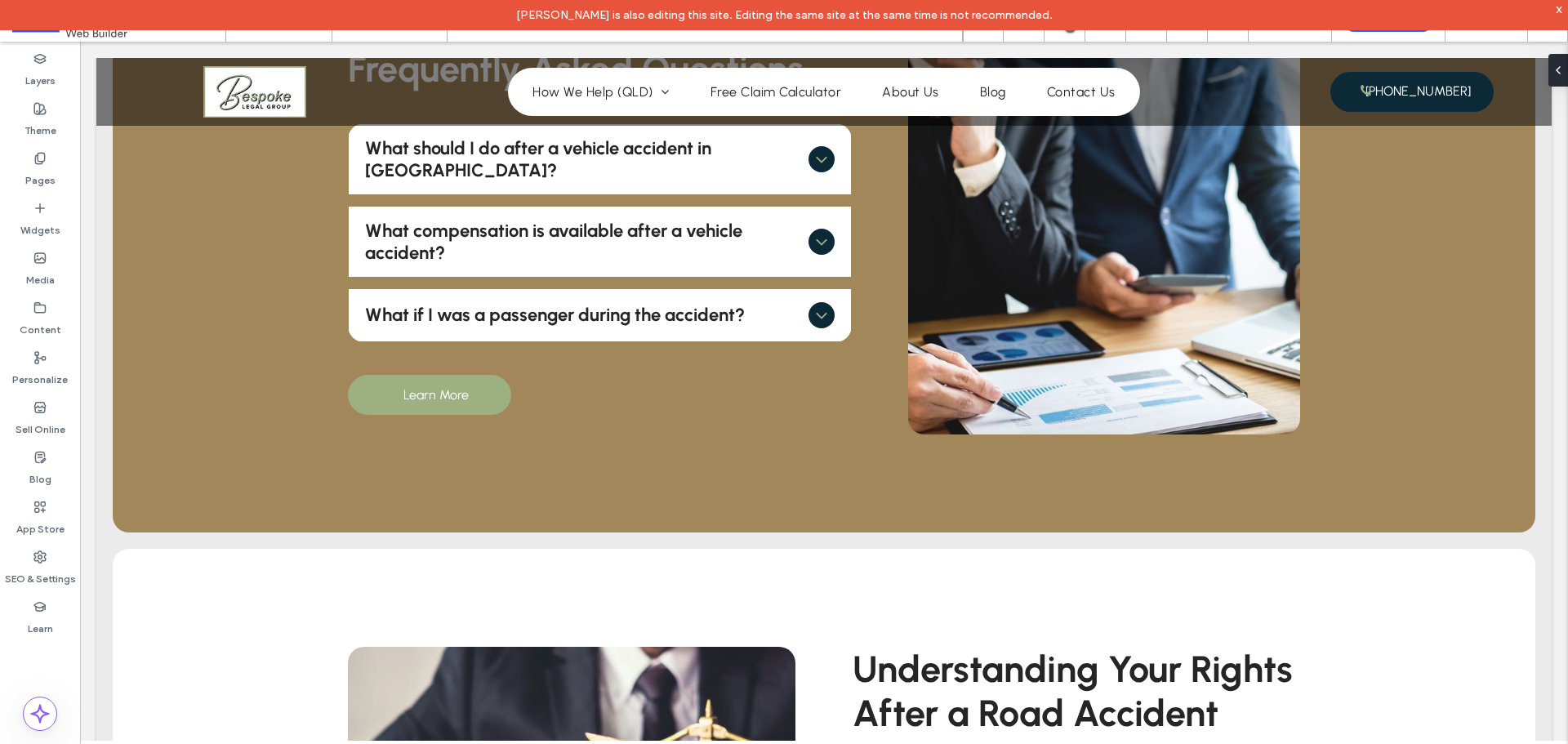
click at [1567, 13] on div "John Vergara is also editing this site. Editing the same site at the same time …" at bounding box center [784, 15] width 1568 height 31
click at [1558, 8] on div "x" at bounding box center [1559, 9] width 7 height 14
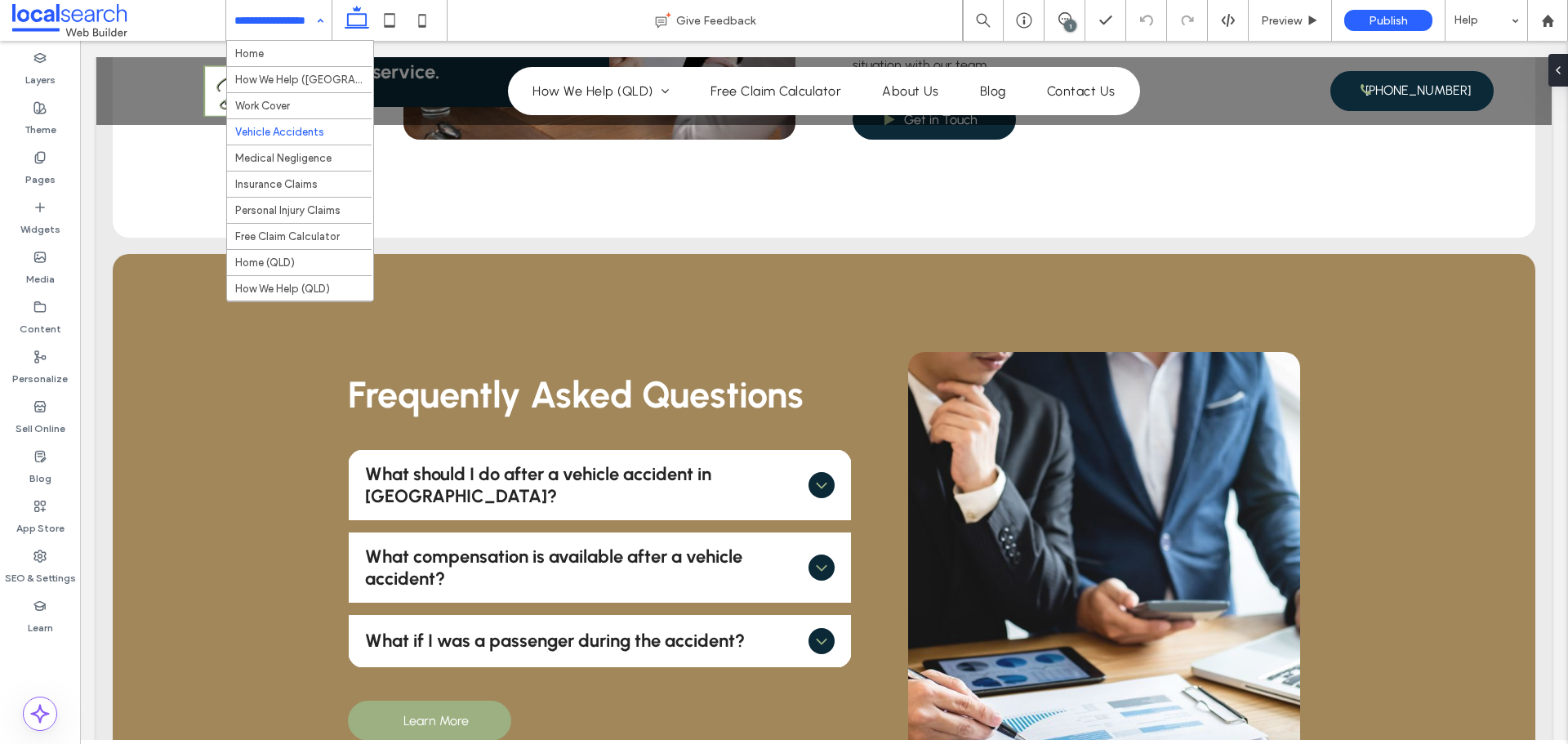
scroll to position [82, 0]
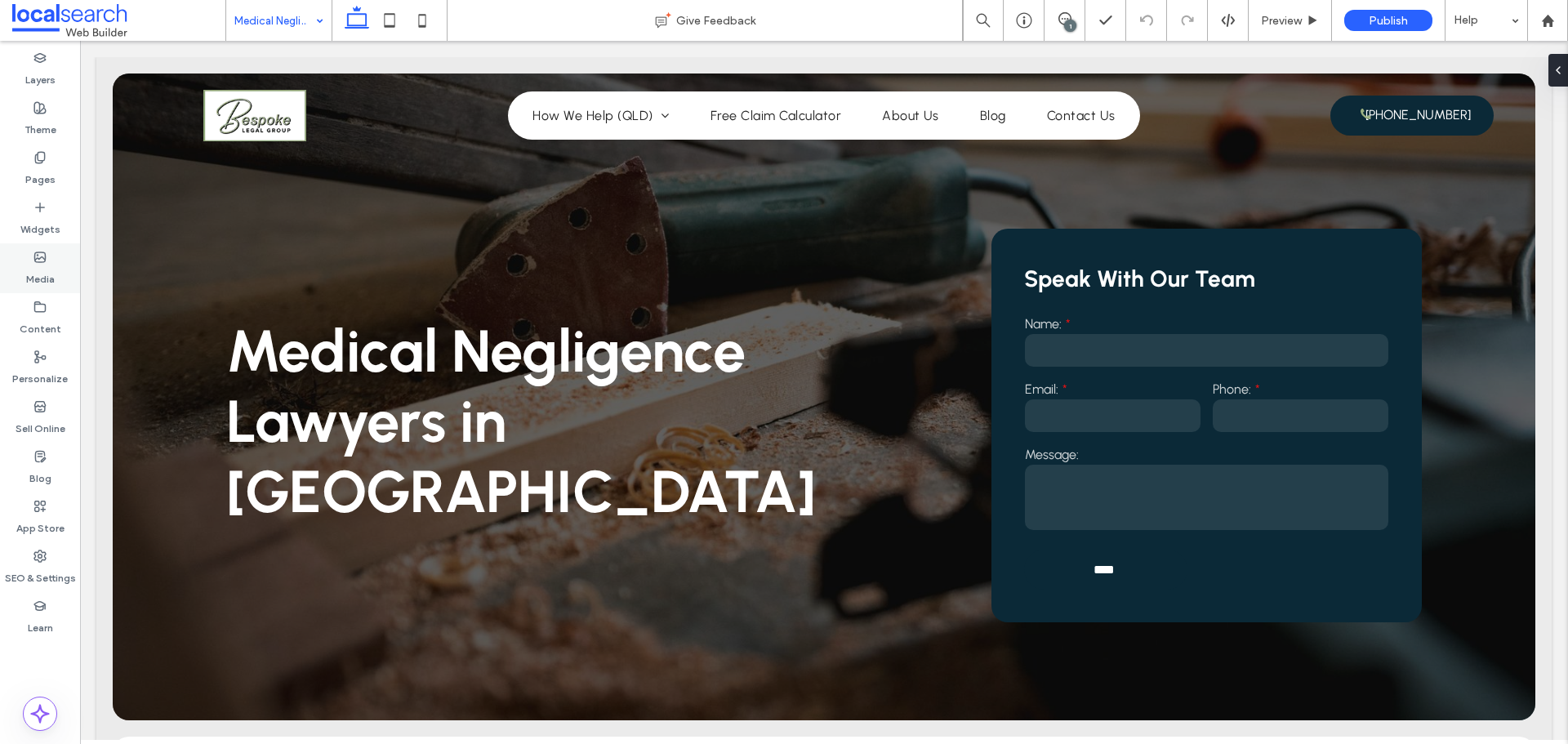
click at [51, 261] on div "Media" at bounding box center [40, 268] width 80 height 50
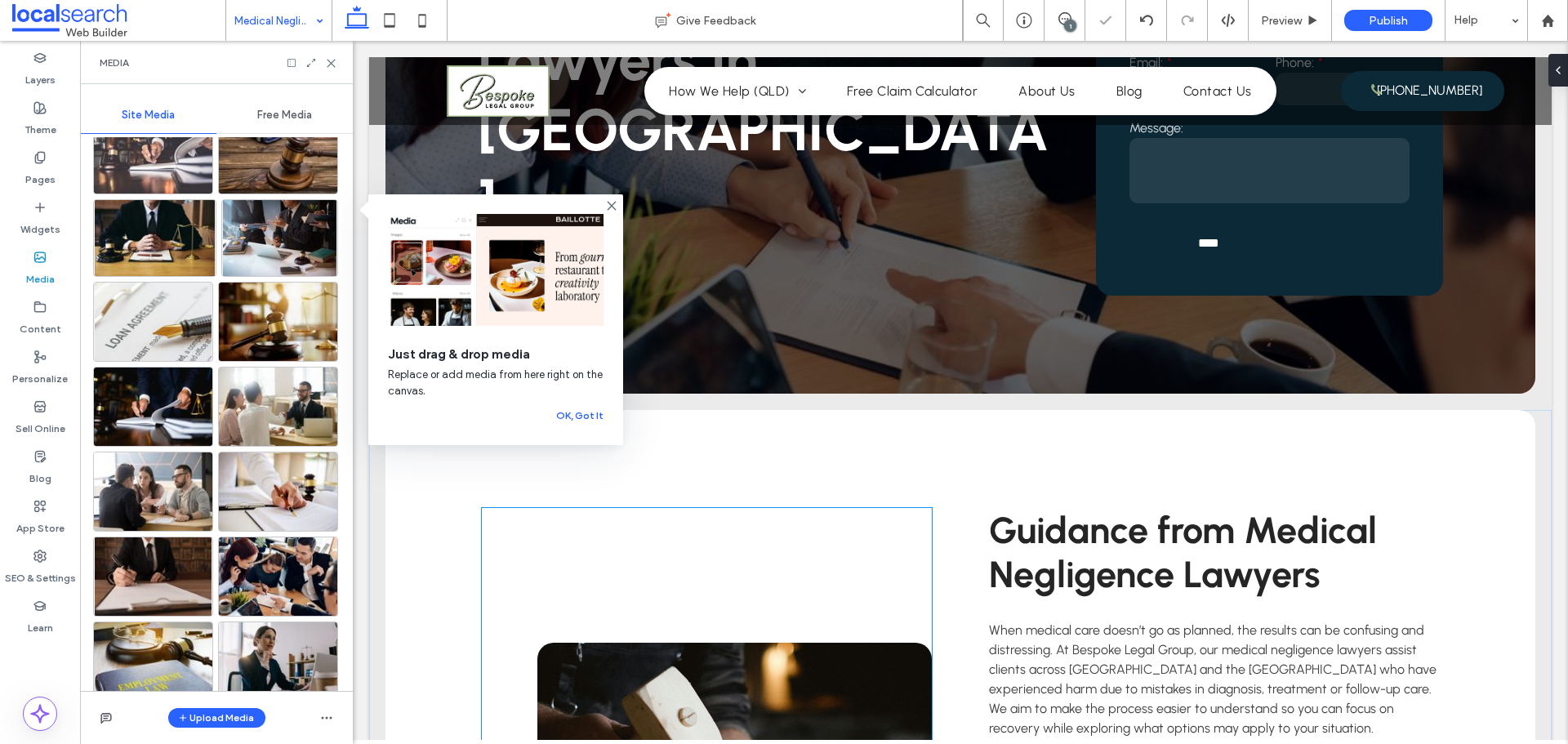
scroll to position [490, 0]
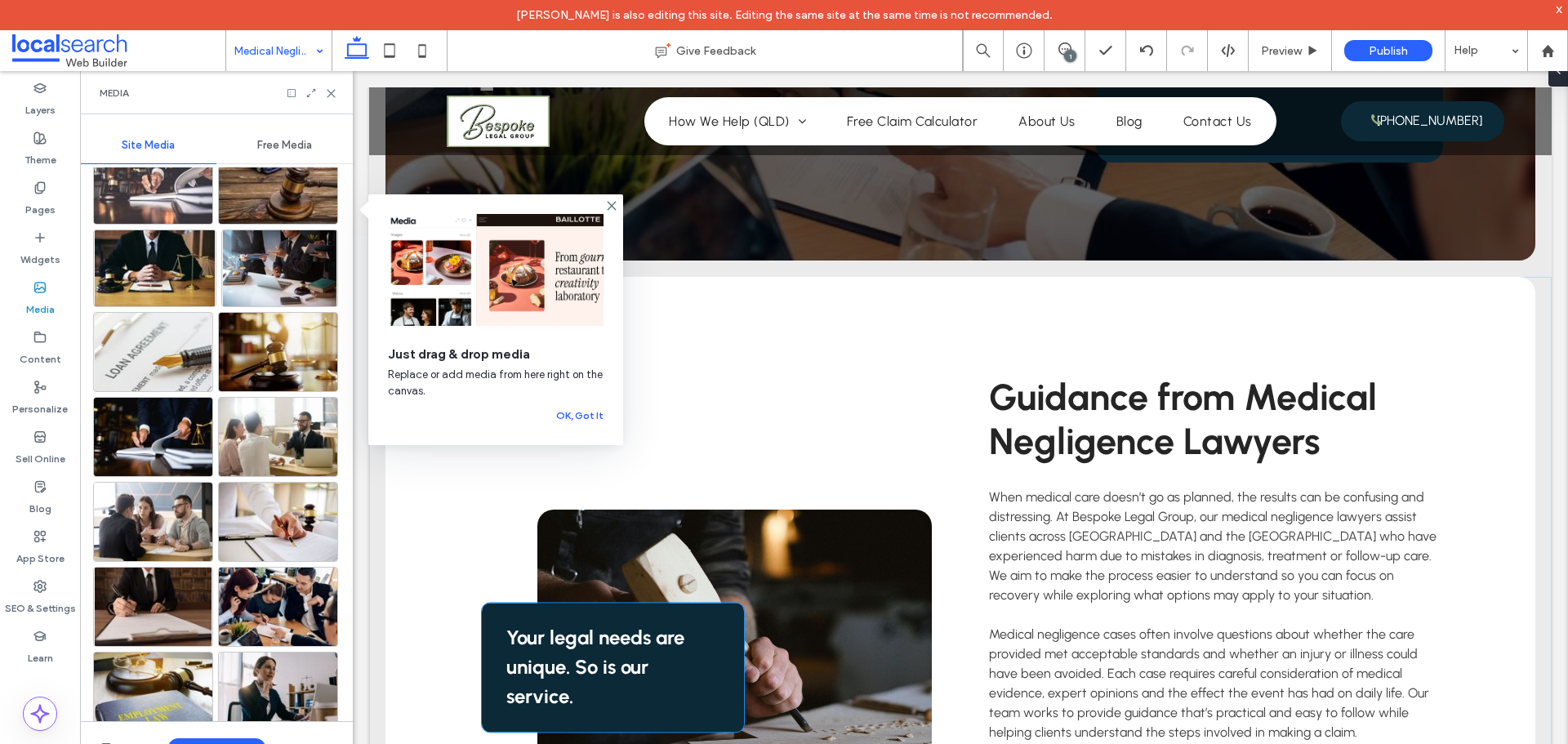
click at [587, 652] on p "Your legal needs are unique. So is our service." at bounding box center [613, 666] width 213 height 88
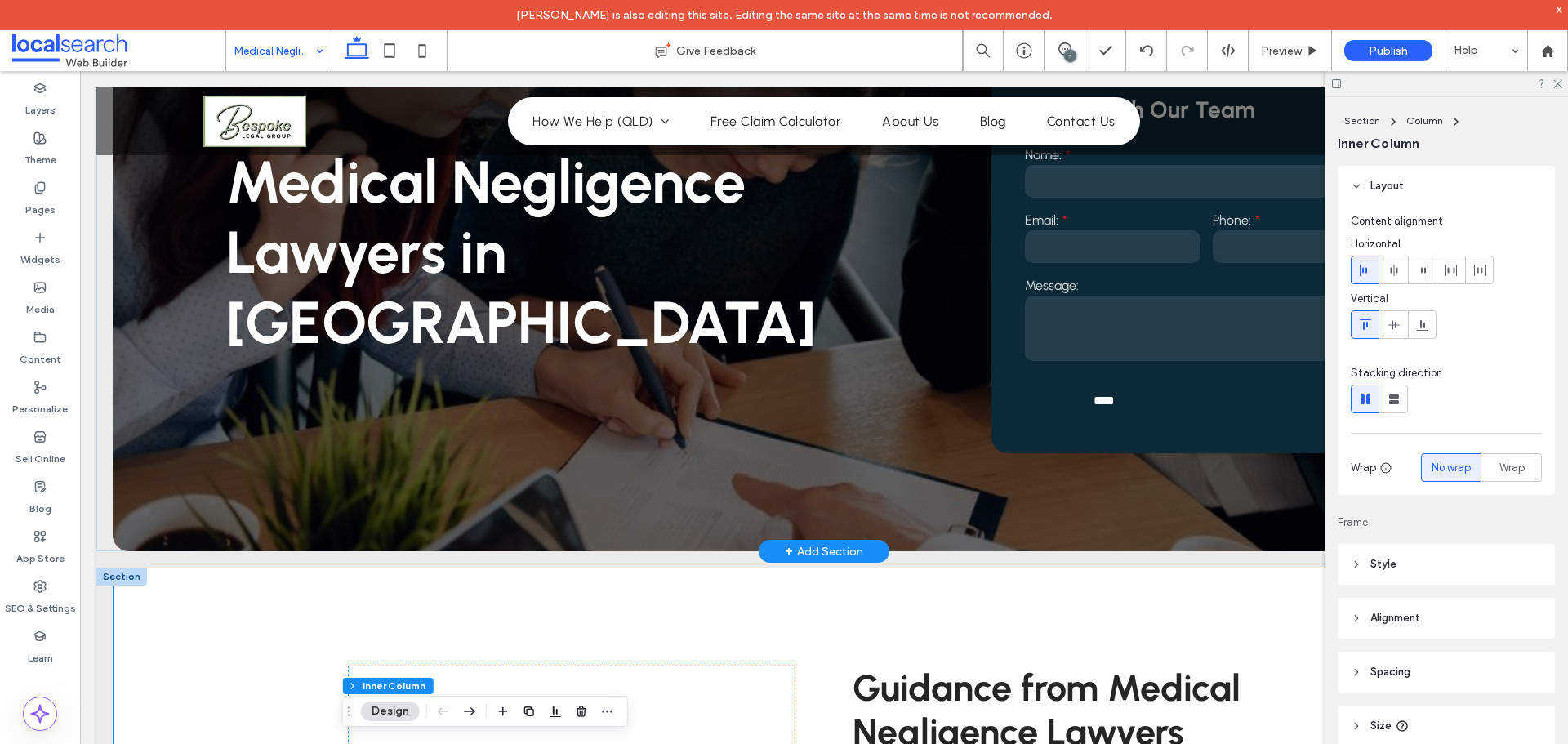
scroll to position [82, 0]
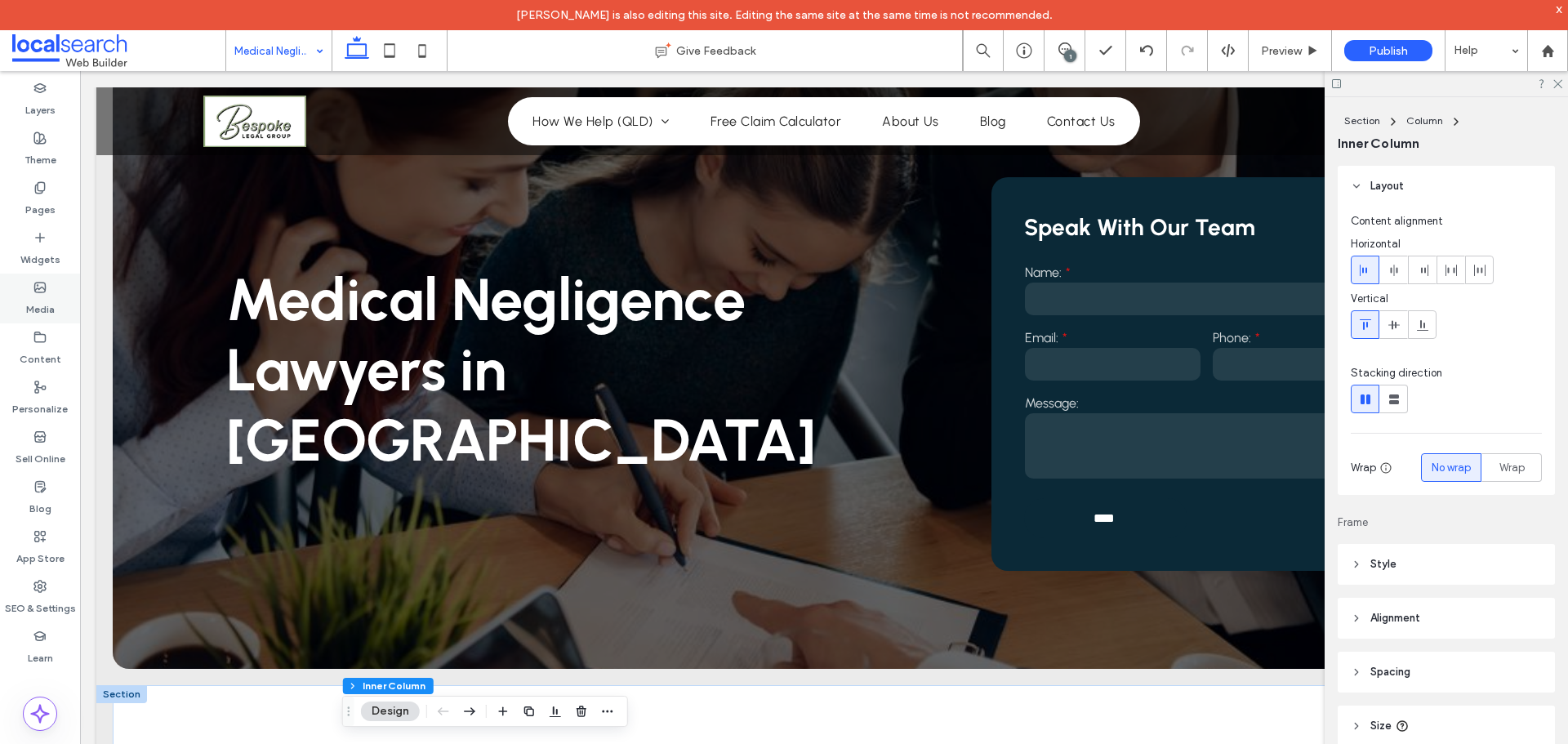
click at [47, 282] on div "Media" at bounding box center [40, 298] width 80 height 50
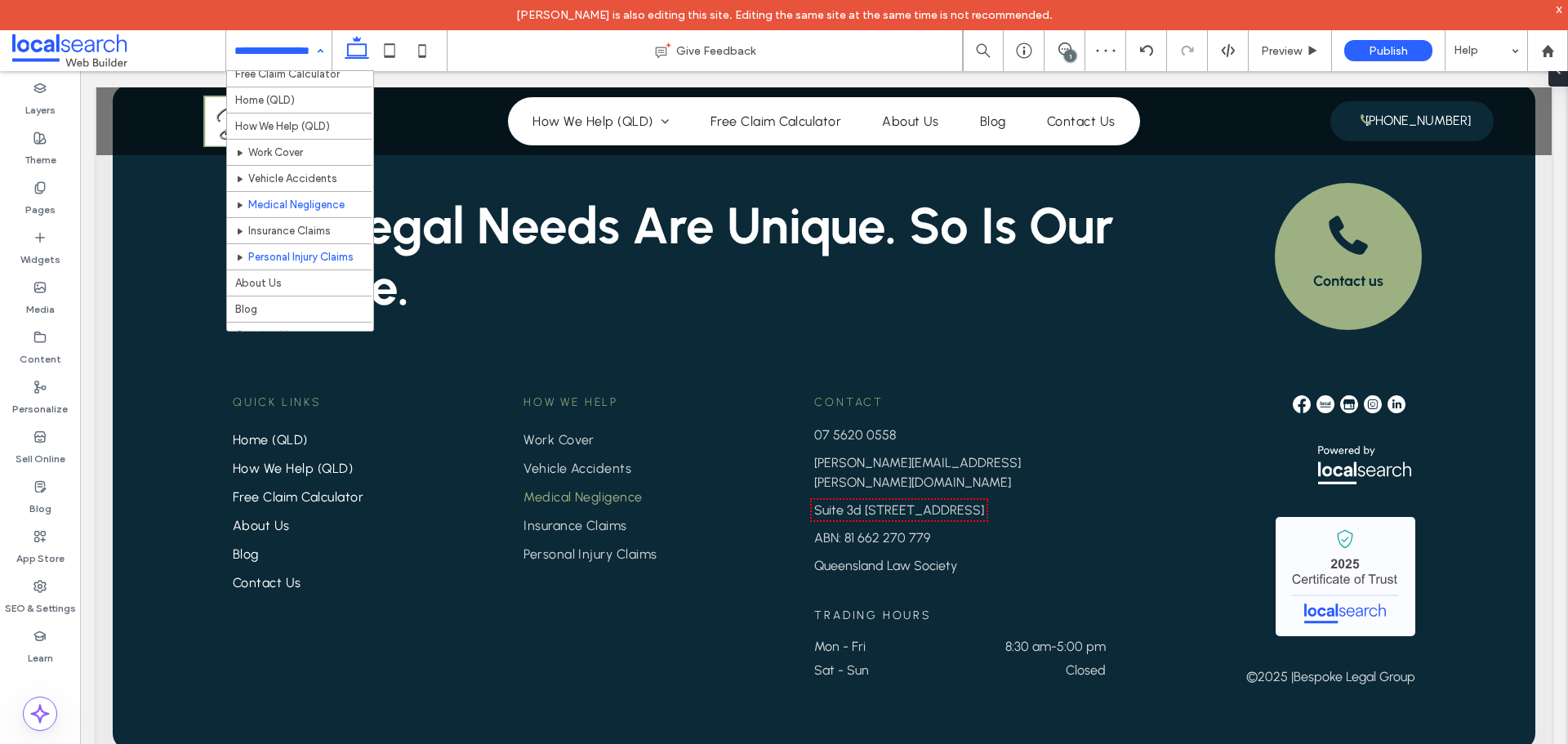
scroll to position [208, 0]
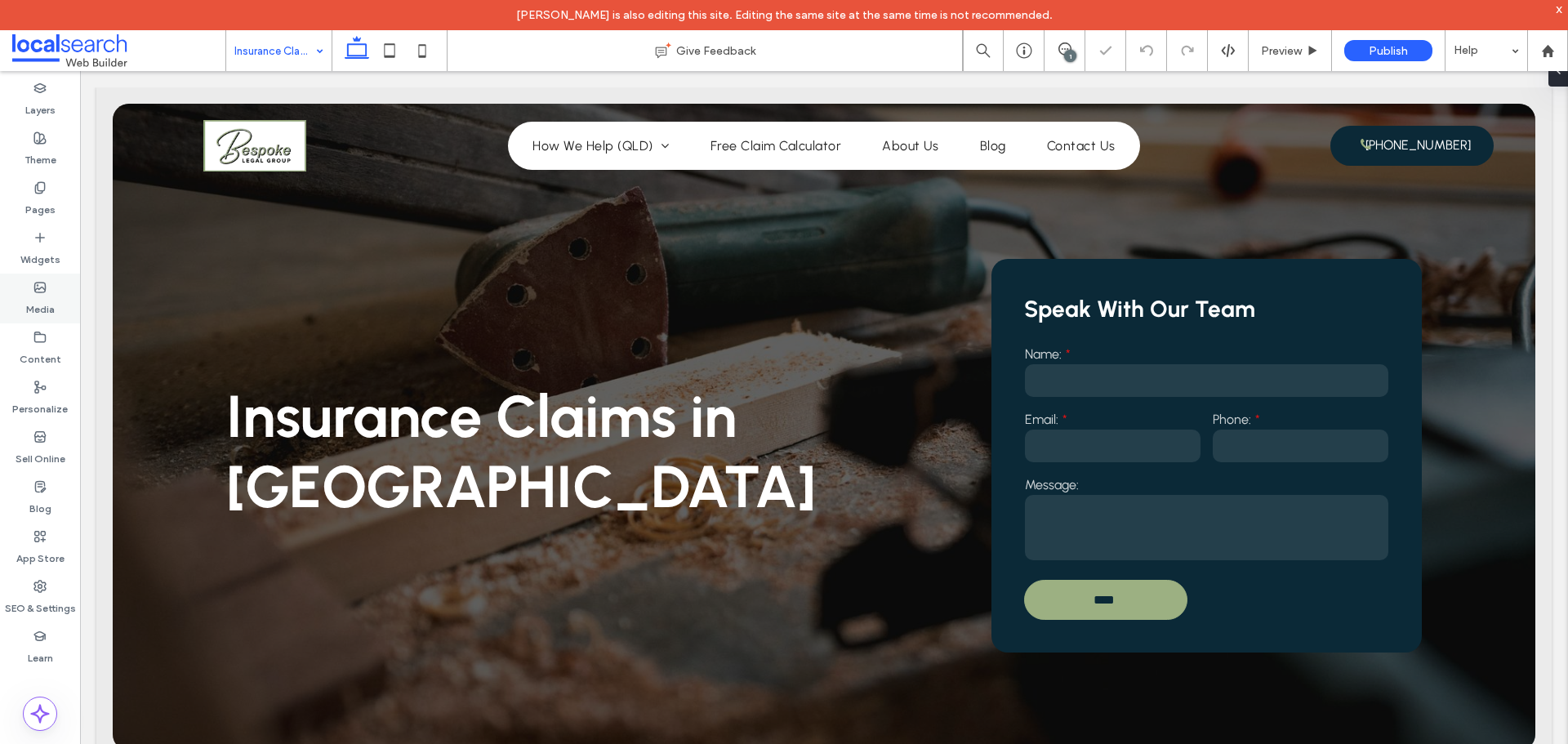
click at [44, 301] on label "Media" at bounding box center [40, 305] width 29 height 23
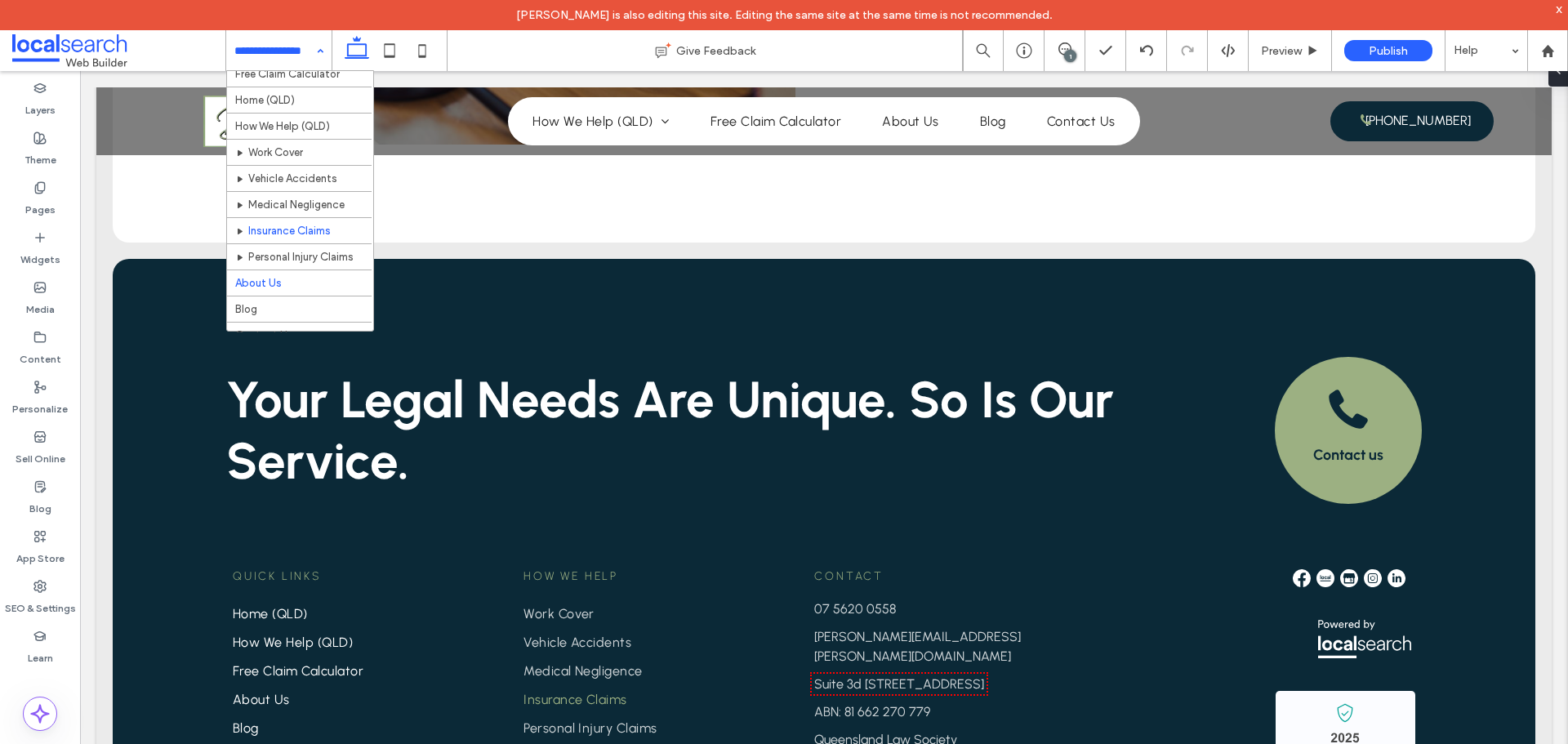
scroll to position [208, 0]
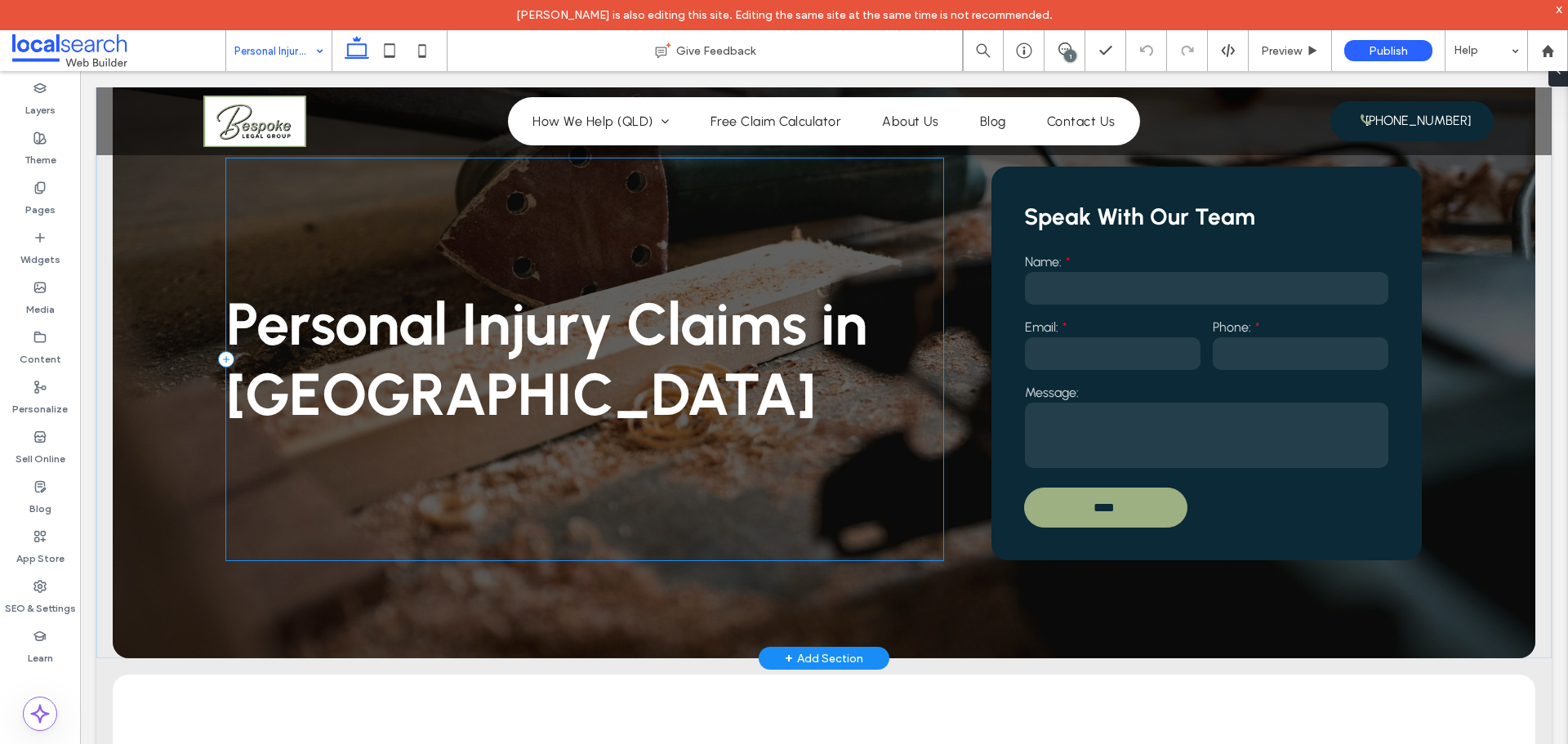
scroll to position [82, 0]
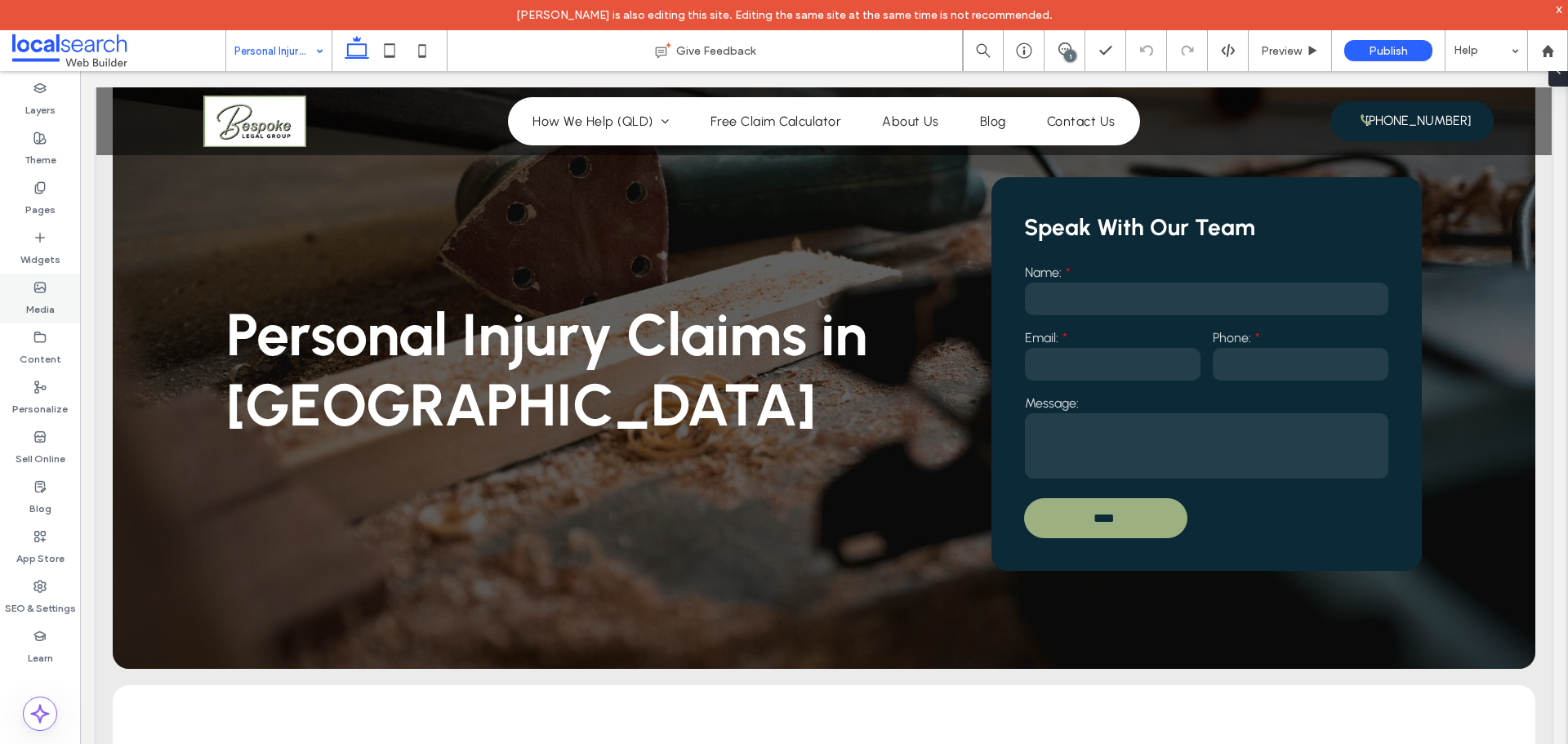
click at [31, 301] on label "Media" at bounding box center [40, 305] width 29 height 23
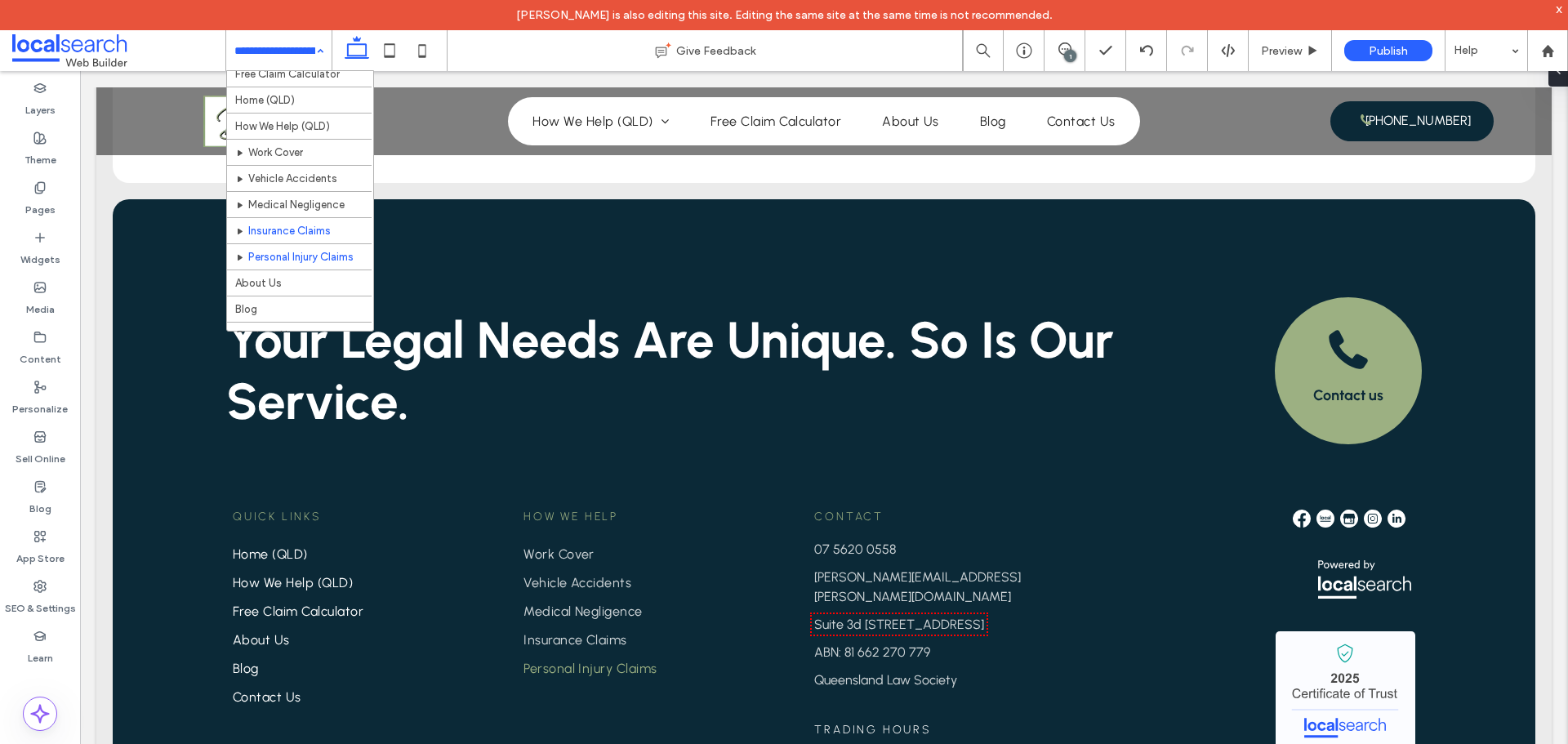
scroll to position [208, 0]
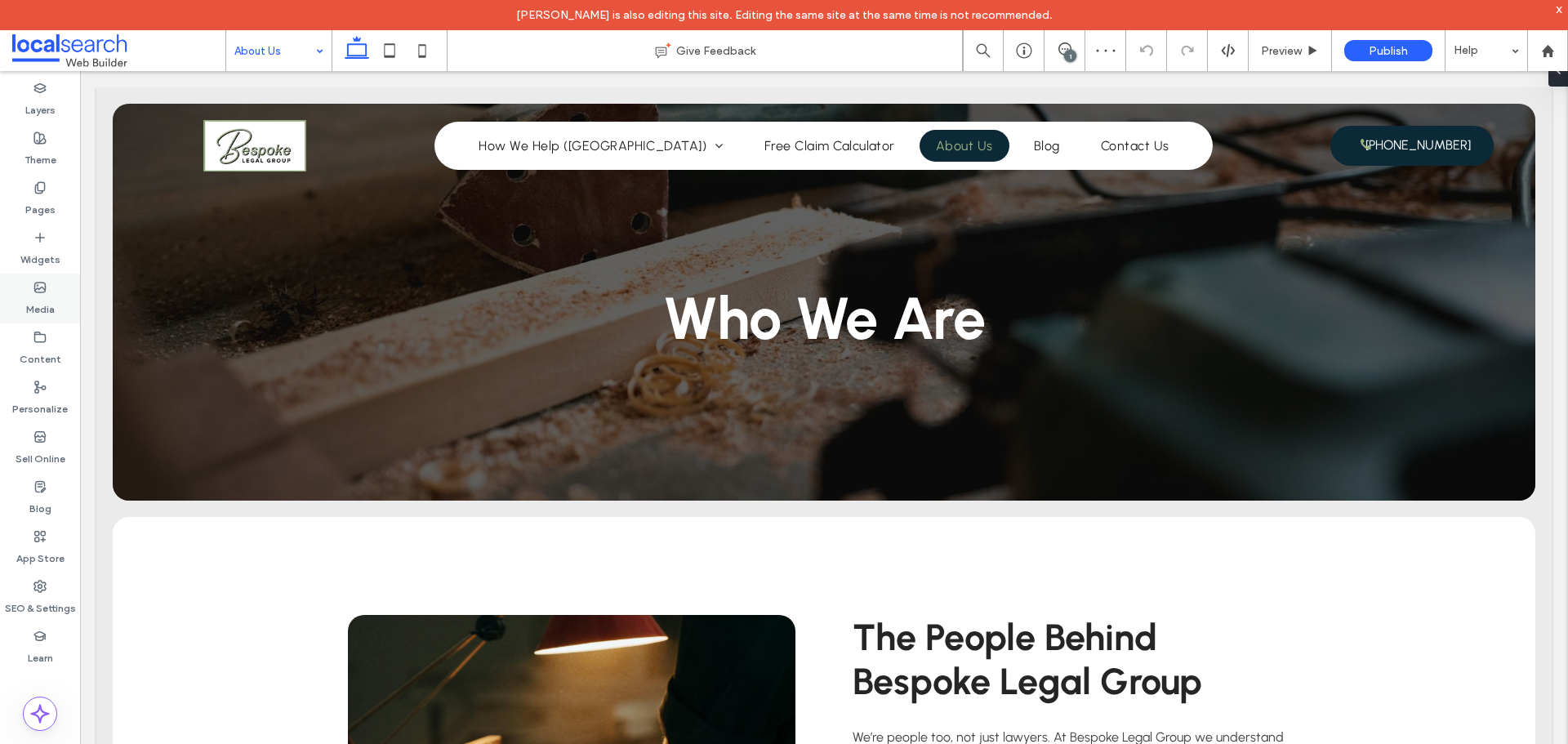
click at [39, 281] on icon at bounding box center [39, 287] width 13 height 13
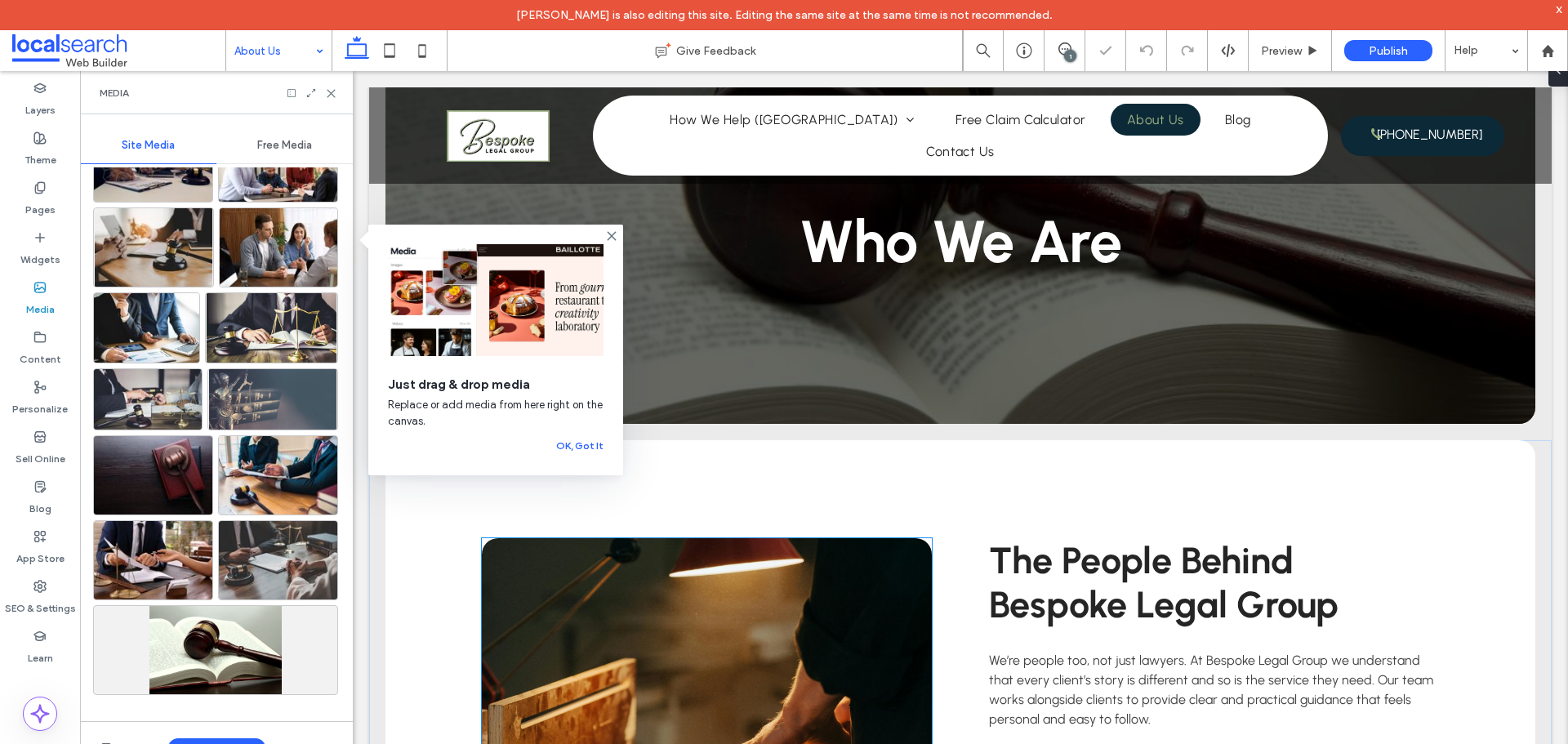
scroll to position [327, 0]
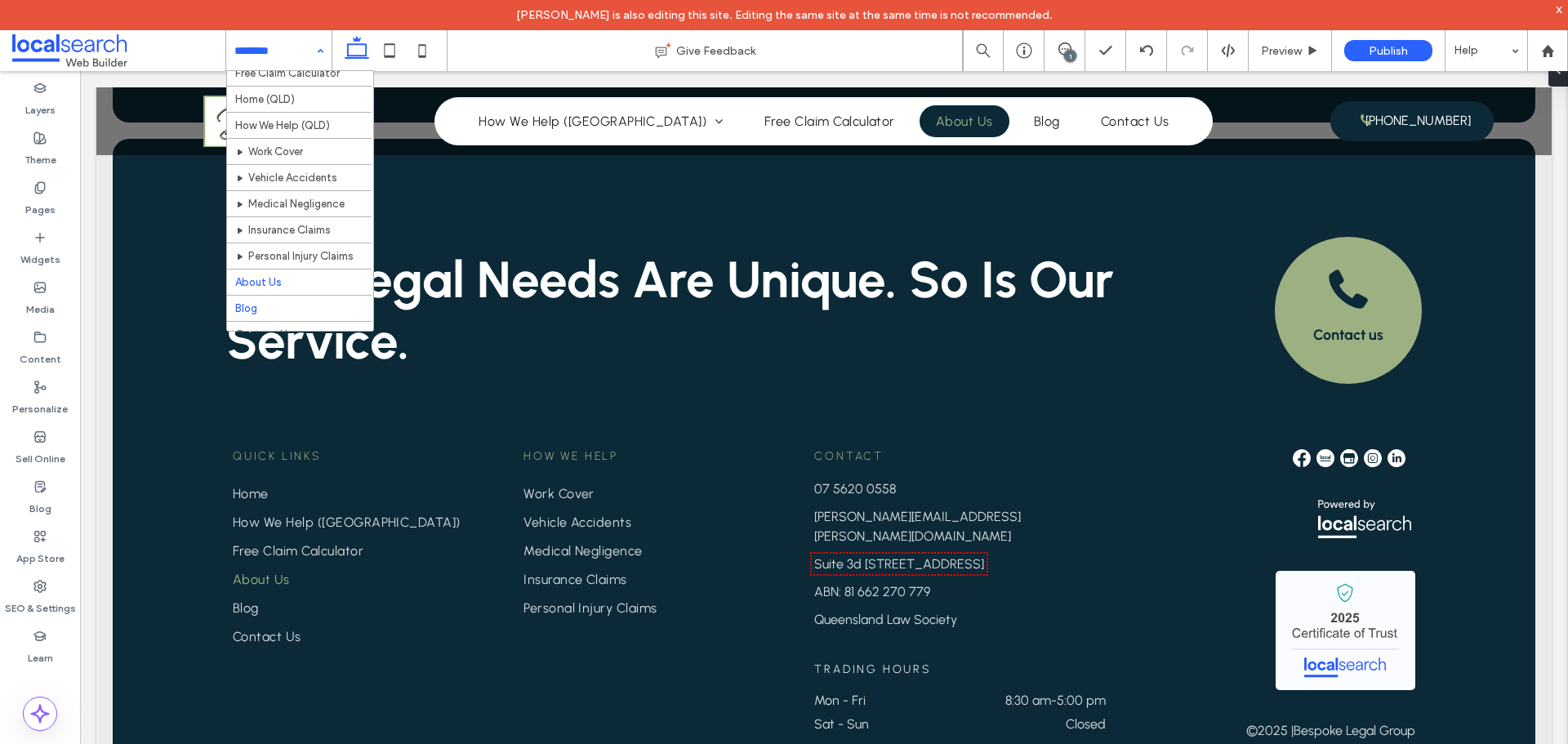
scroll to position [208, 0]
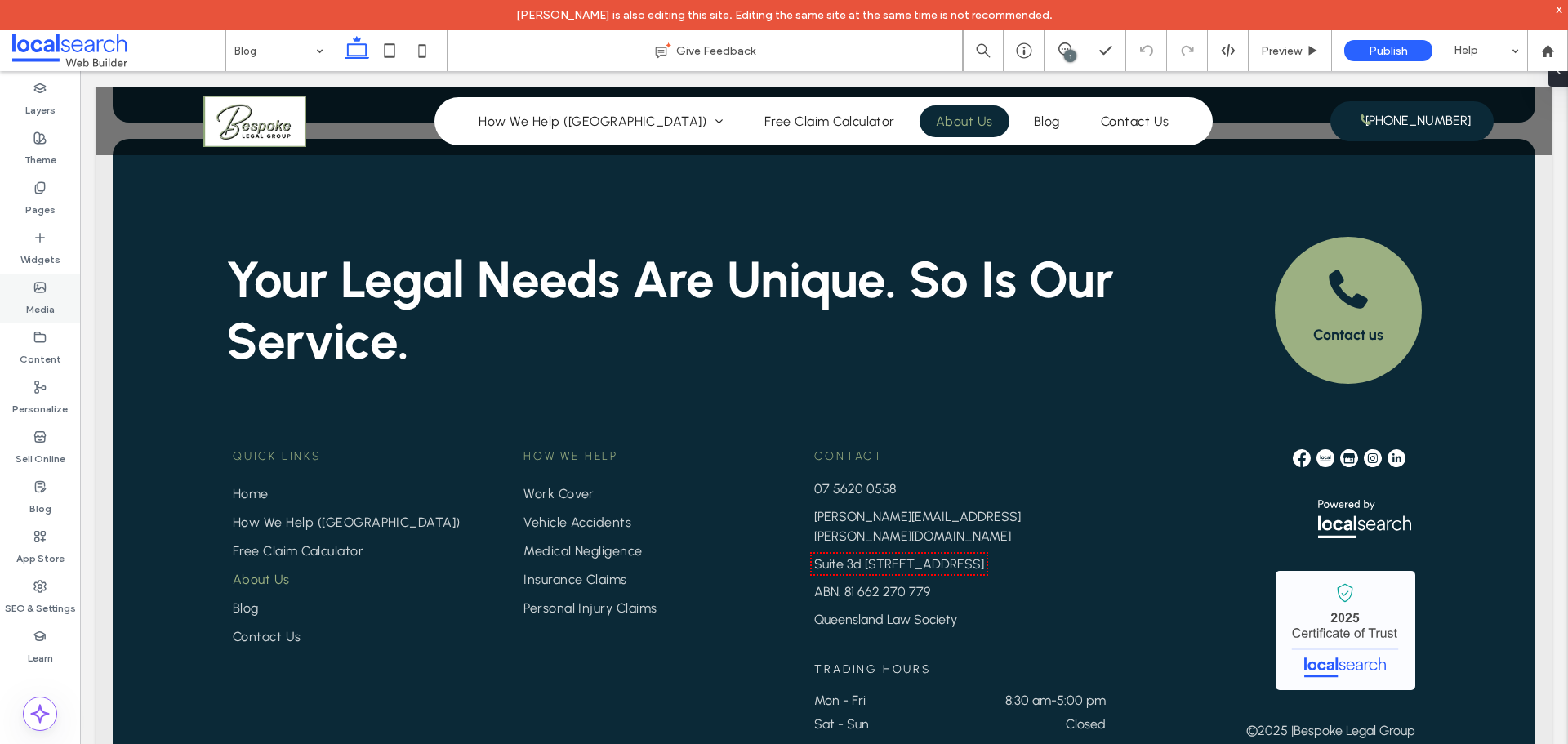
drag, startPoint x: 31, startPoint y: 301, endPoint x: 72, endPoint y: 319, distance: 44.8
click at [32, 301] on label "Media" at bounding box center [40, 305] width 29 height 23
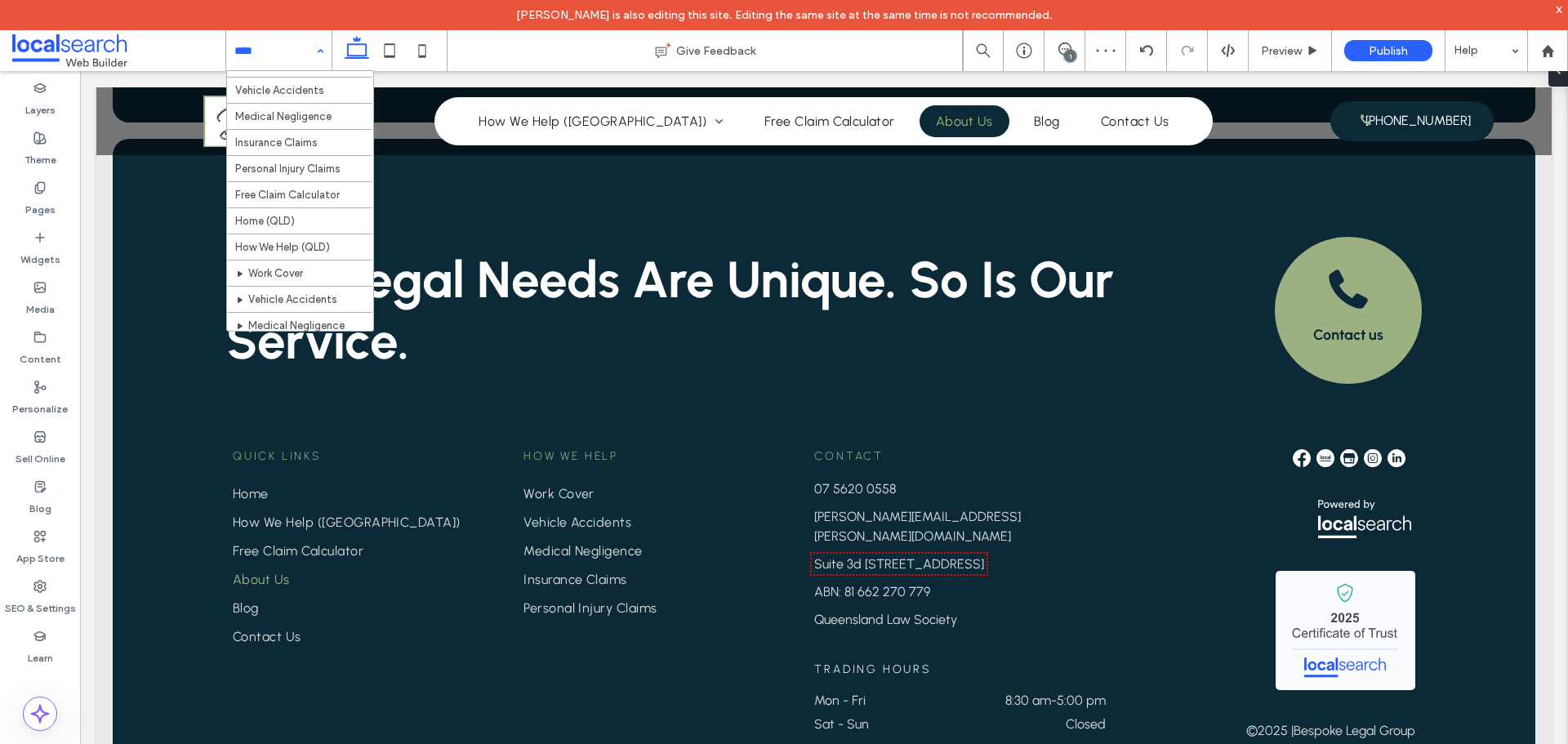
scroll to position [208, 0]
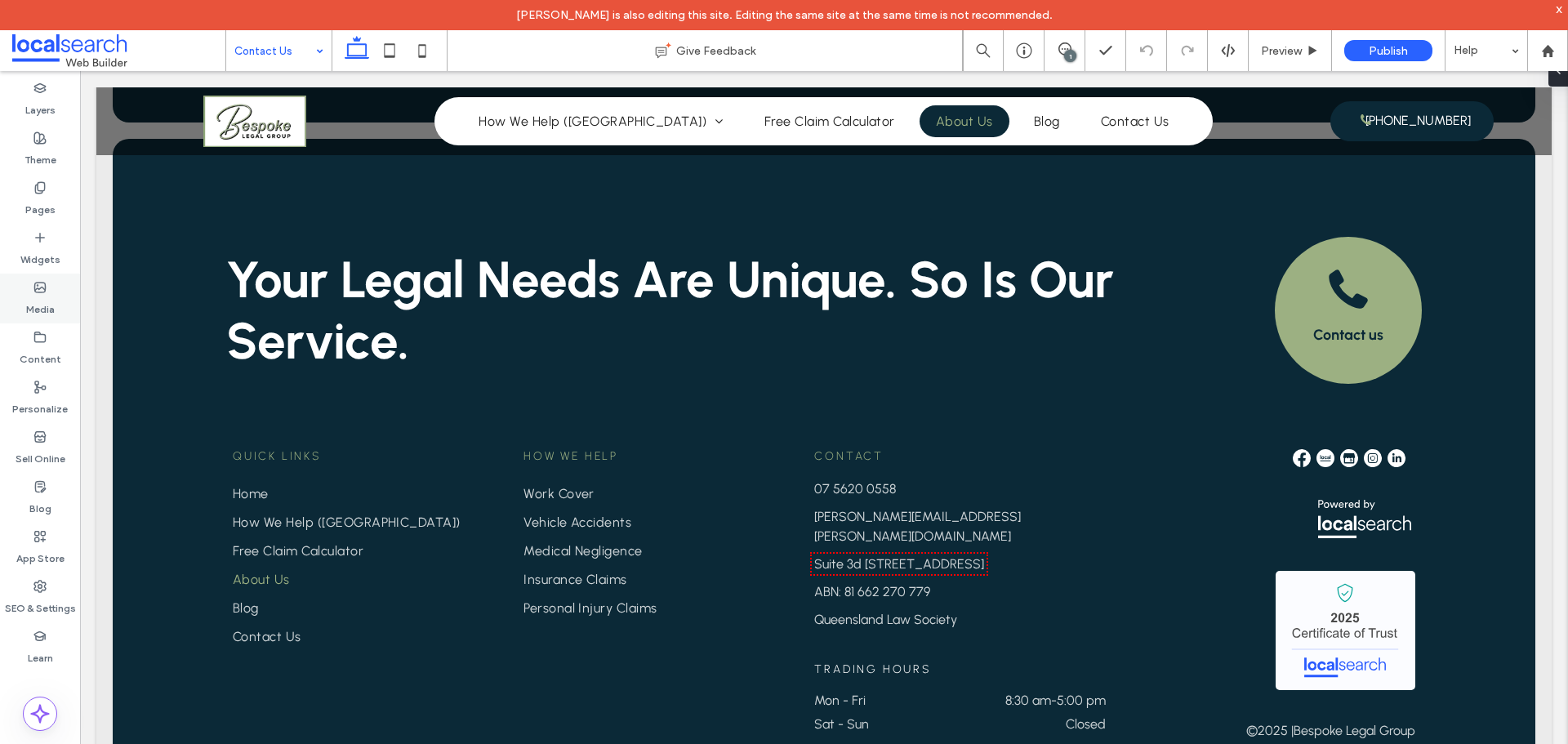
click at [38, 298] on label "Media" at bounding box center [40, 305] width 29 height 23
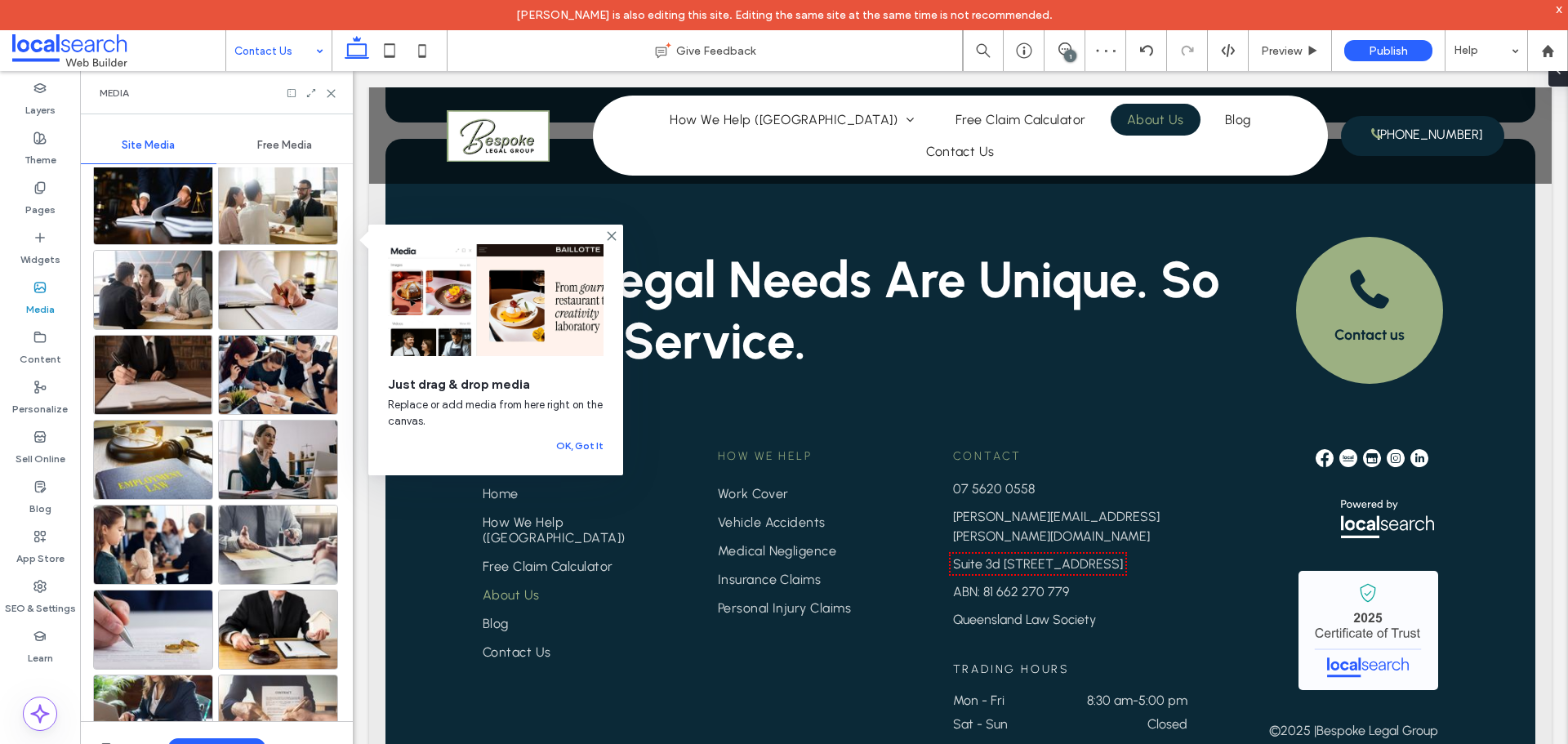
scroll to position [653, 0]
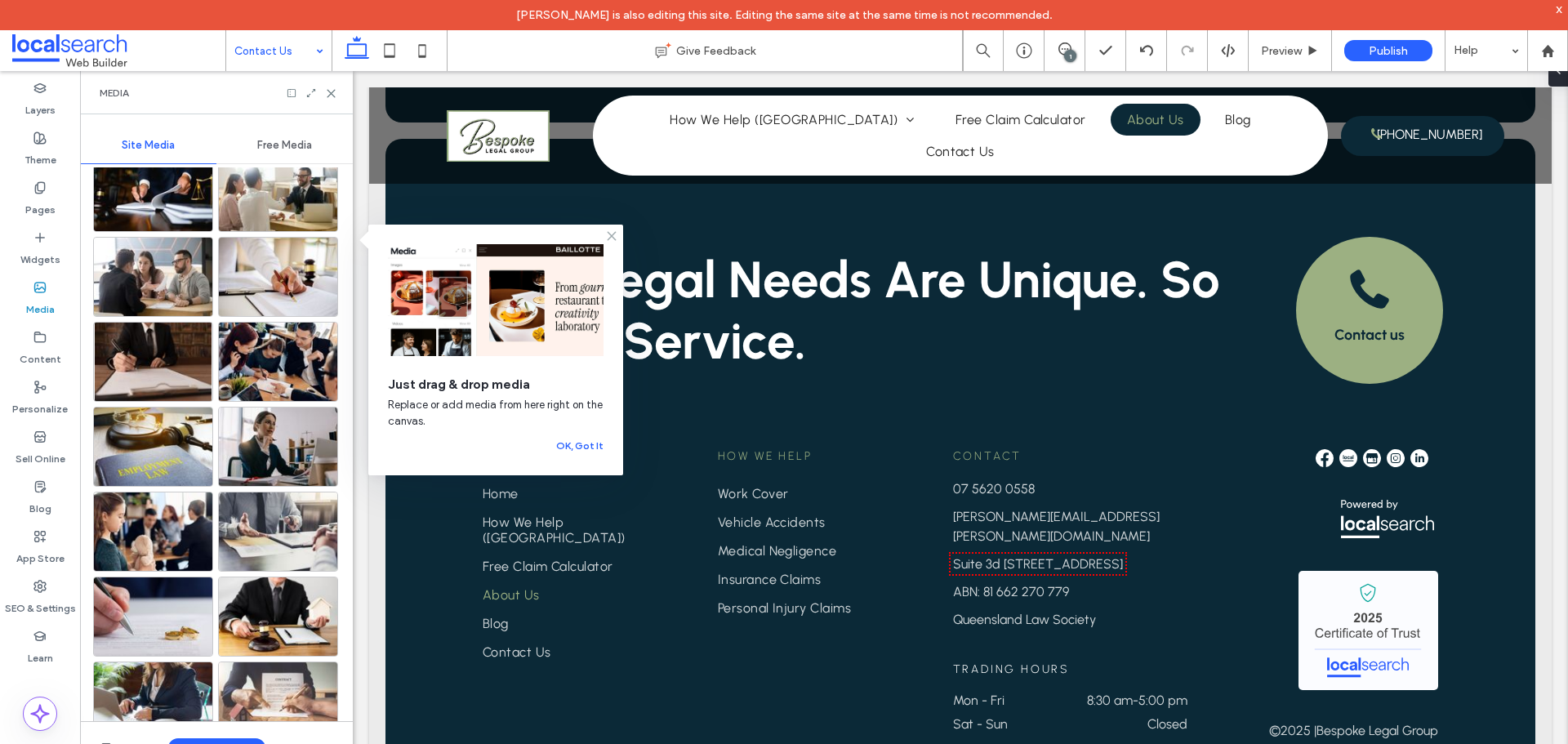
click at [607, 236] on icon at bounding box center [611, 235] width 13 height 13
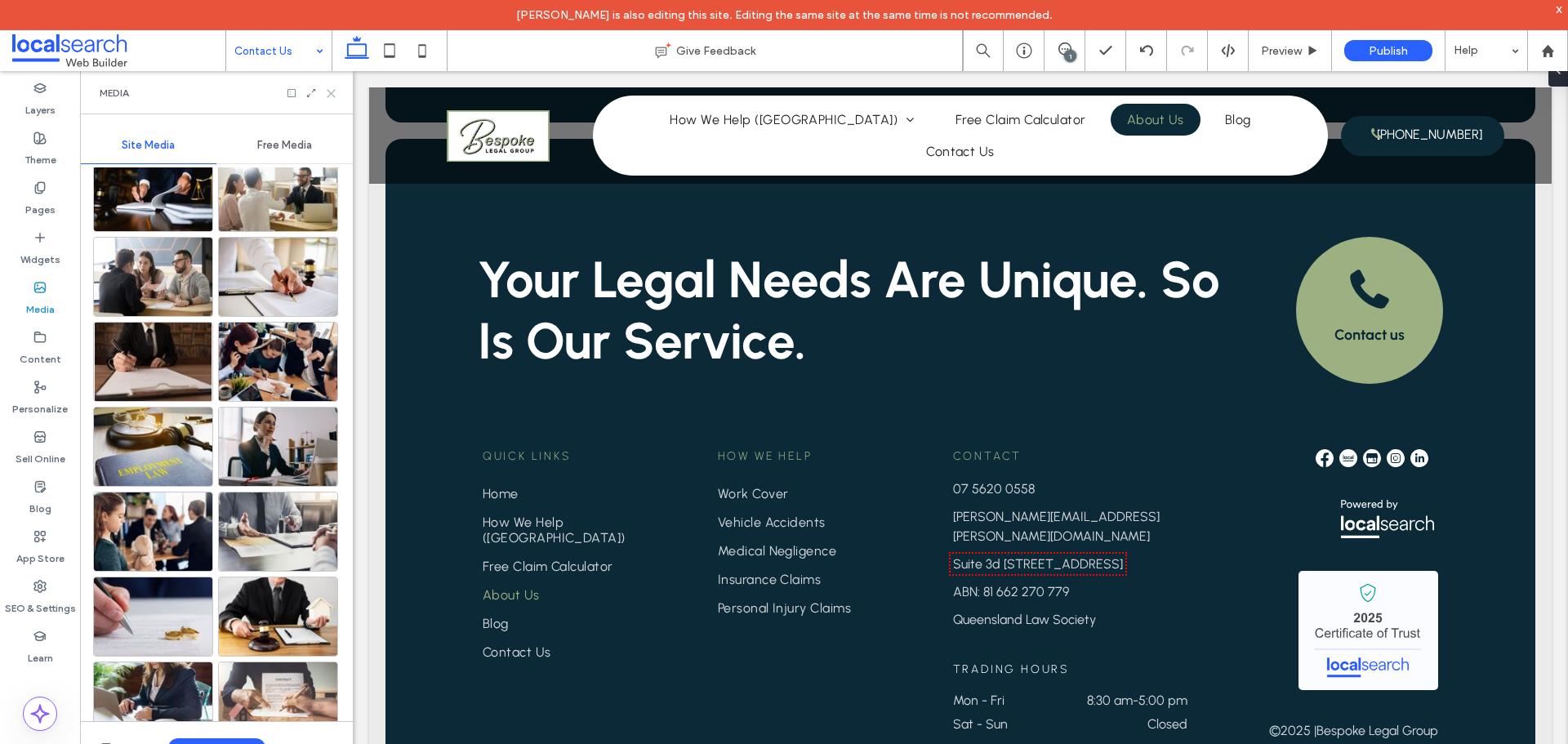
click at [337, 94] on icon at bounding box center [331, 93] width 12 height 12
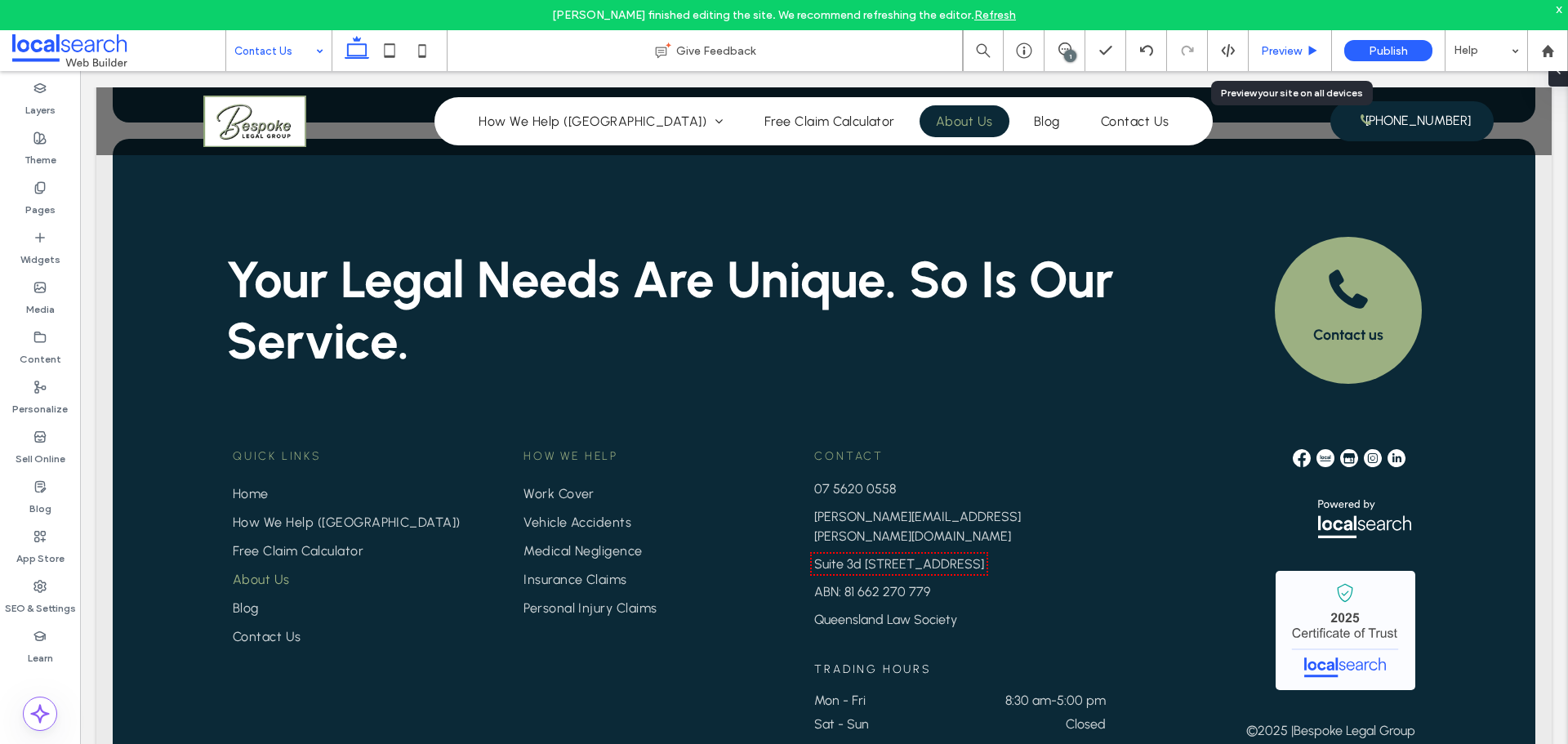
click at [1280, 47] on span "Preview" at bounding box center [1281, 51] width 41 height 14
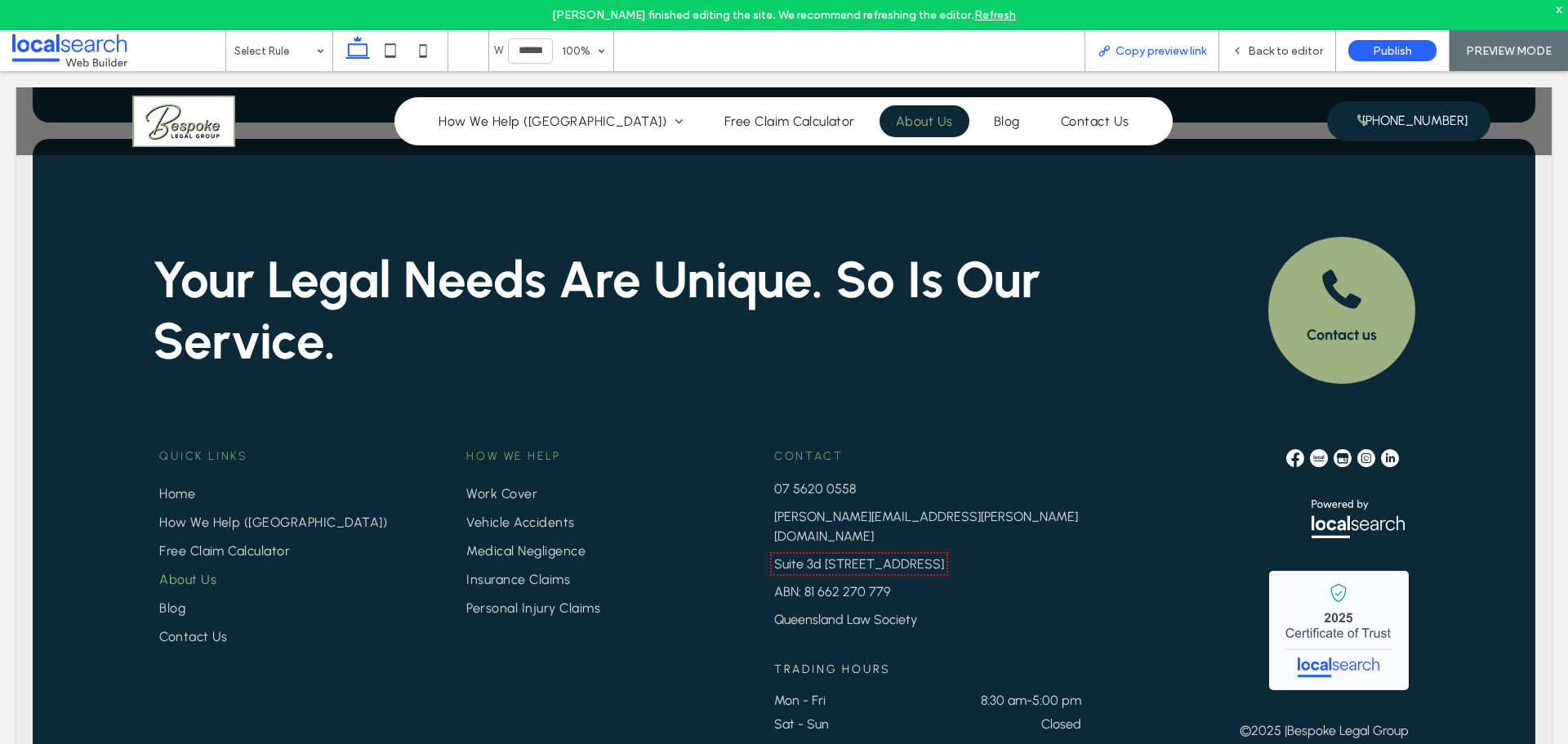
click at [1113, 57] on div "Copy preview link" at bounding box center [1151, 51] width 133 height 14
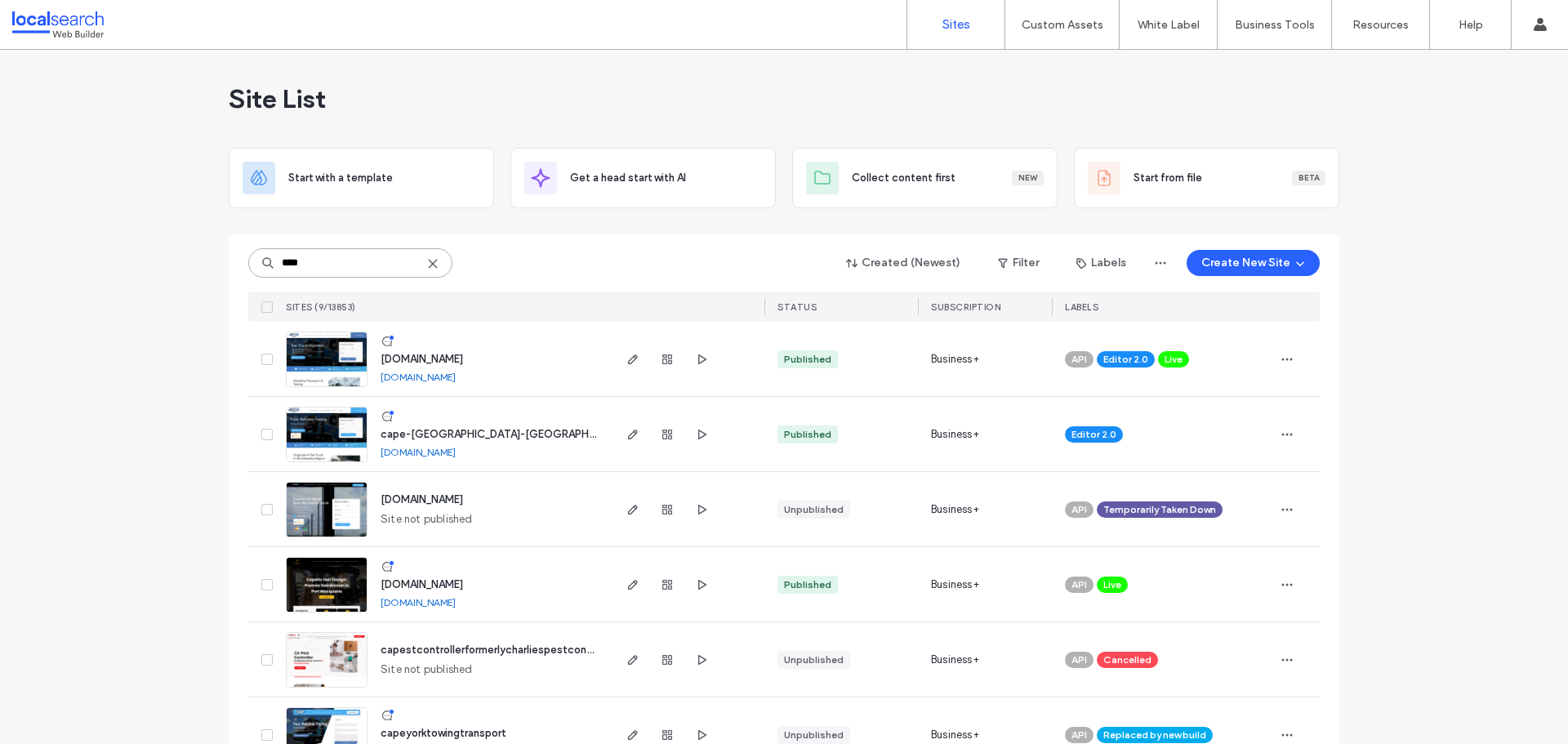
click at [378, 259] on input "****" at bounding box center [351, 263] width 204 height 30
click at [340, 257] on input "****" at bounding box center [351, 263] width 204 height 30
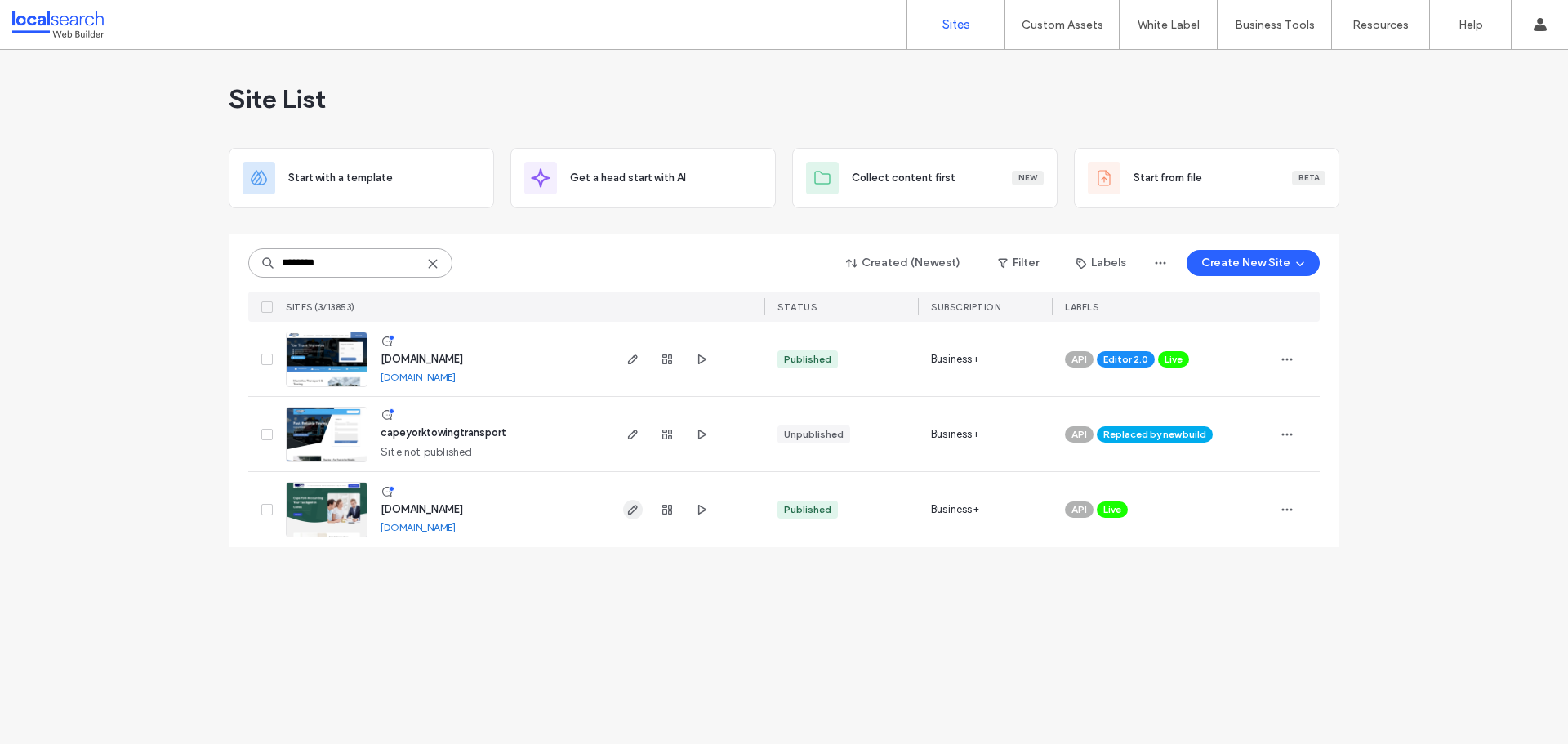
type input "********"
click at [625, 514] on span "button" at bounding box center [632, 509] width 19 height 19
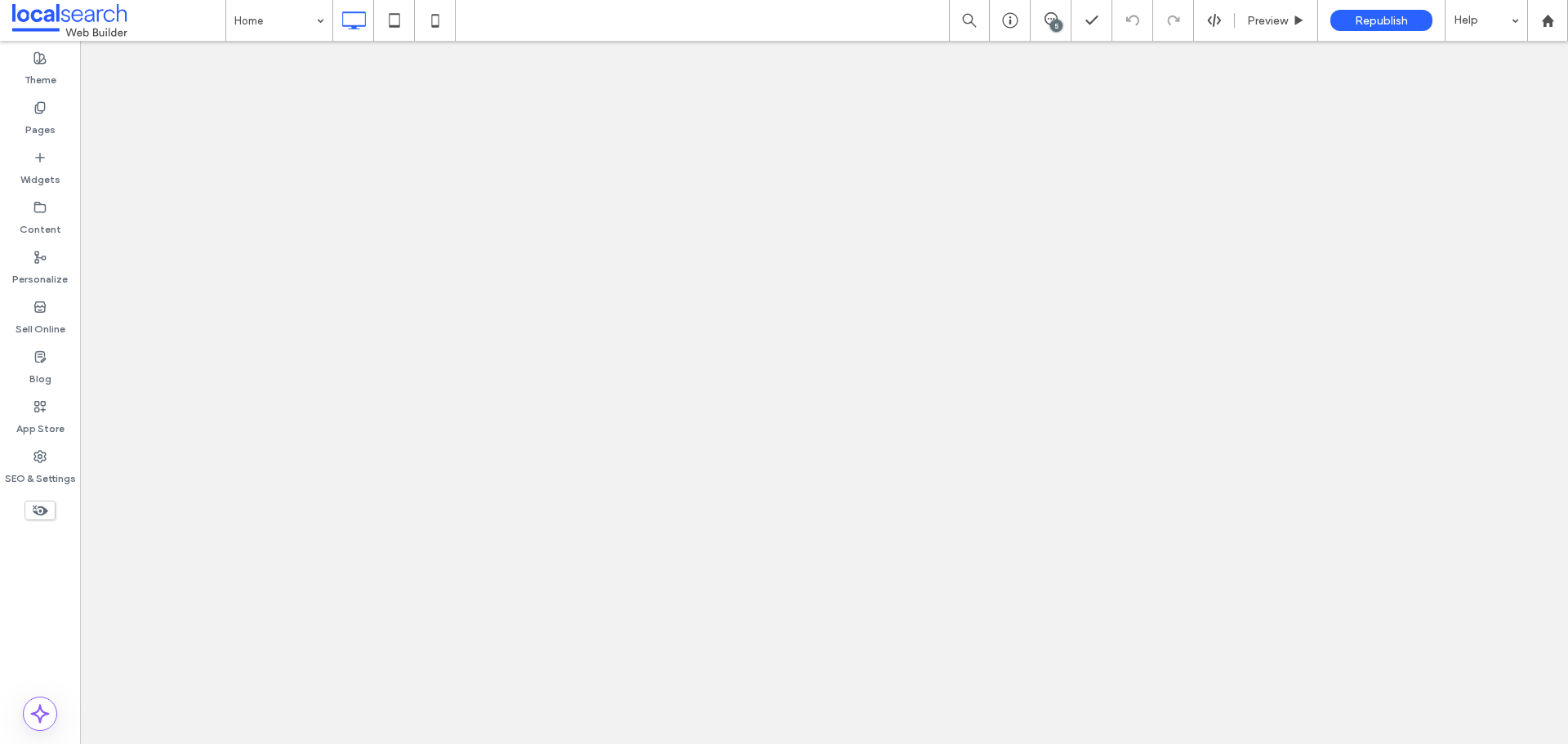
click at [1045, 24] on icon at bounding box center [1051, 18] width 13 height 13
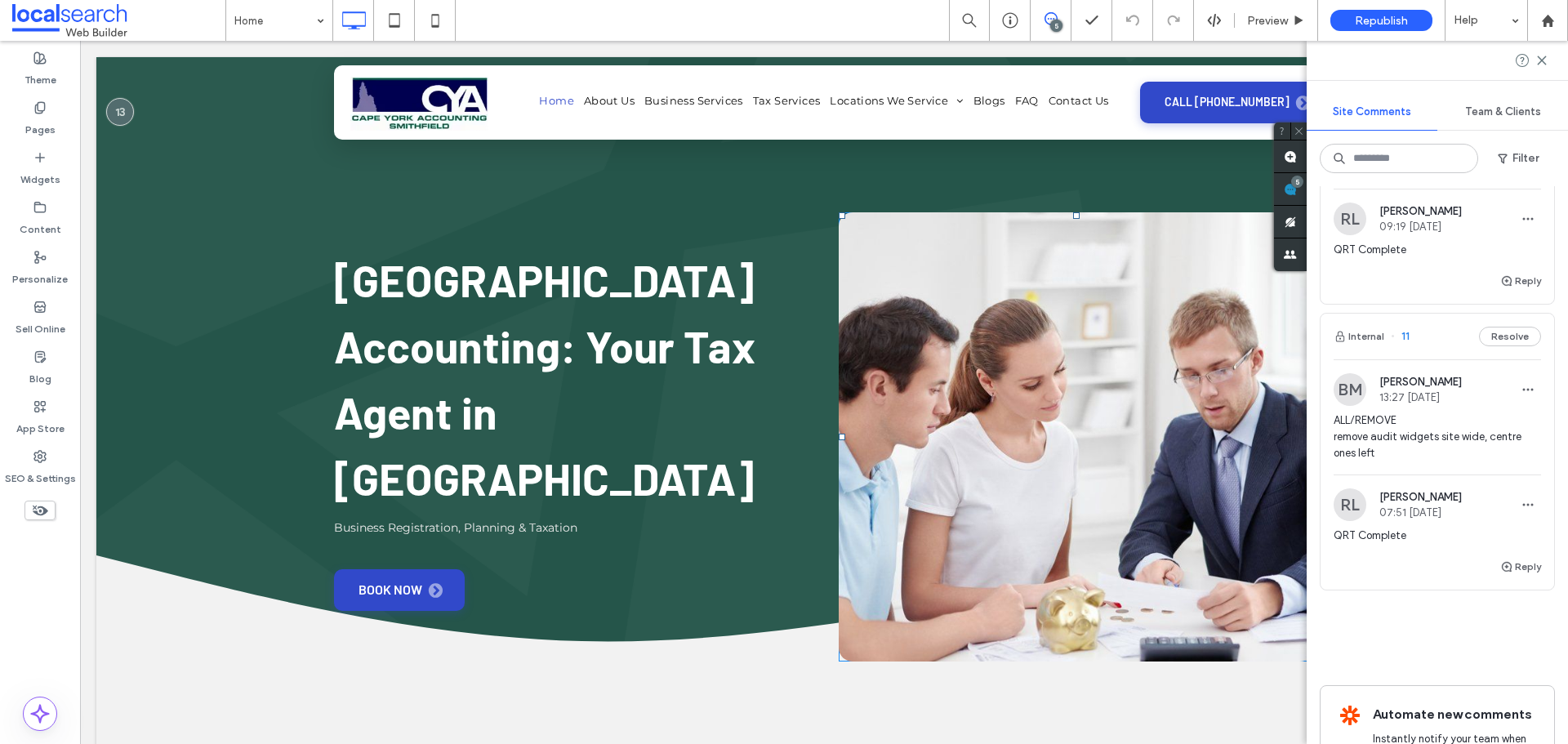
scroll to position [1168, 0]
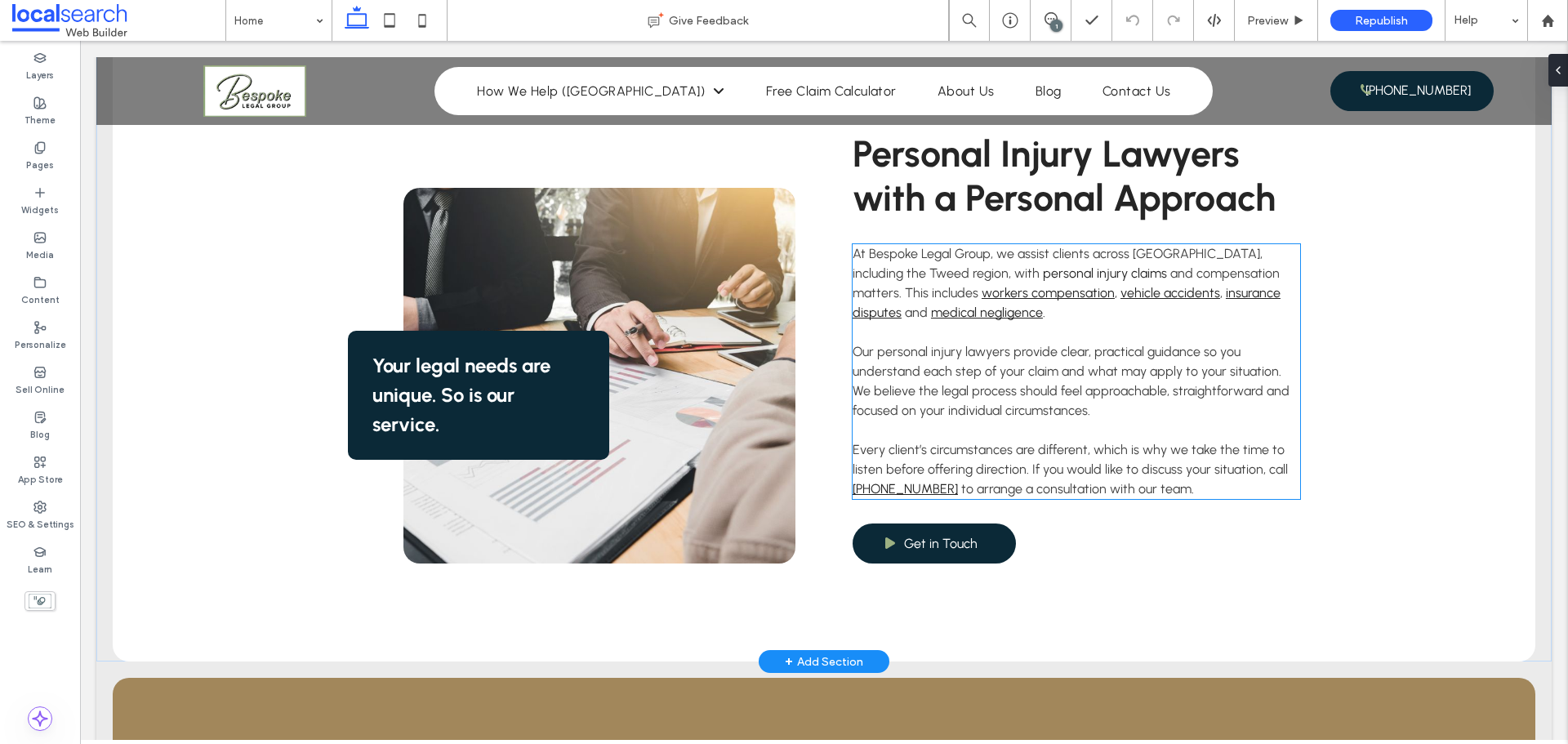
scroll to position [735, 0]
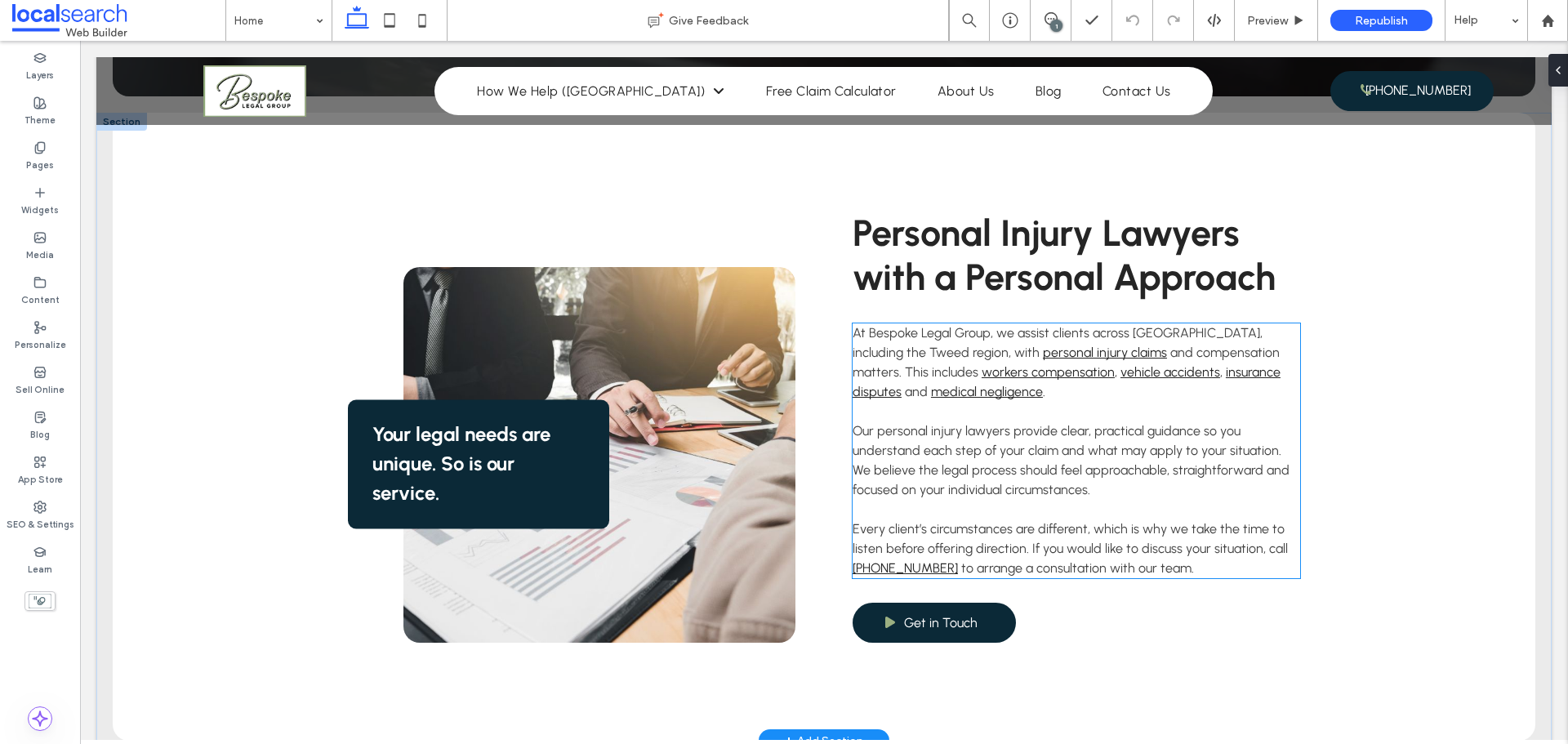
click at [946, 400] on p "At Bespoke Legal Group, we assist clients across [GEOGRAPHIC_DATA], including t…" at bounding box center [1076, 363] width 447 height 78
click at [946, 400] on div "At Bespoke Legal Group, we assist clients across [GEOGRAPHIC_DATA], including t…" at bounding box center [1076, 451] width 447 height 255
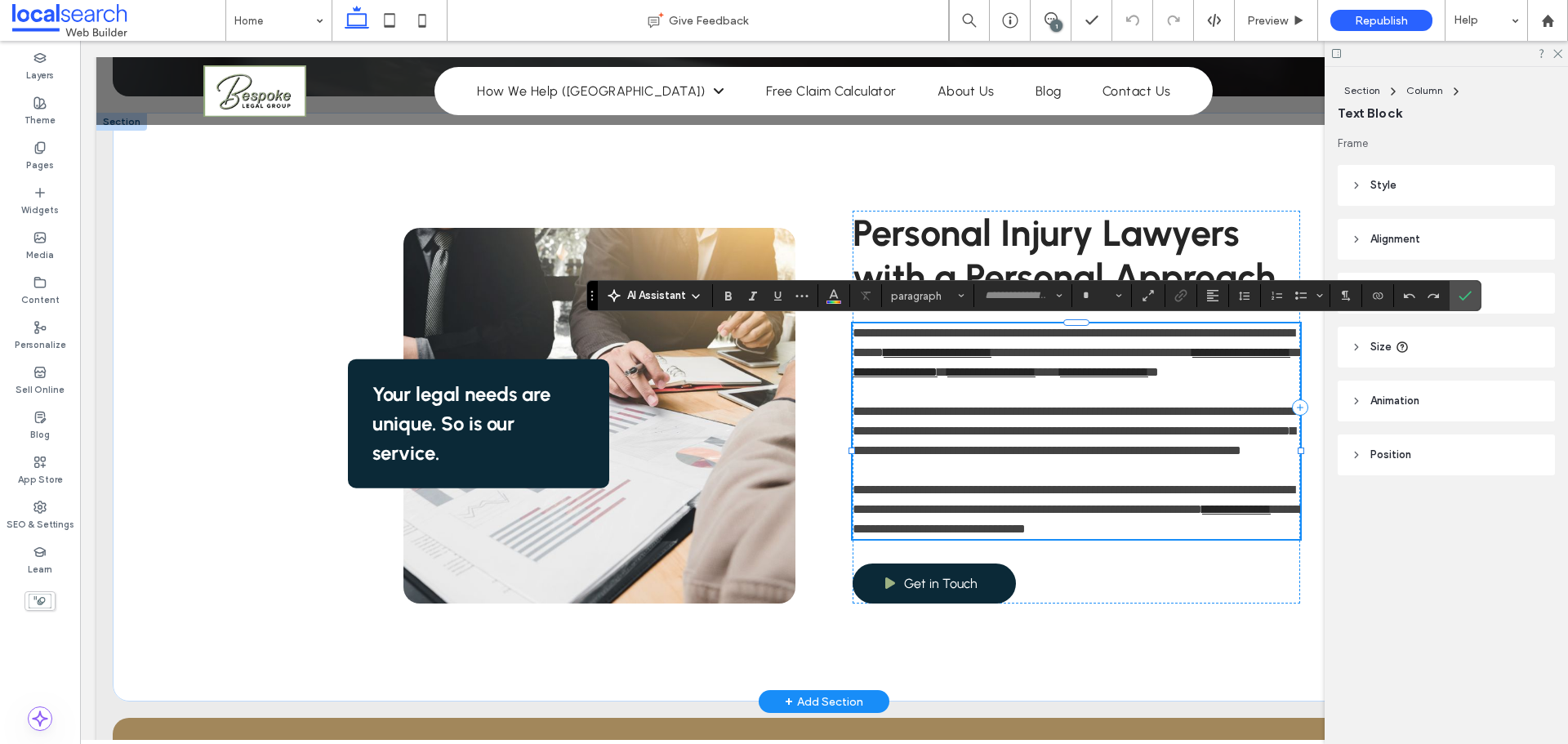
type input "********"
type input "**"
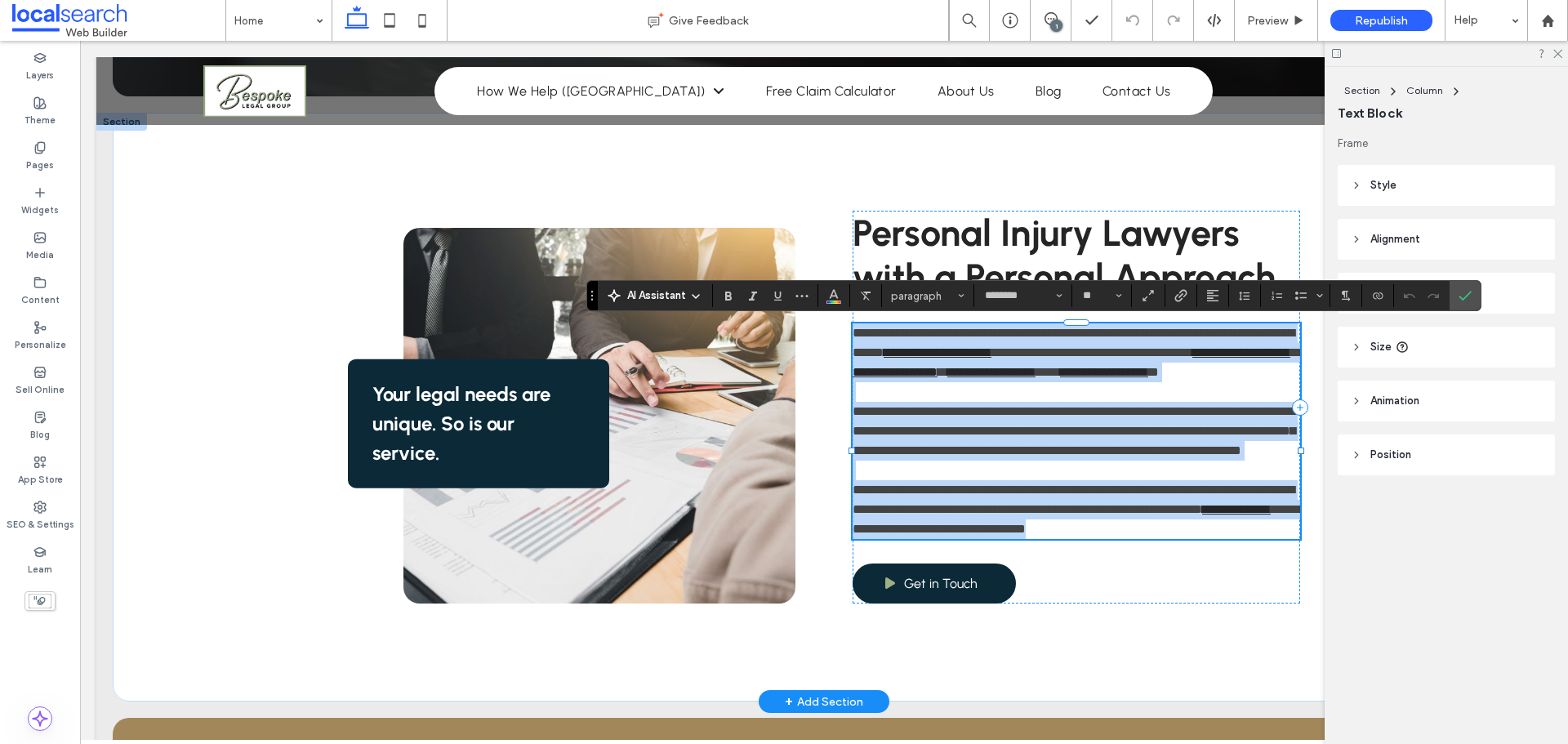
click at [966, 382] on p "**********" at bounding box center [1076, 352] width 447 height 58
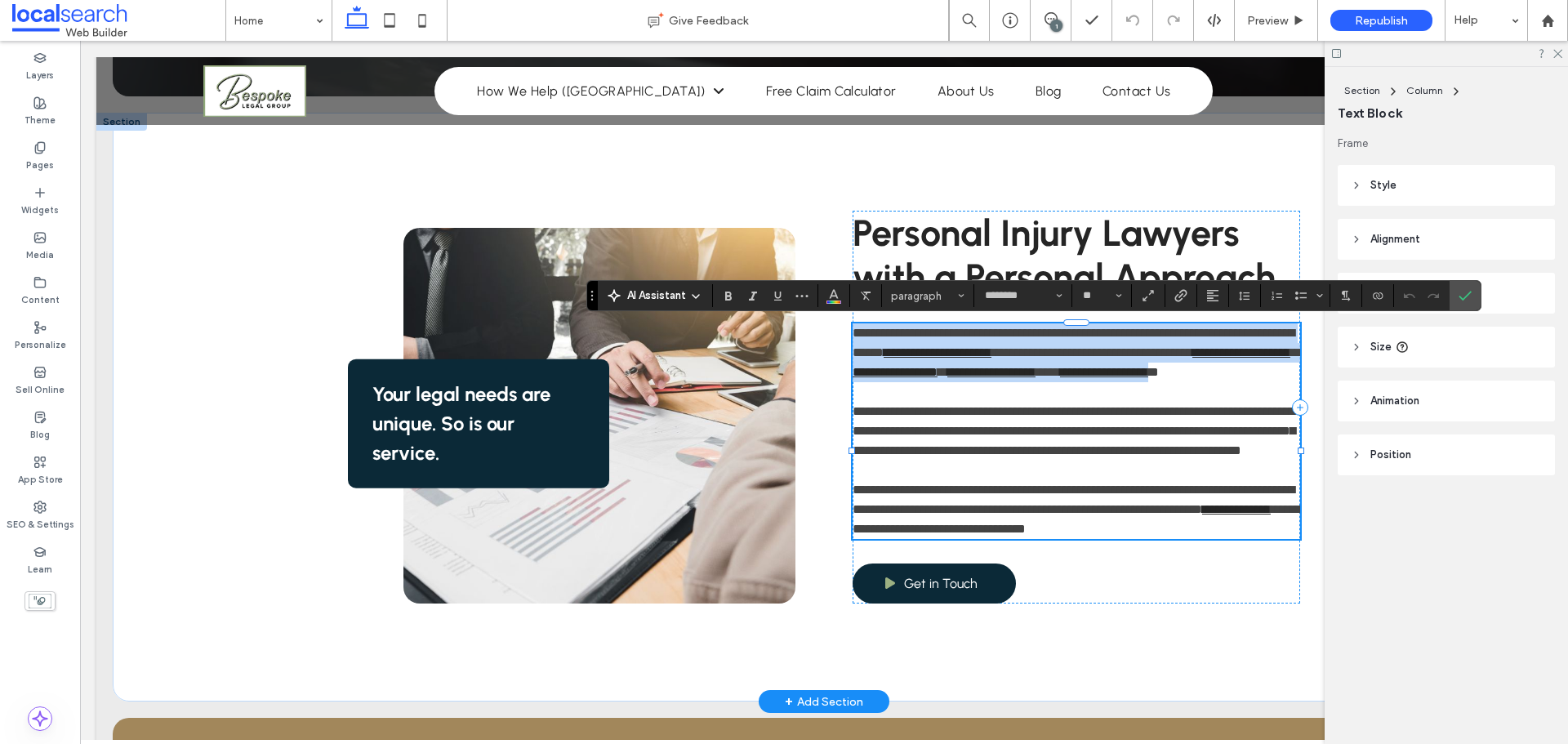
drag, startPoint x: 955, startPoint y: 392, endPoint x: 847, endPoint y: 393, distance: 108.0
click at [847, 393] on div "**********" at bounding box center [824, 406] width 980 height 589
click at [1060, 379] on link "**********" at bounding box center [1103, 372] width 88 height 12
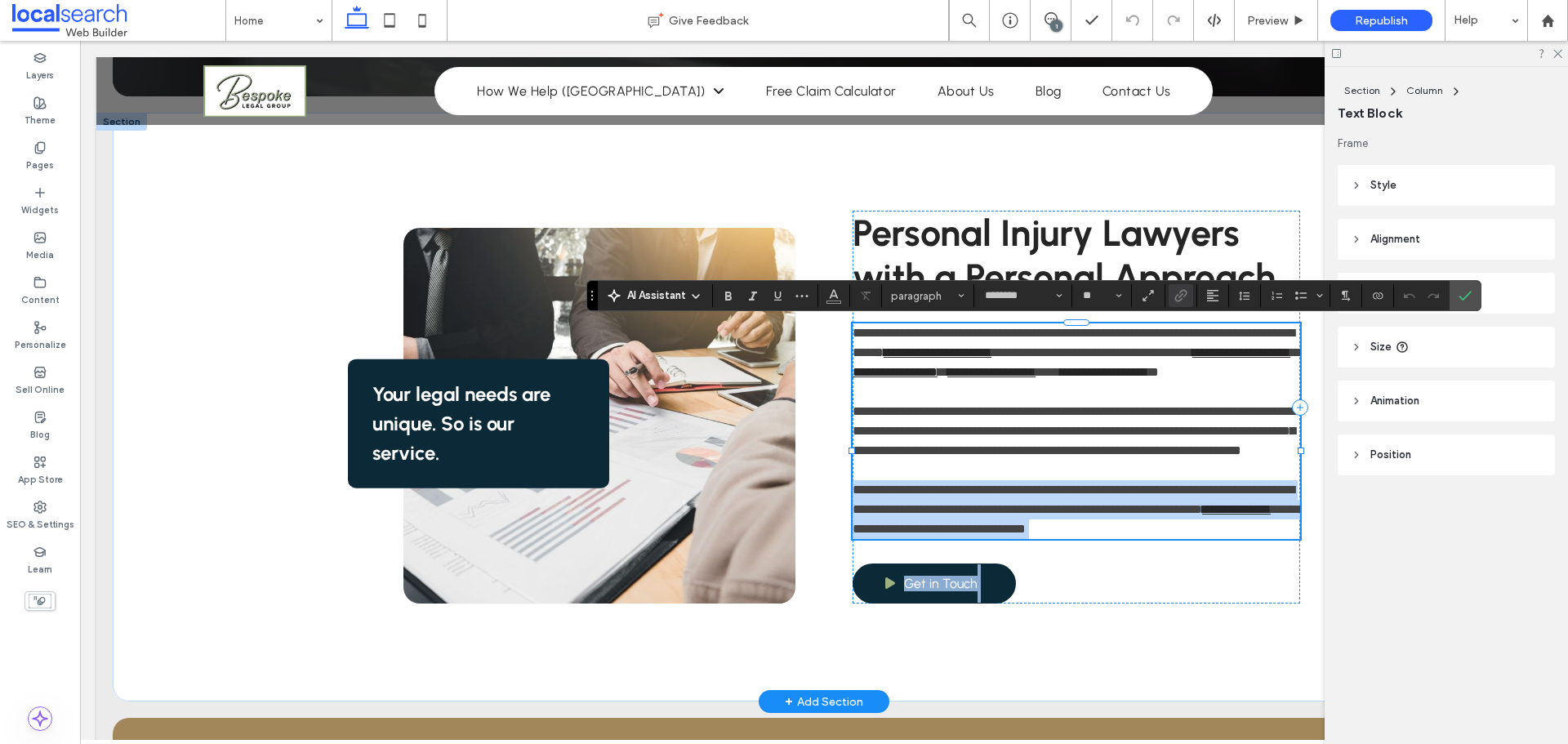
click at [853, 391] on div "**********" at bounding box center [824, 406] width 980 height 589
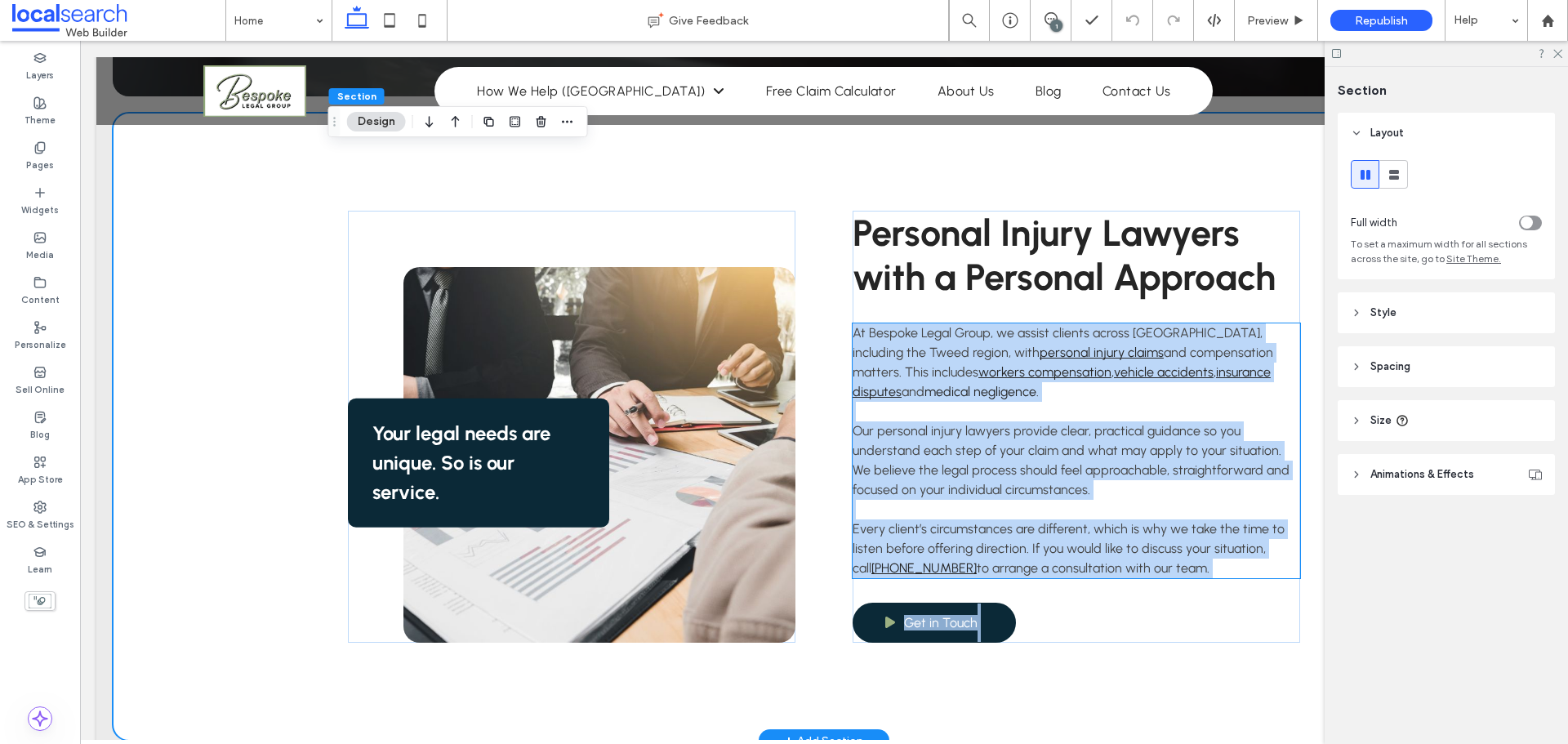
click at [944, 395] on link "medical negligence" at bounding box center [980, 392] width 112 height 16
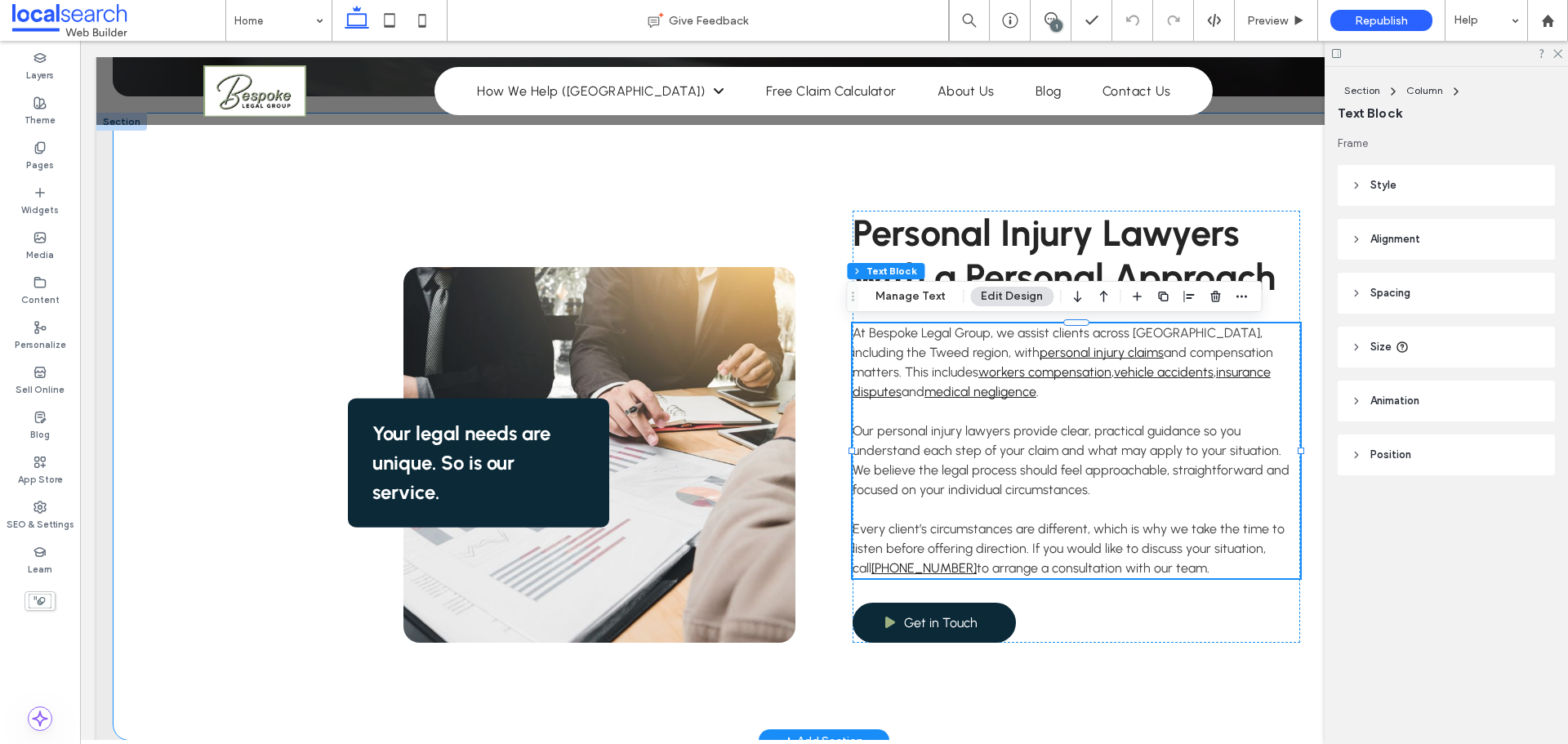
click at [799, 286] on div "Your legal needs are unique. So is our service. Personal Injury Lawyers with a …" at bounding box center [824, 427] width 980 height 628
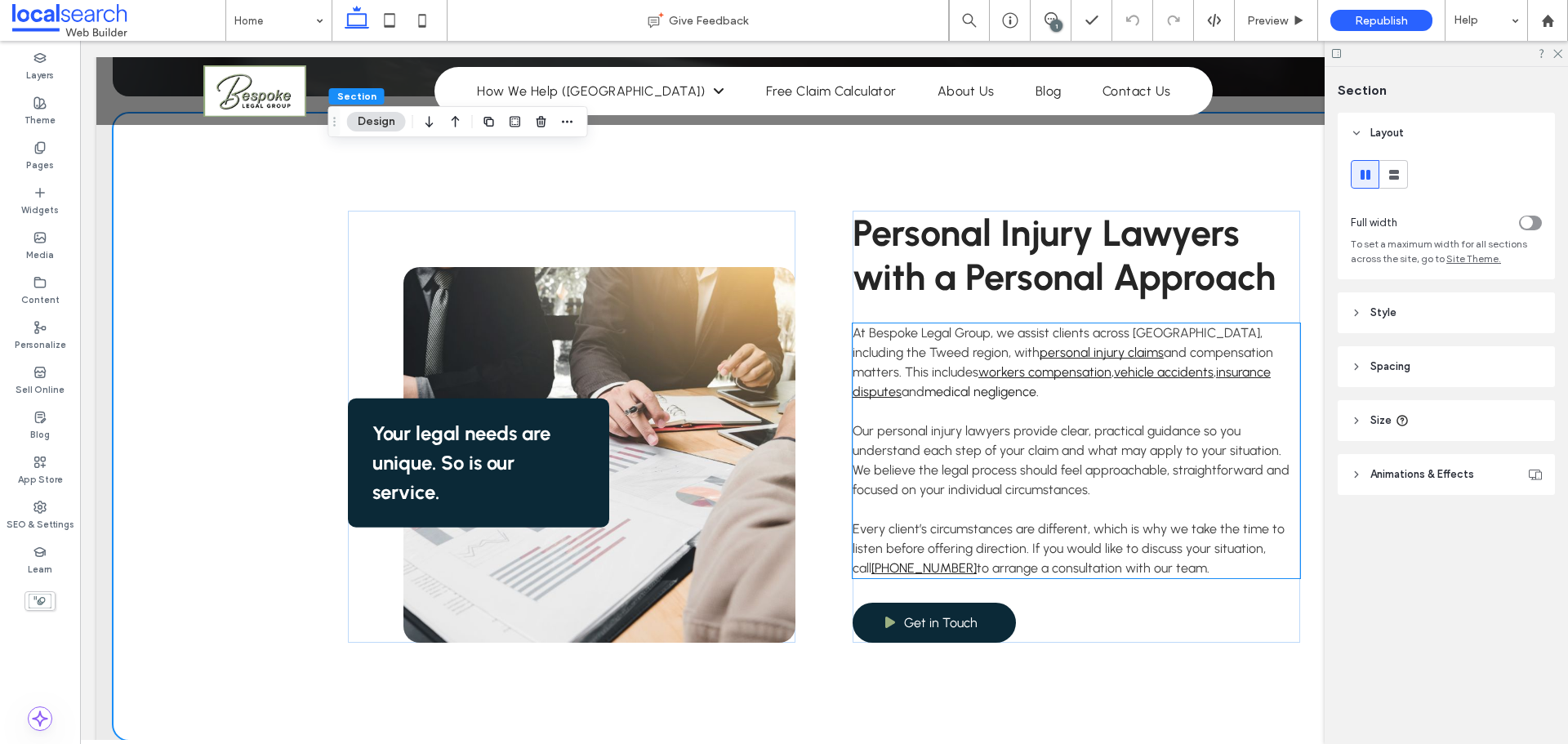
click at [950, 394] on link "medical negligence" at bounding box center [980, 392] width 112 height 16
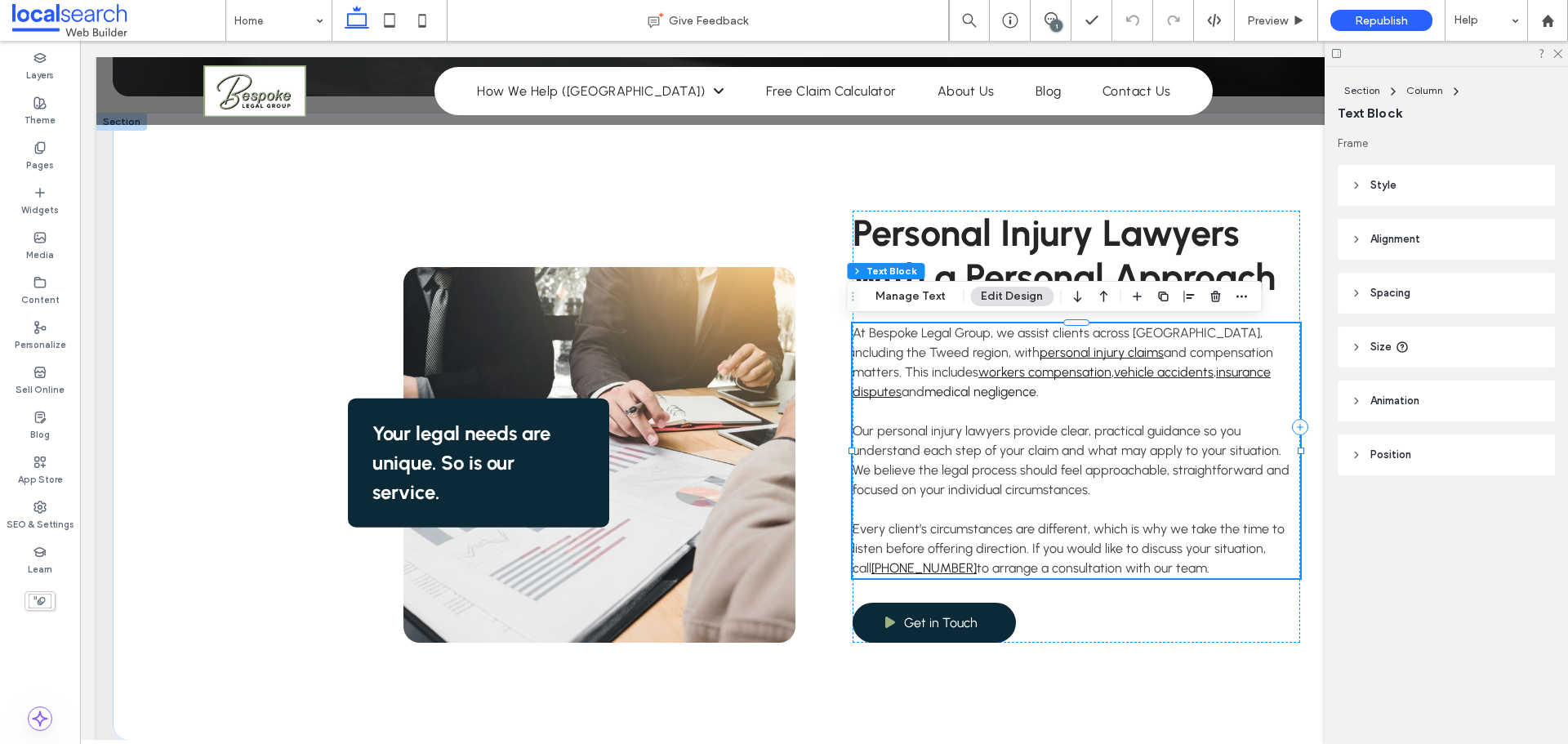
click at [950, 394] on div "At Bespoke Legal Group, we assist clients across [GEOGRAPHIC_DATA], including t…" at bounding box center [1076, 451] width 447 height 255
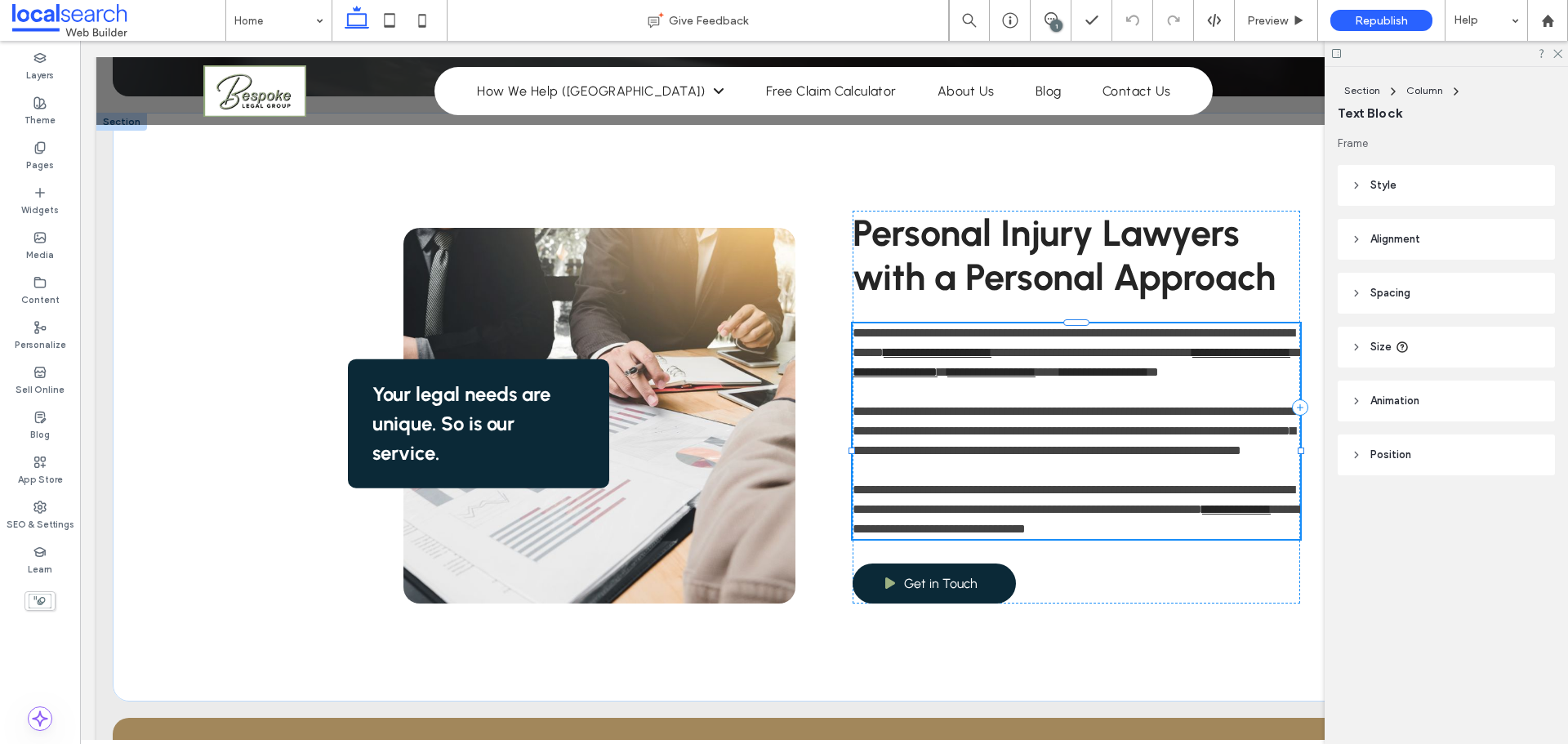
type input "********"
type input "**"
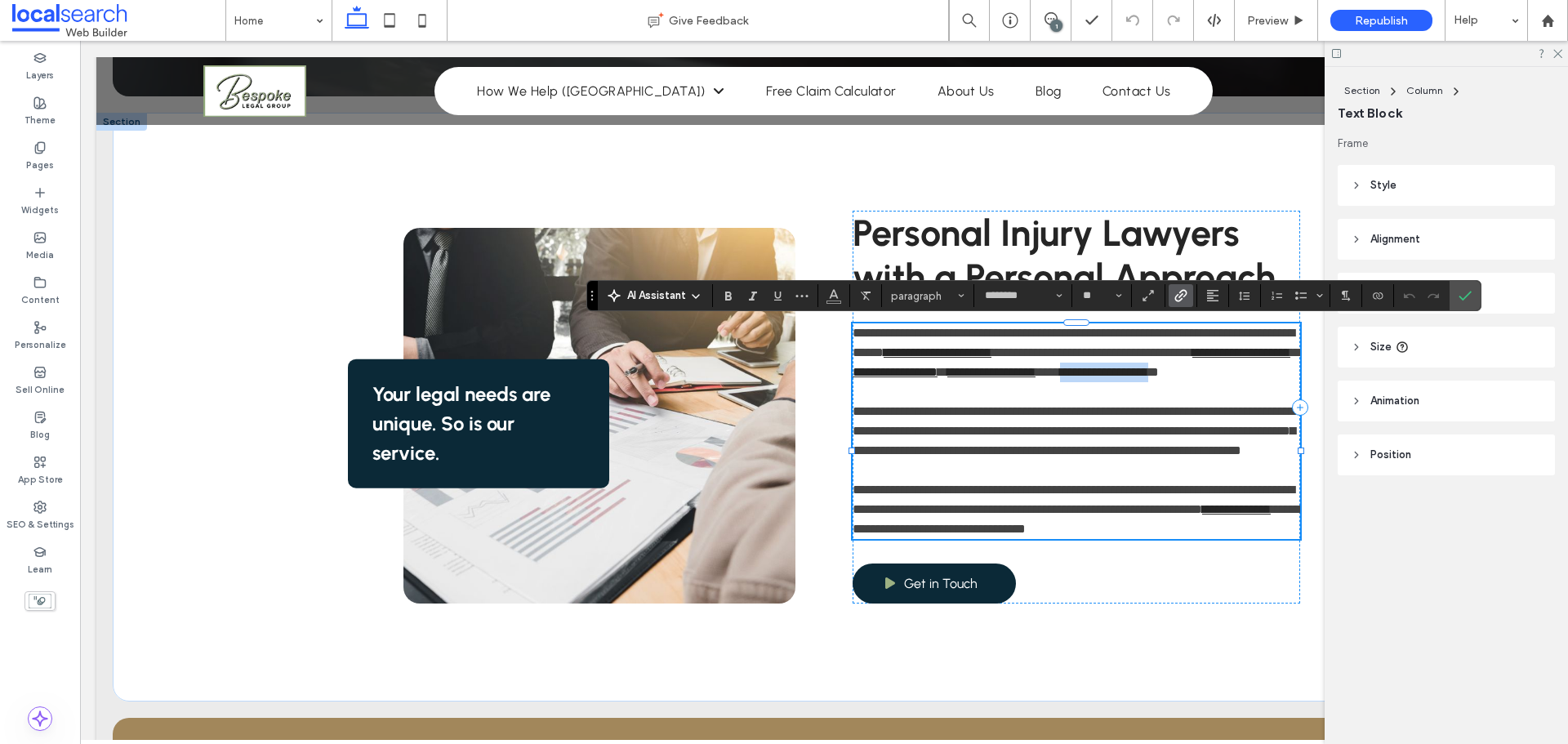
drag, startPoint x: 956, startPoint y: 393, endPoint x: 849, endPoint y: 396, distance: 107.0
click at [1060, 379] on link "**********" at bounding box center [1103, 372] width 88 height 12
click at [1180, 296] on icon "Link" at bounding box center [1180, 295] width 13 height 13
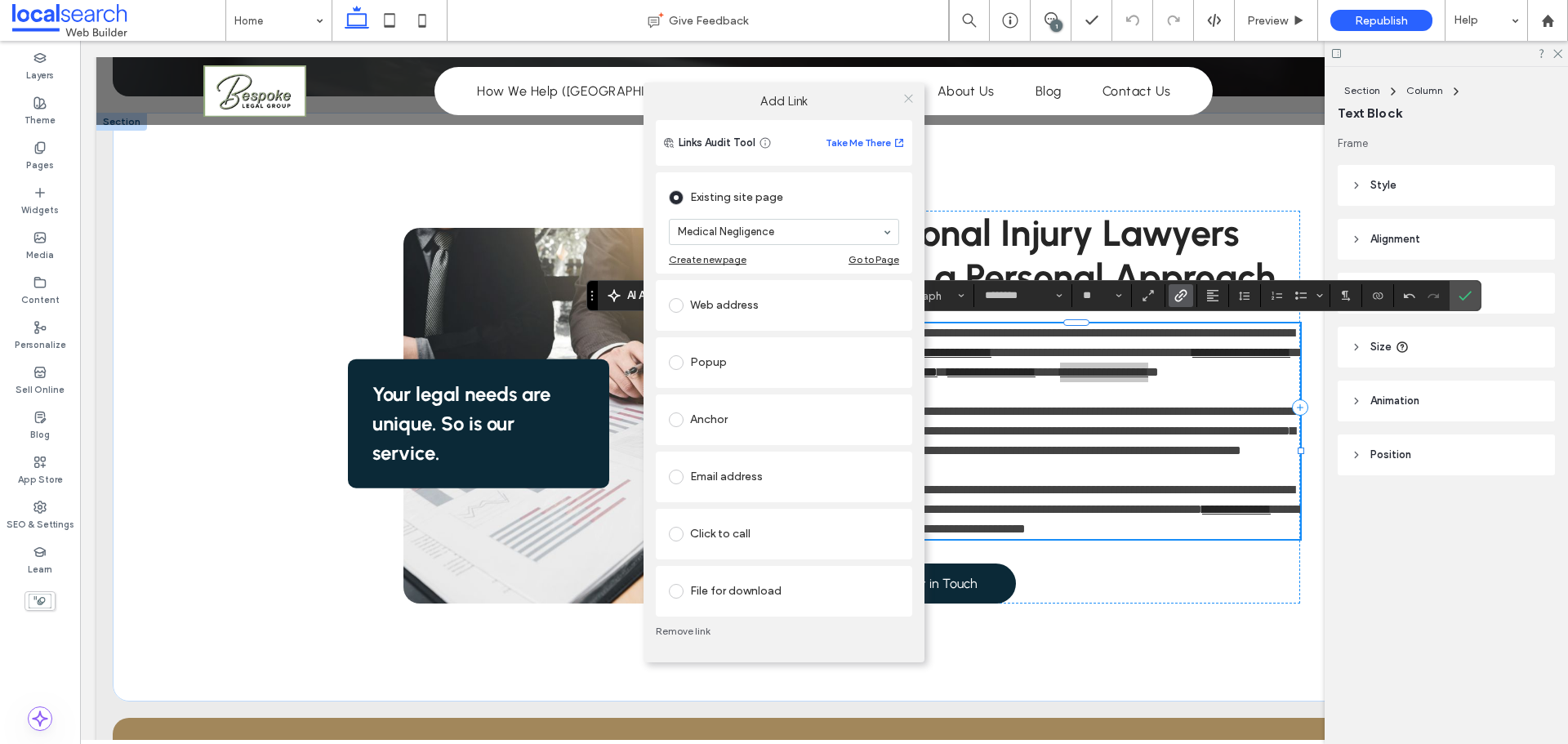
click at [909, 101] on icon at bounding box center [909, 99] width 12 height 12
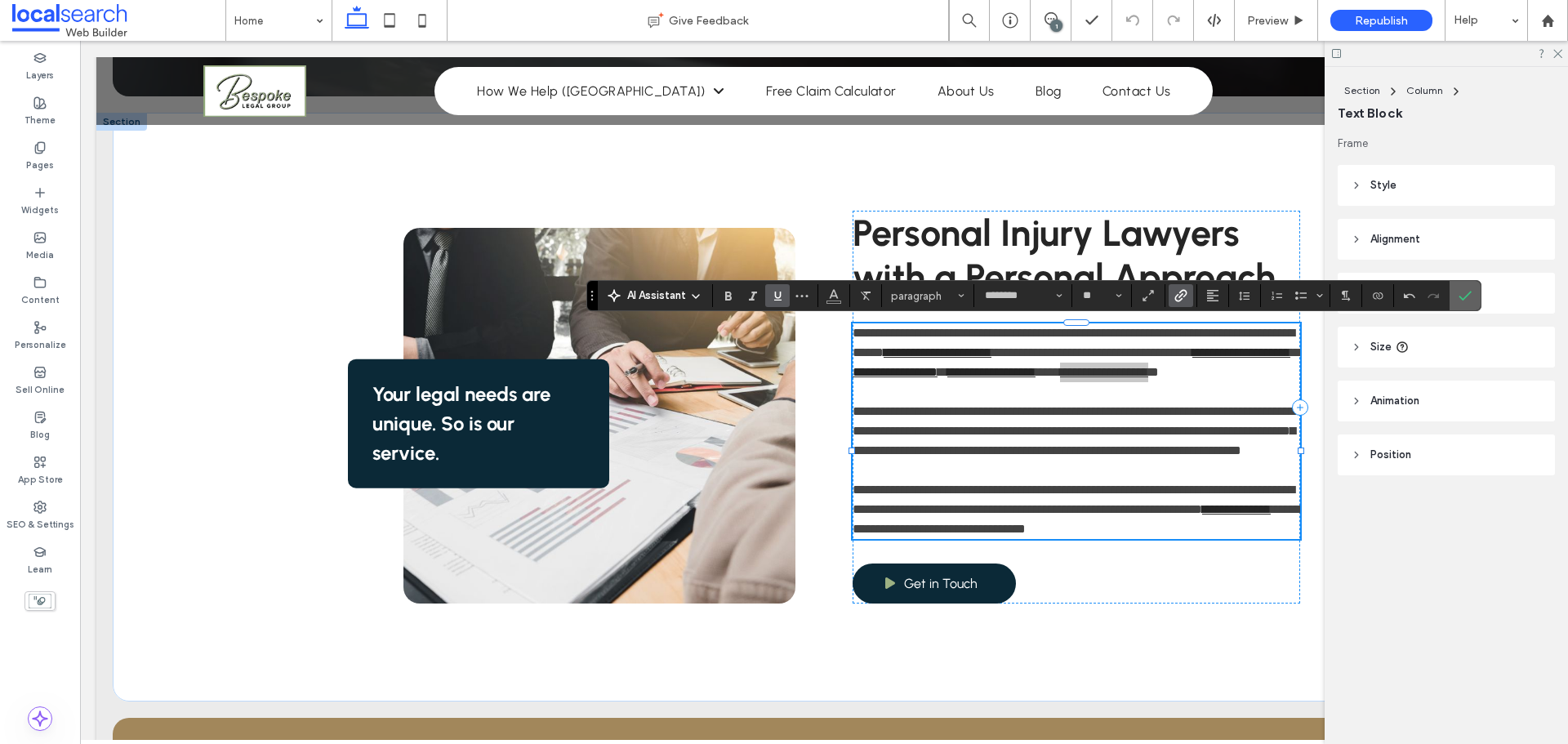
click at [1463, 299] on use "Confirm" at bounding box center [1465, 295] width 13 height 10
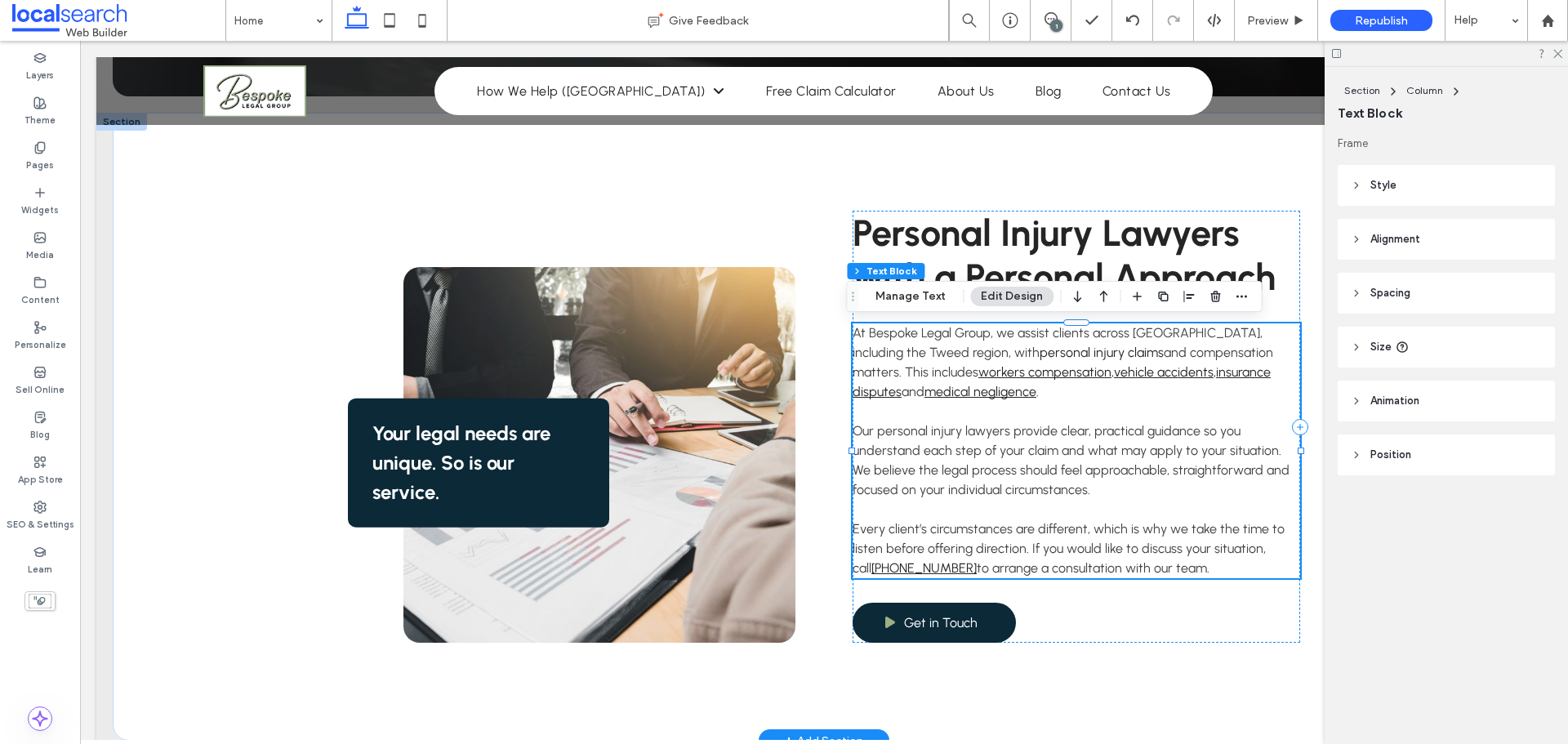
click at [1040, 347] on link "personal injury claims" at bounding box center [1101, 352] width 124 height 16
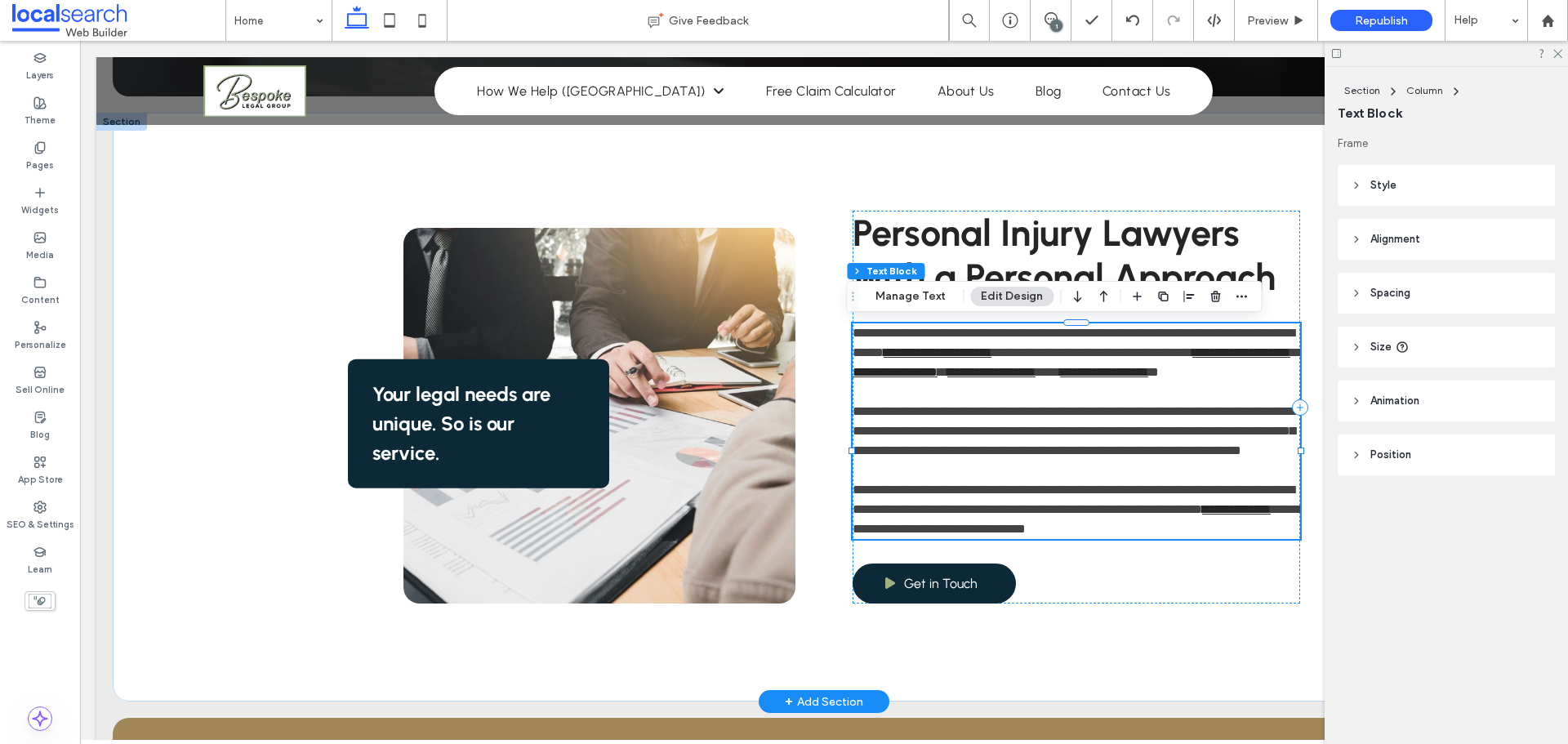
click at [992, 347] on link "**********" at bounding box center [937, 352] width 108 height 12
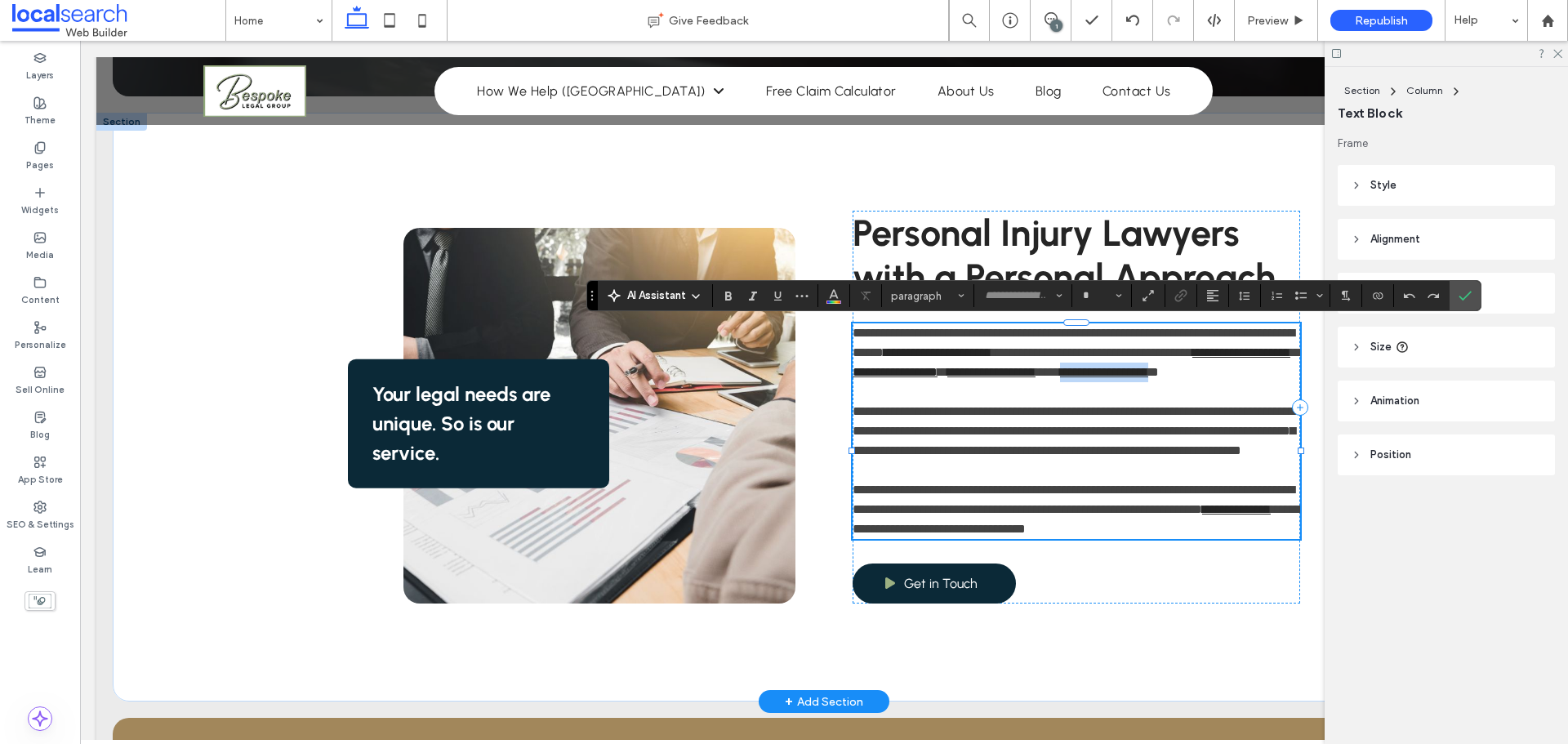
type input "********"
type input "**"
click at [970, 348] on link "**********" at bounding box center [937, 352] width 108 height 12
drag, startPoint x: 959, startPoint y: 350, endPoint x: 960, endPoint y: 327, distance: 23.0
click at [992, 352] on link "**********" at bounding box center [937, 352] width 108 height 12
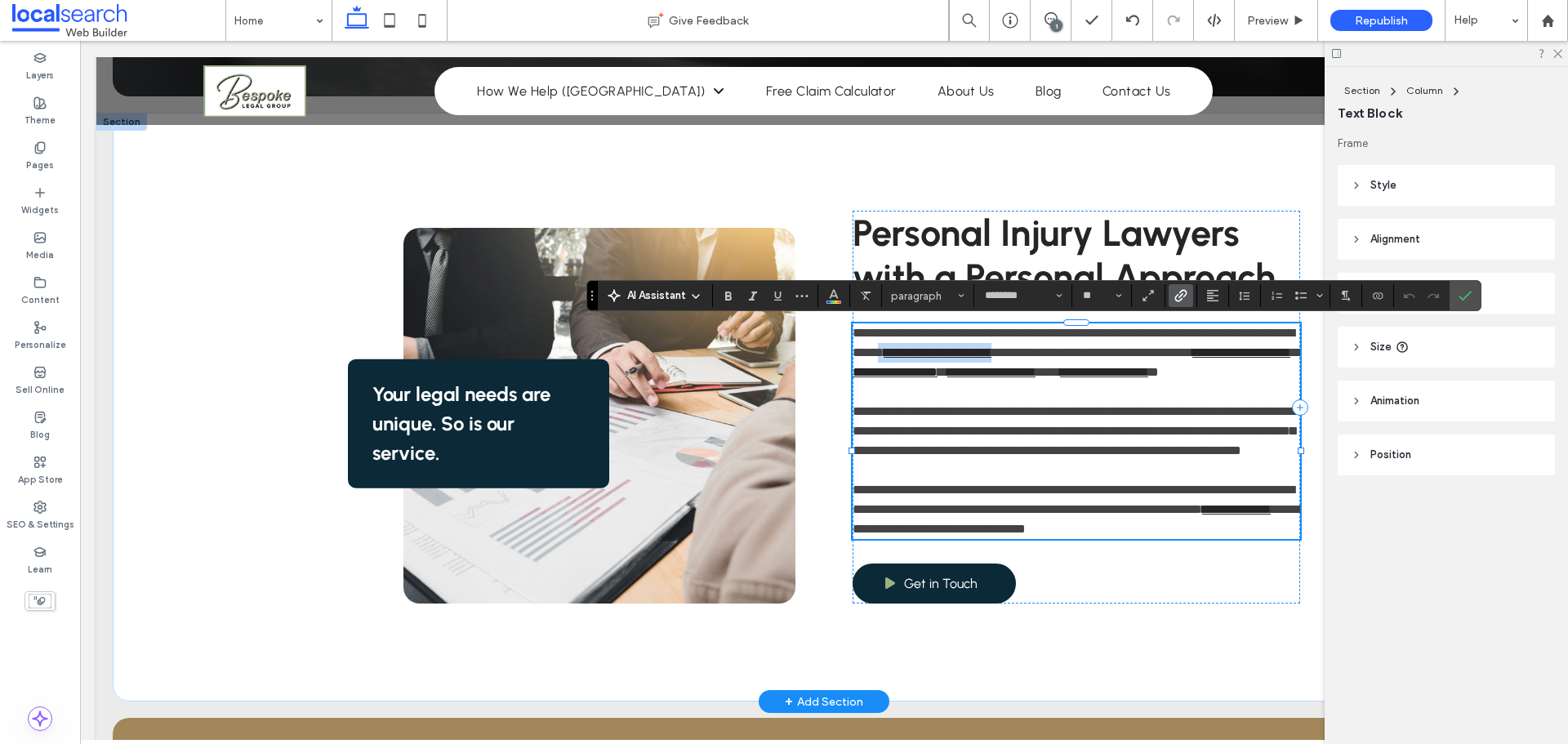
drag, startPoint x: 1081, startPoint y: 353, endPoint x: 1128, endPoint y: 330, distance: 52.3
click at [958, 352] on p "**********" at bounding box center [1076, 352] width 447 height 58
click at [1183, 292] on icon "Link" at bounding box center [1180, 295] width 13 height 13
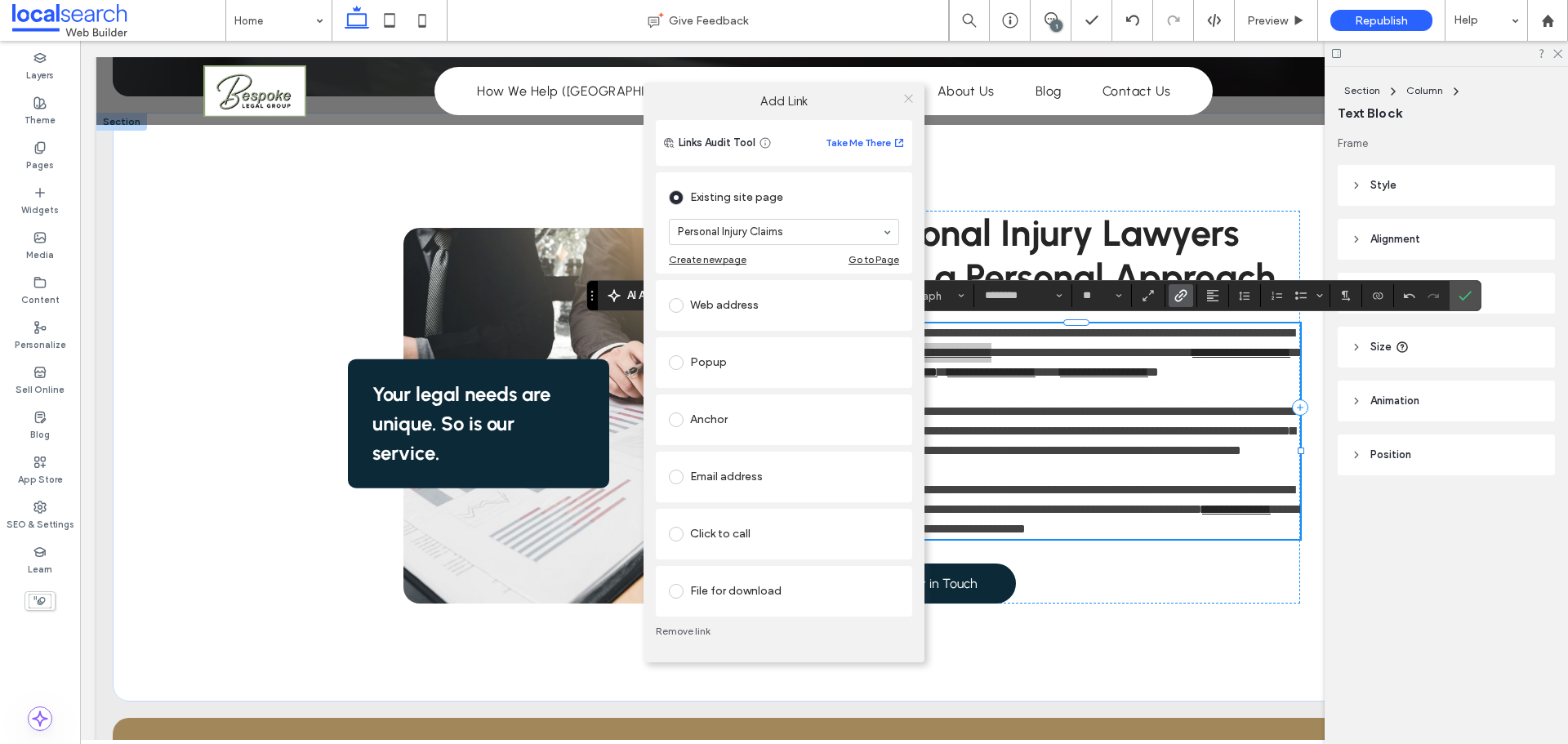
click at [910, 99] on icon at bounding box center [909, 99] width 12 height 12
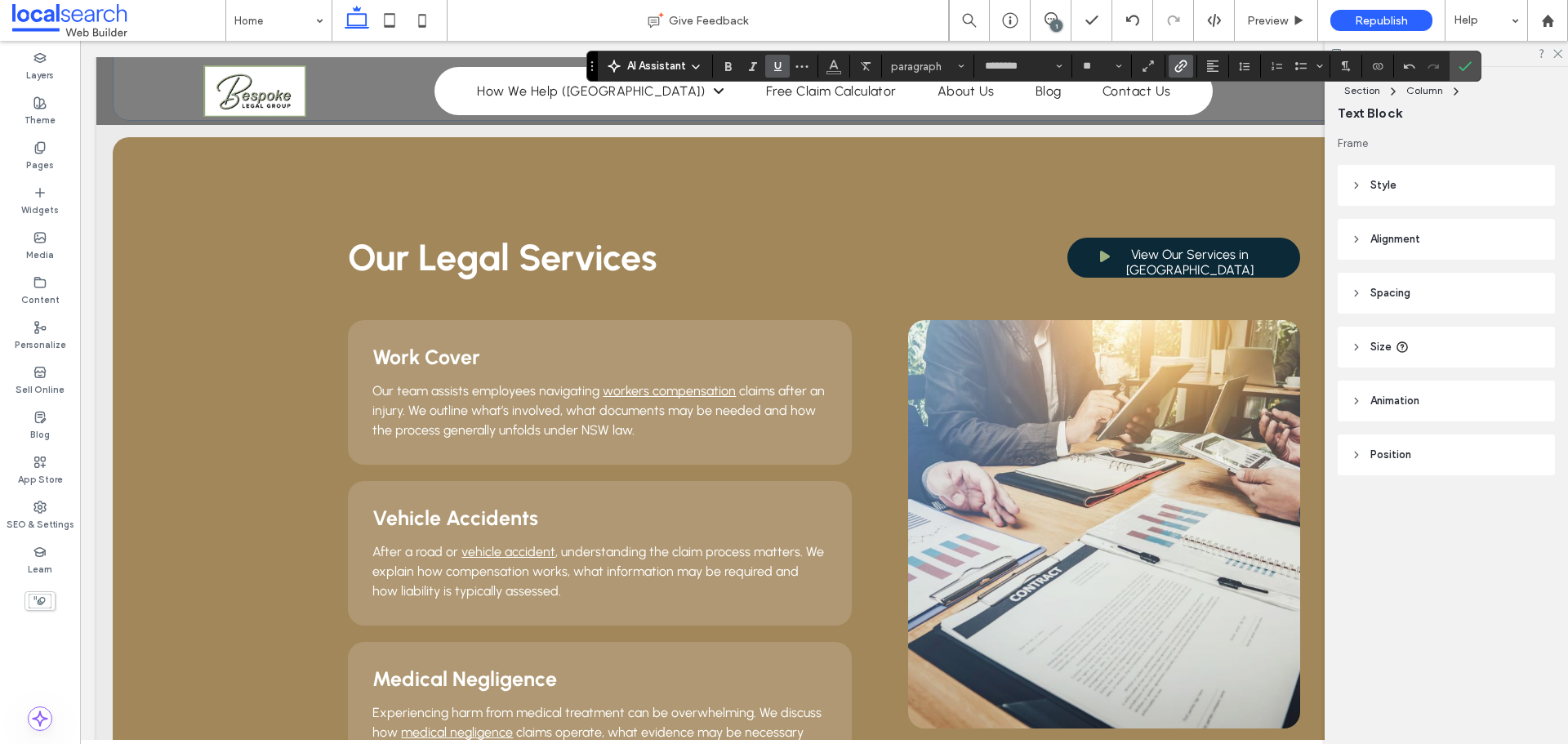
scroll to position [1307, 0]
